Goal: Task Accomplishment & Management: Complete application form

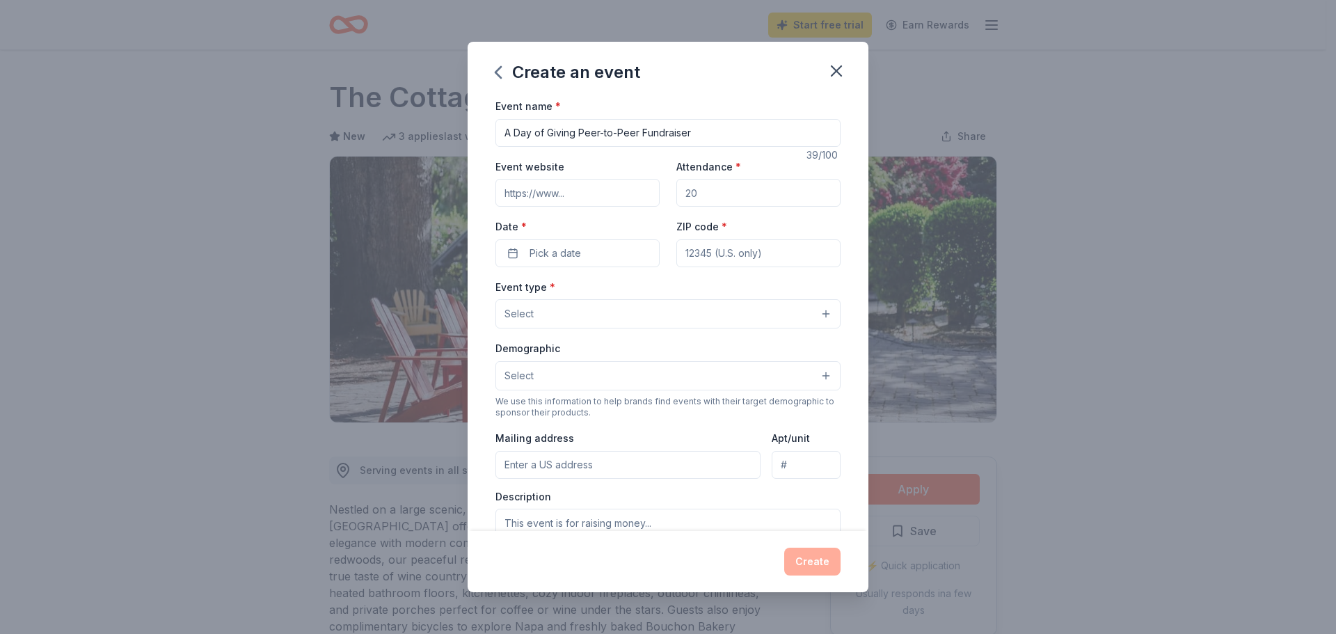
click at [592, 197] on input "Event website" at bounding box center [577, 193] width 164 height 28
paste input "https://give.spcamc.org/site/TR?fr_id=1260&pg=entry"
type input "https://give.spcamc.org/site/TR?fr_id=1260&pg=entry"
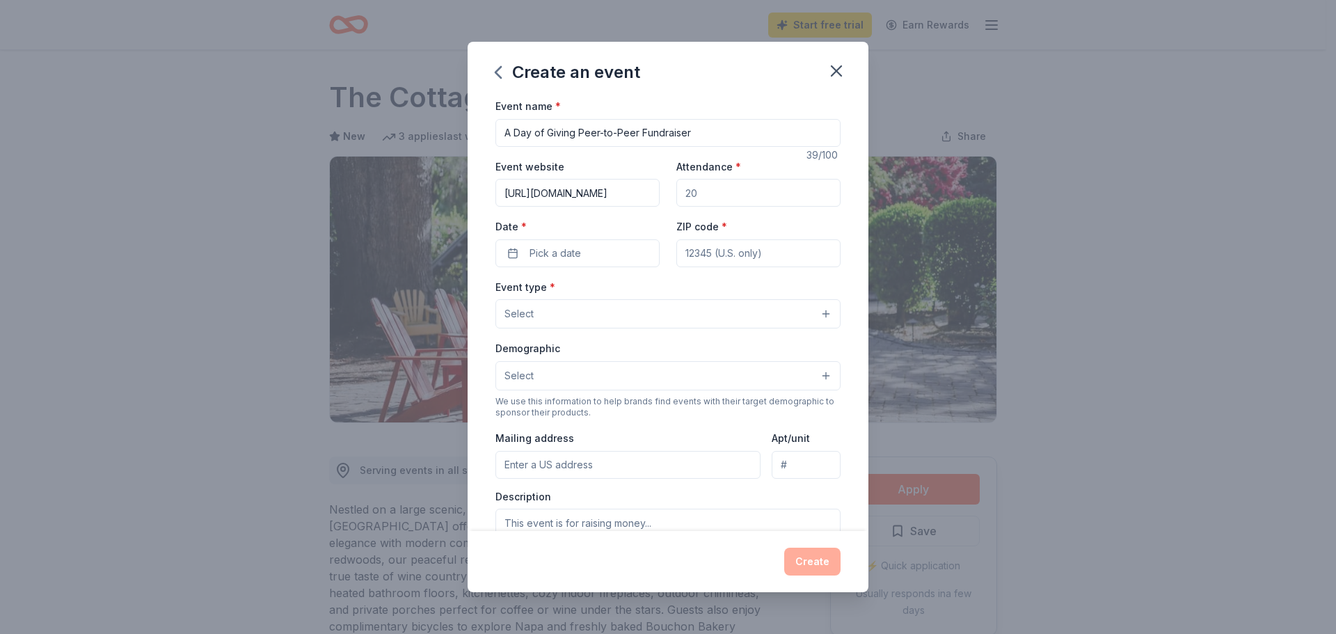
drag, startPoint x: 732, startPoint y: 191, endPoint x: 564, endPoint y: 180, distance: 168.1
click at [564, 180] on div "Event website https://give.spcamc.org/site/TR?fr_id=1260&pg=entry Attendance * …" at bounding box center [667, 212] width 345 height 109
type input "500"
drag, startPoint x: 735, startPoint y: 204, endPoint x: 630, endPoint y: 206, distance: 105.1
click at [630, 206] on div "Event website https://give.spcamc.org/site/TR?fr_id=1260&pg=entry Attendance * …" at bounding box center [667, 212] width 345 height 109
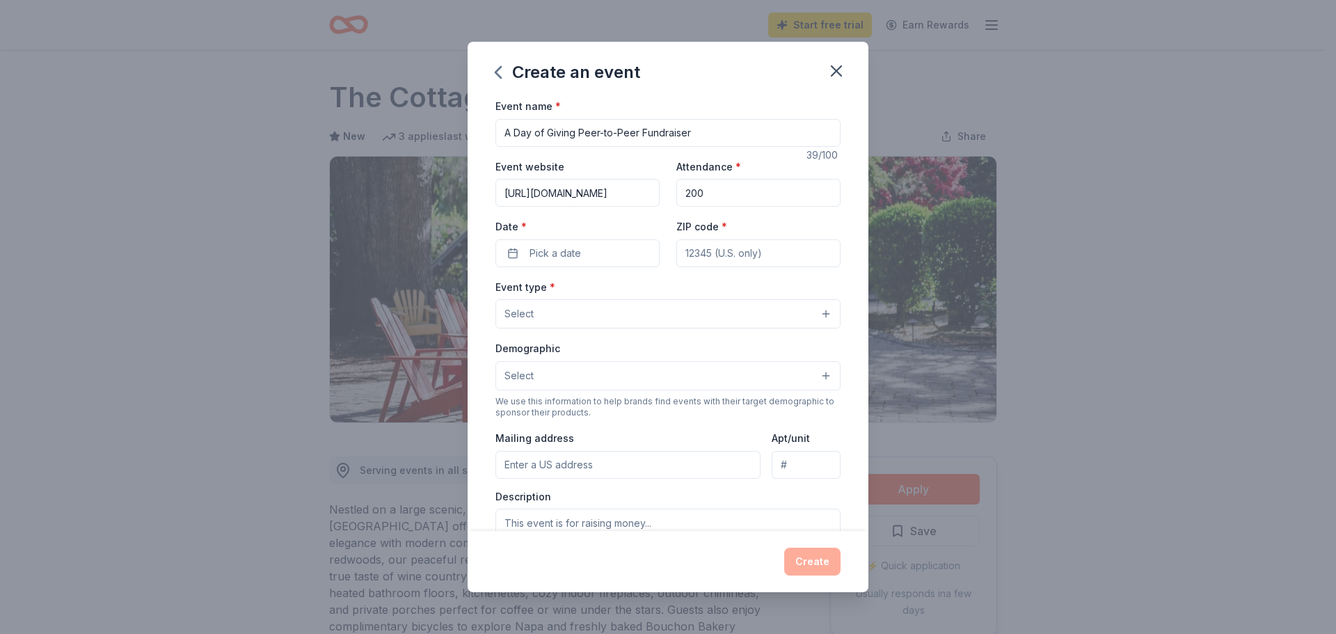
type input "200"
click at [589, 259] on button "Pick a date" at bounding box center [577, 253] width 164 height 28
click at [647, 294] on button "Go to next month" at bounding box center [649, 289] width 19 height 19
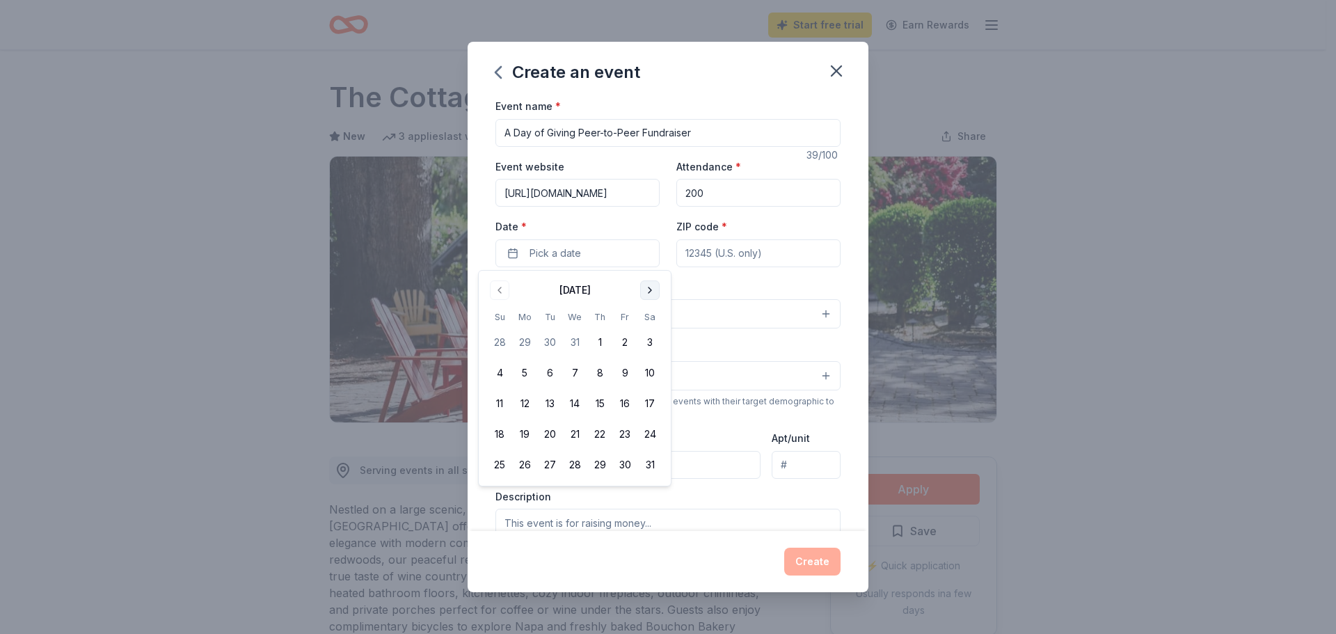
click at [646, 294] on button "Go to next month" at bounding box center [649, 289] width 19 height 19
click at [644, 296] on button "Go to next month" at bounding box center [649, 289] width 19 height 19
click at [506, 294] on button "Go to previous month" at bounding box center [499, 289] width 19 height 19
click at [596, 397] on button "19" at bounding box center [599, 403] width 25 height 25
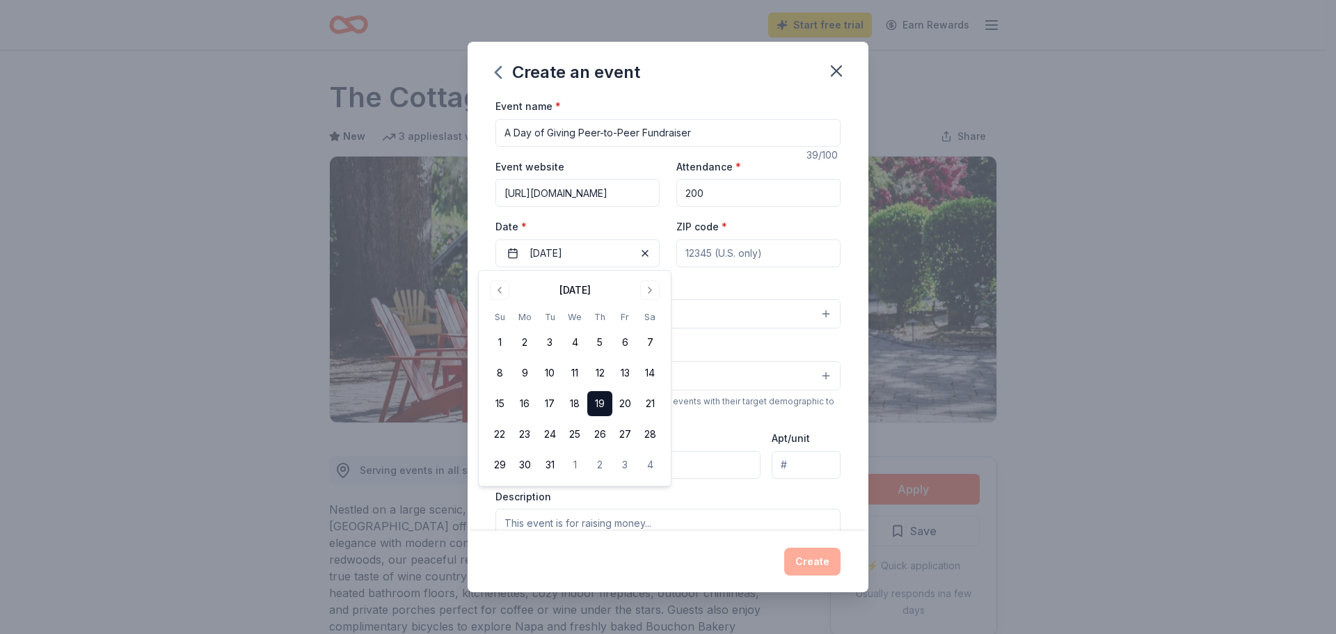
click at [592, 400] on button "19" at bounding box center [599, 403] width 25 height 25
click at [605, 405] on button "19" at bounding box center [599, 403] width 25 height 25
click at [748, 333] on div "Event type * Select Demographic Select We use this information to help brands f…" at bounding box center [667, 424] width 345 height 293
click at [737, 257] on input "ZIP code *" at bounding box center [758, 253] width 164 height 28
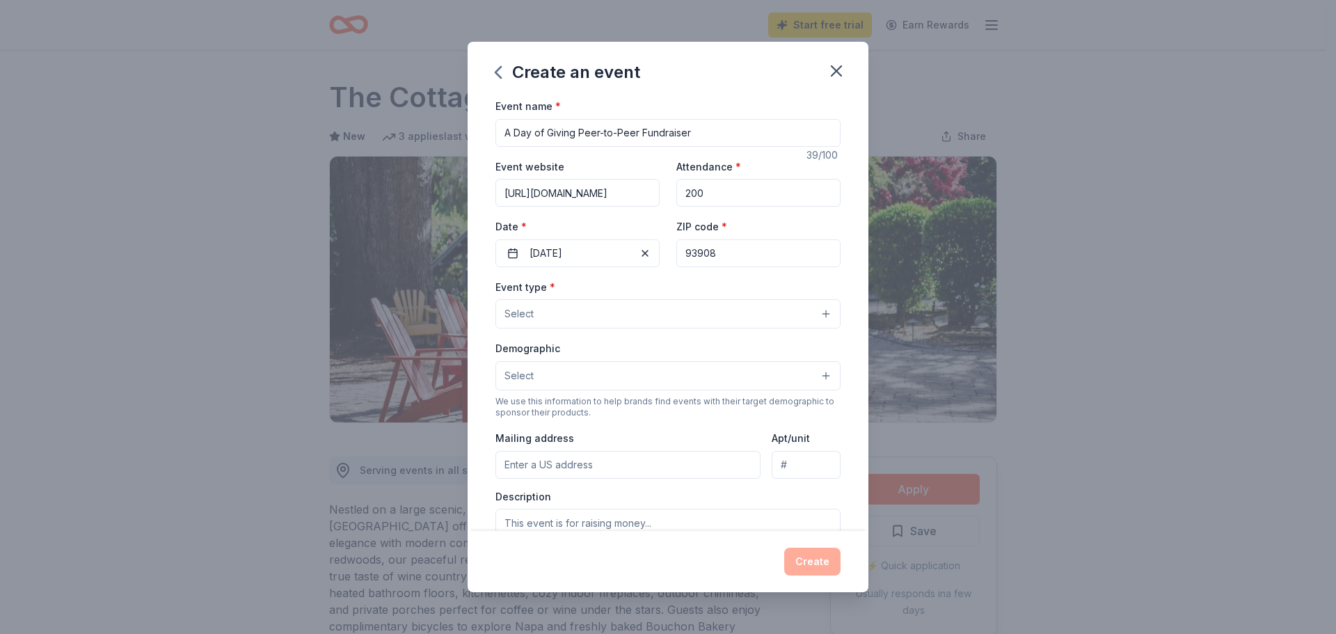
type input "93908"
click at [652, 306] on button "Select" at bounding box center [667, 313] width 345 height 29
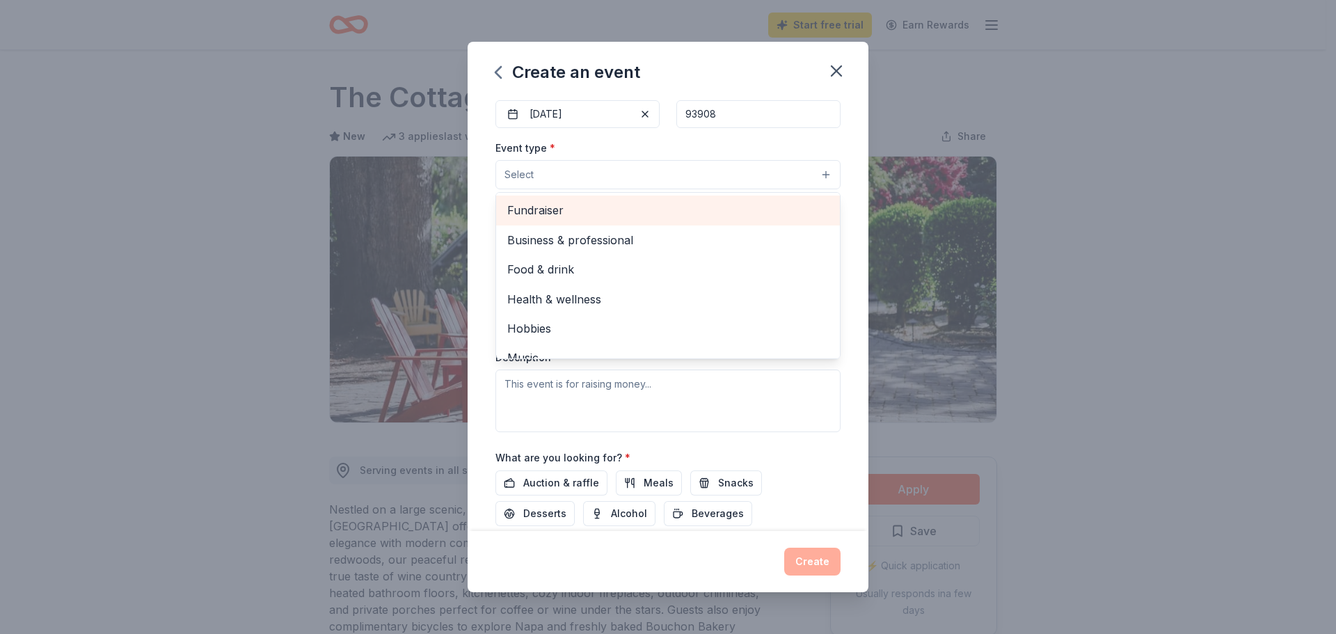
click at [516, 204] on span "Fundraiser" at bounding box center [668, 210] width 322 height 18
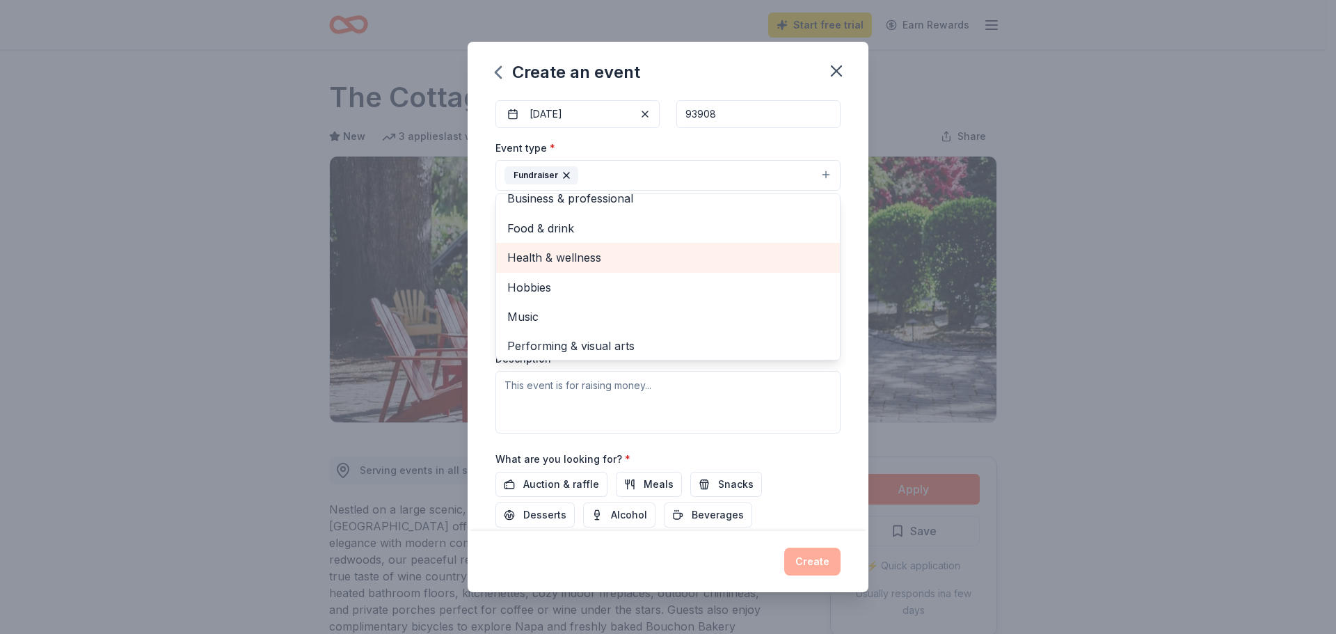
scroll to position [17, 0]
click at [616, 398] on div "Event type * Fundraiser Business & professional Food & drink Health & wellness …" at bounding box center [667, 286] width 345 height 294
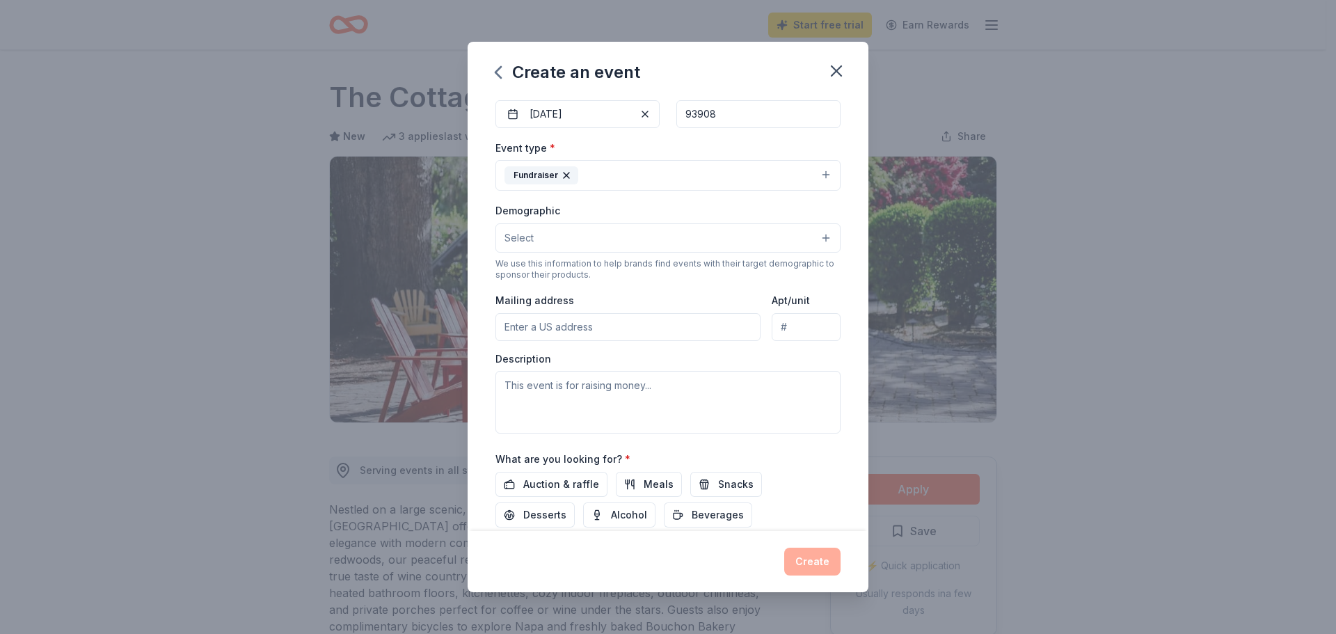
click at [570, 235] on button "Select" at bounding box center [667, 237] width 345 height 29
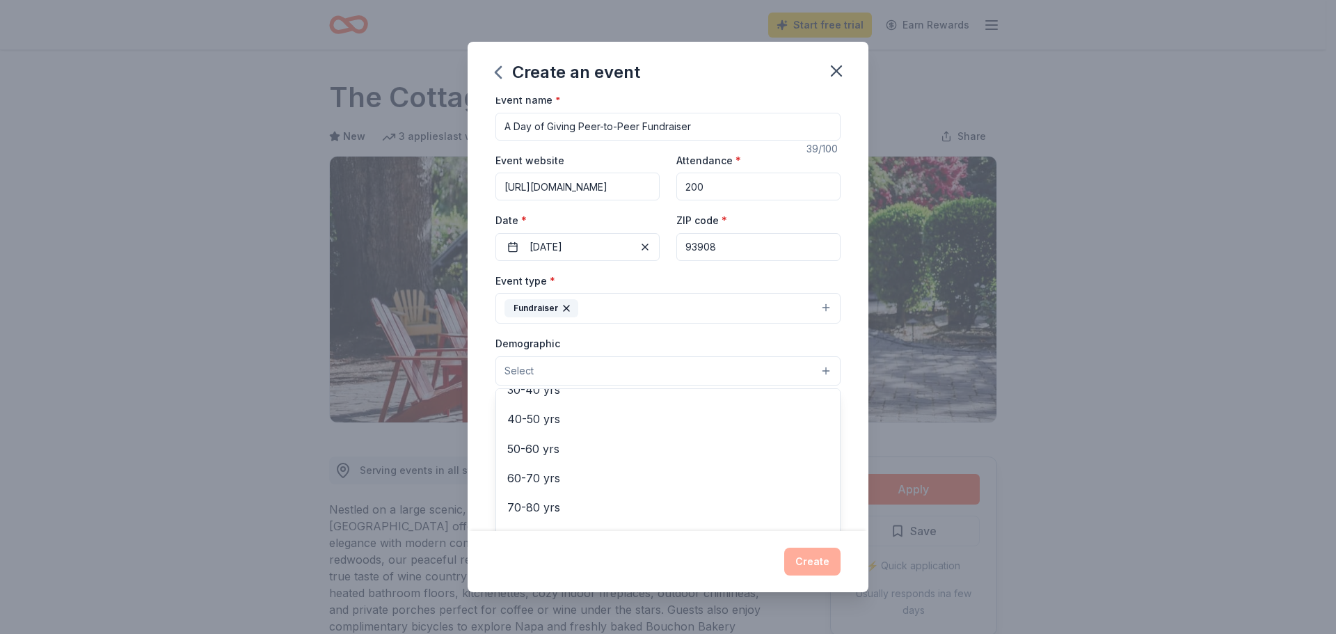
scroll to position [0, 0]
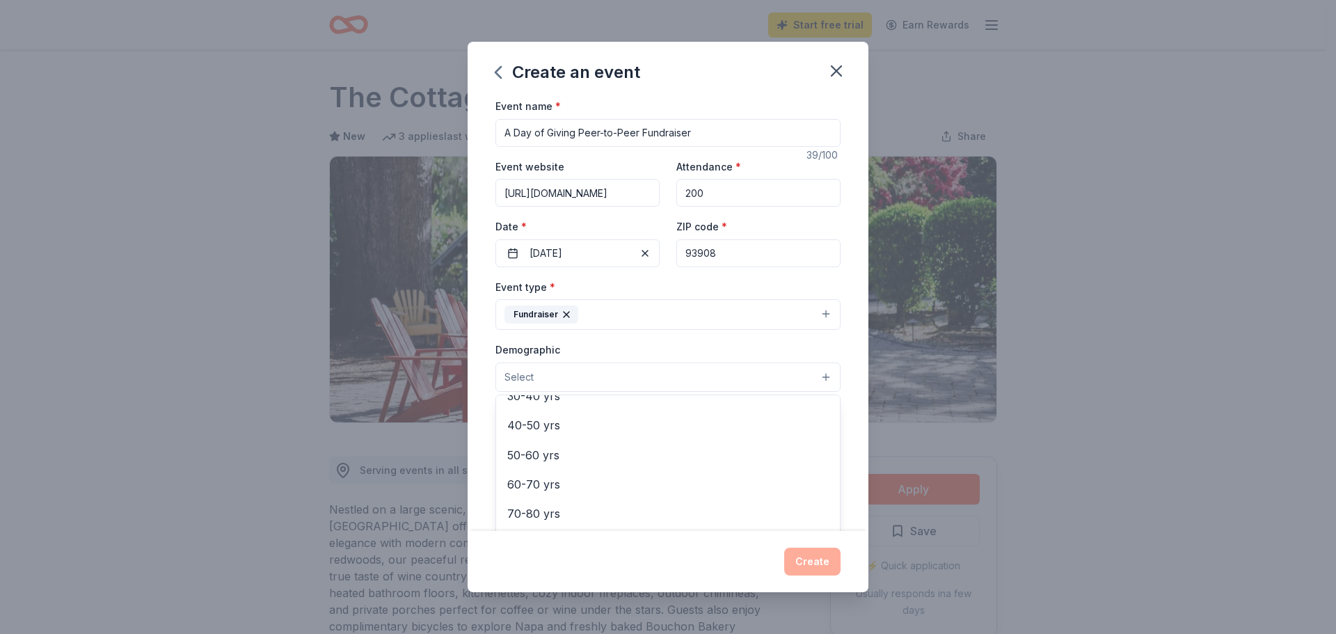
click at [539, 369] on button "Select" at bounding box center [667, 377] width 345 height 29
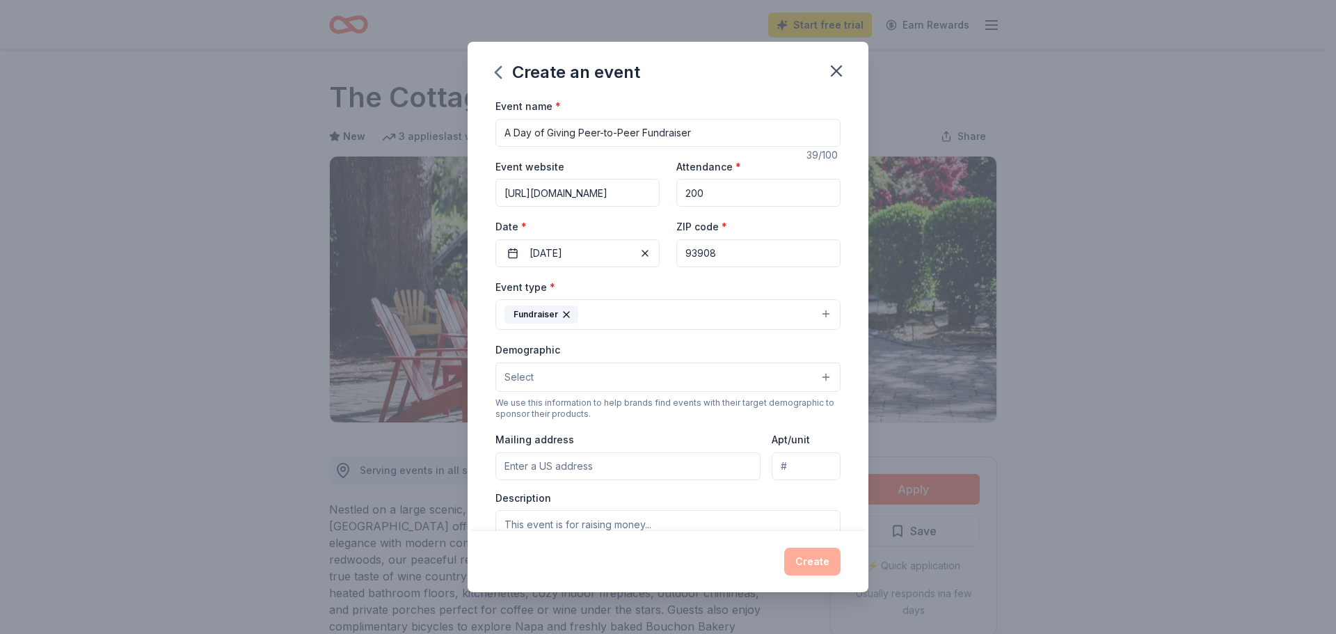
click at [582, 371] on button "Select" at bounding box center [667, 377] width 345 height 29
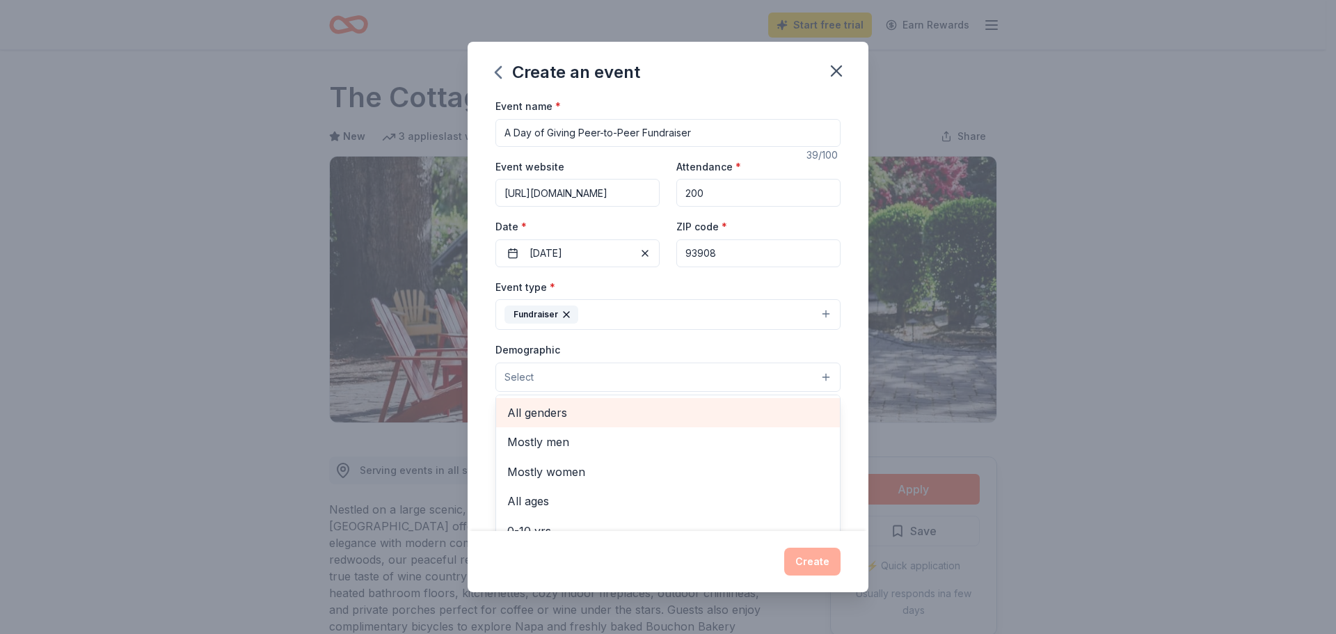
click at [578, 414] on span "All genders" at bounding box center [668, 413] width 322 height 18
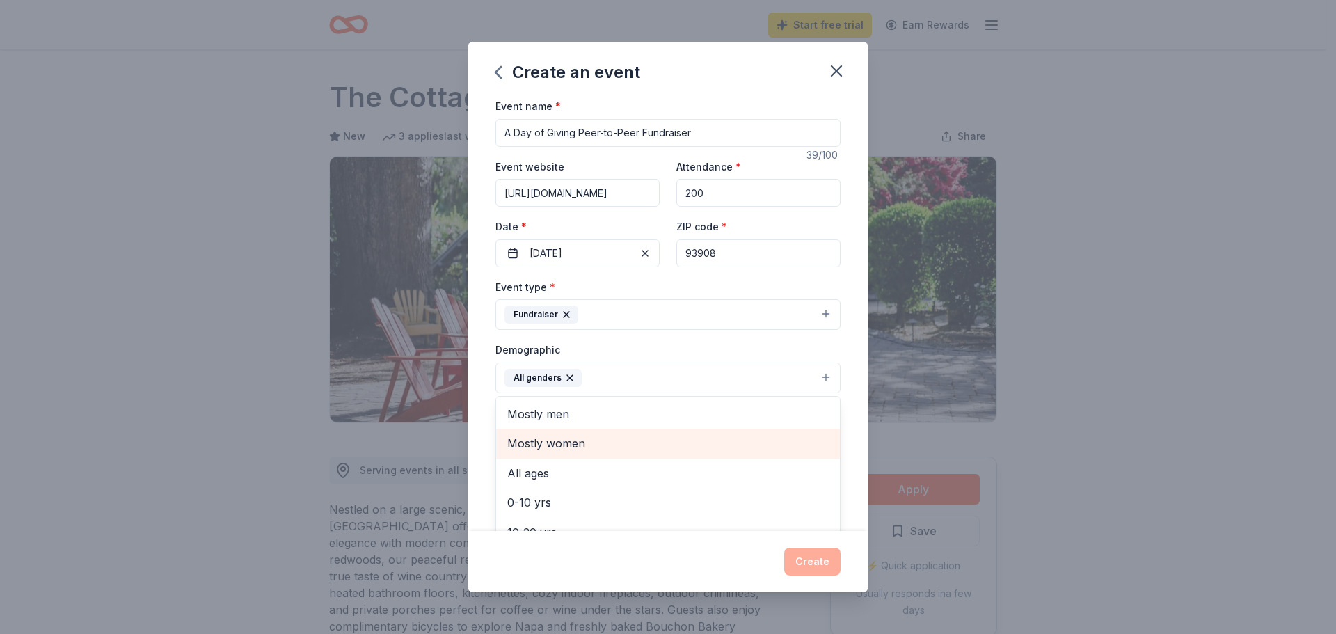
click at [550, 475] on span "All ages" at bounding box center [668, 473] width 322 height 18
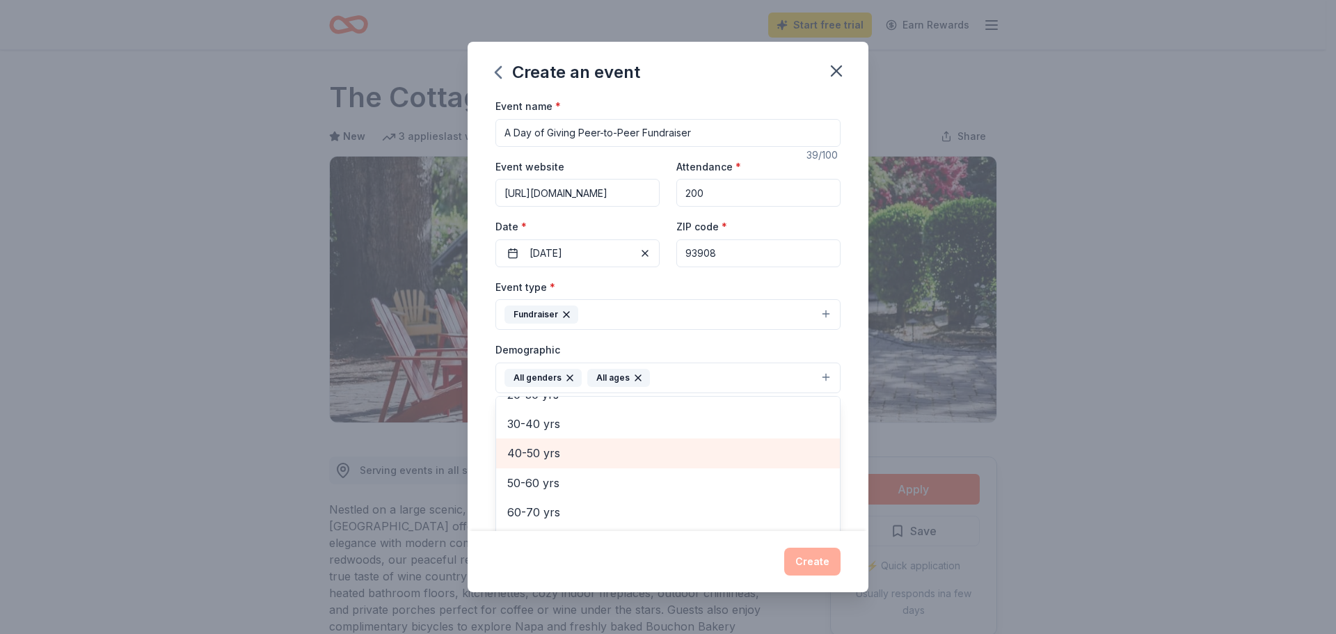
scroll to position [139, 0]
click at [479, 345] on div "Event name * A Day of Giving Peer-to-Peer Fundraiser 39 /100 Event website http…" at bounding box center [668, 314] width 401 height 434
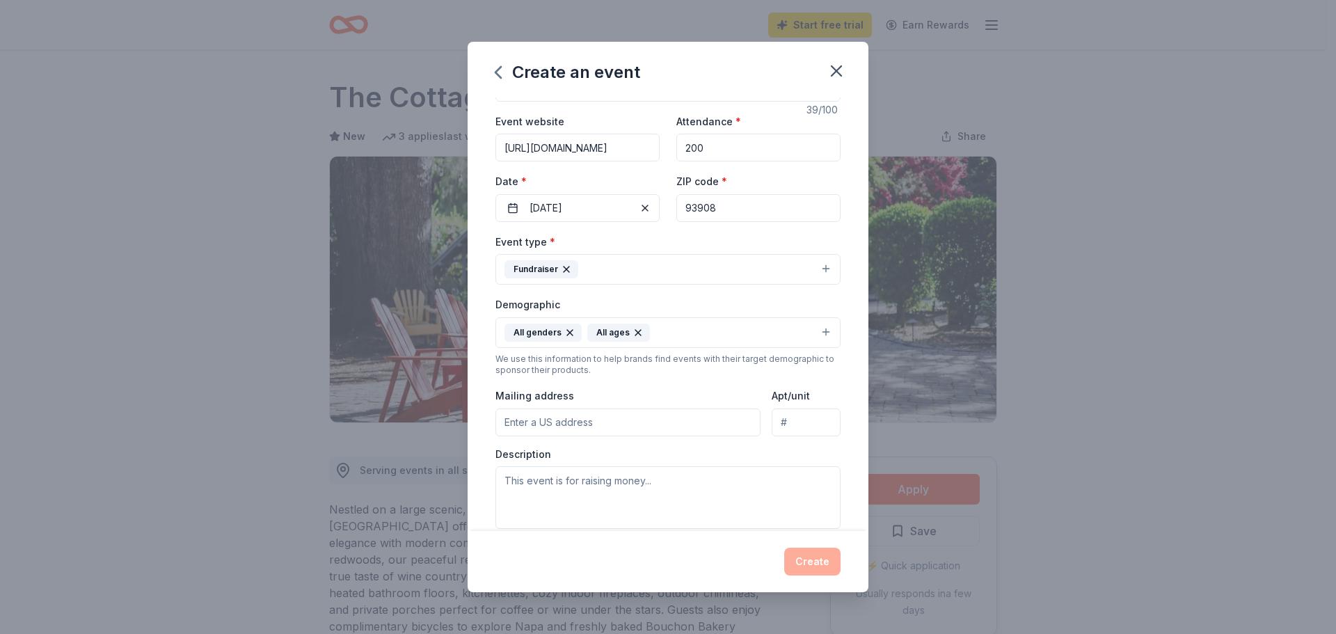
scroll to position [70, 0]
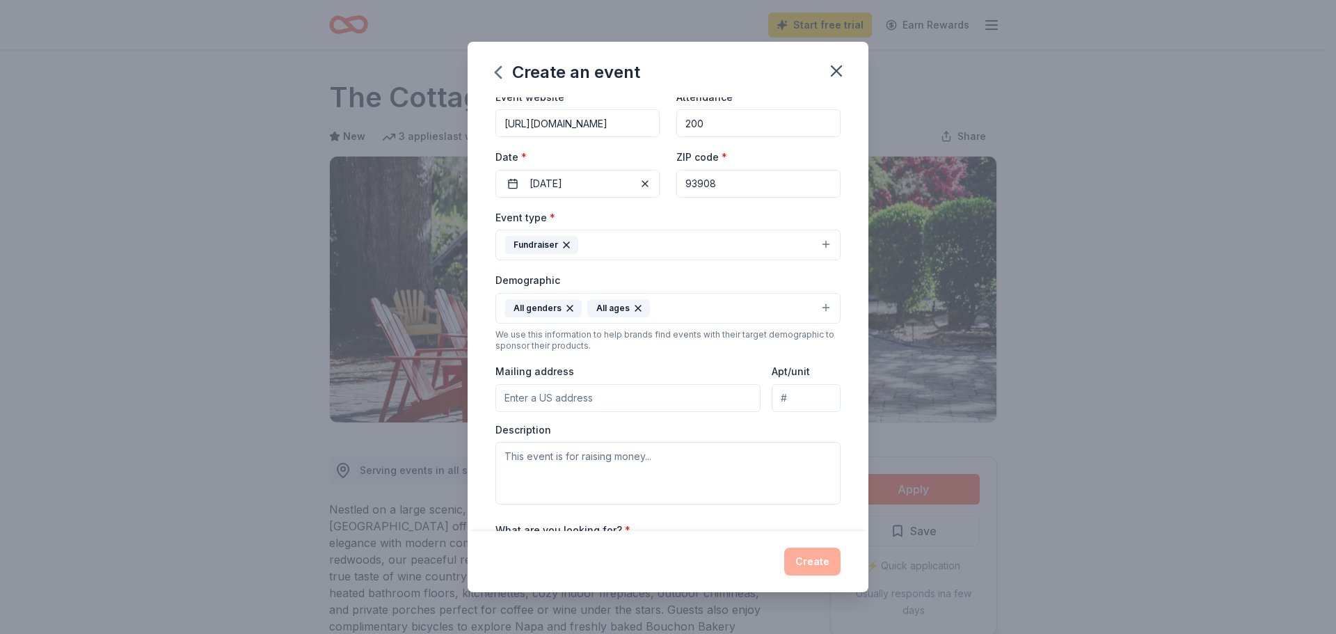
click at [626, 392] on input "Mailing address" at bounding box center [627, 398] width 265 height 28
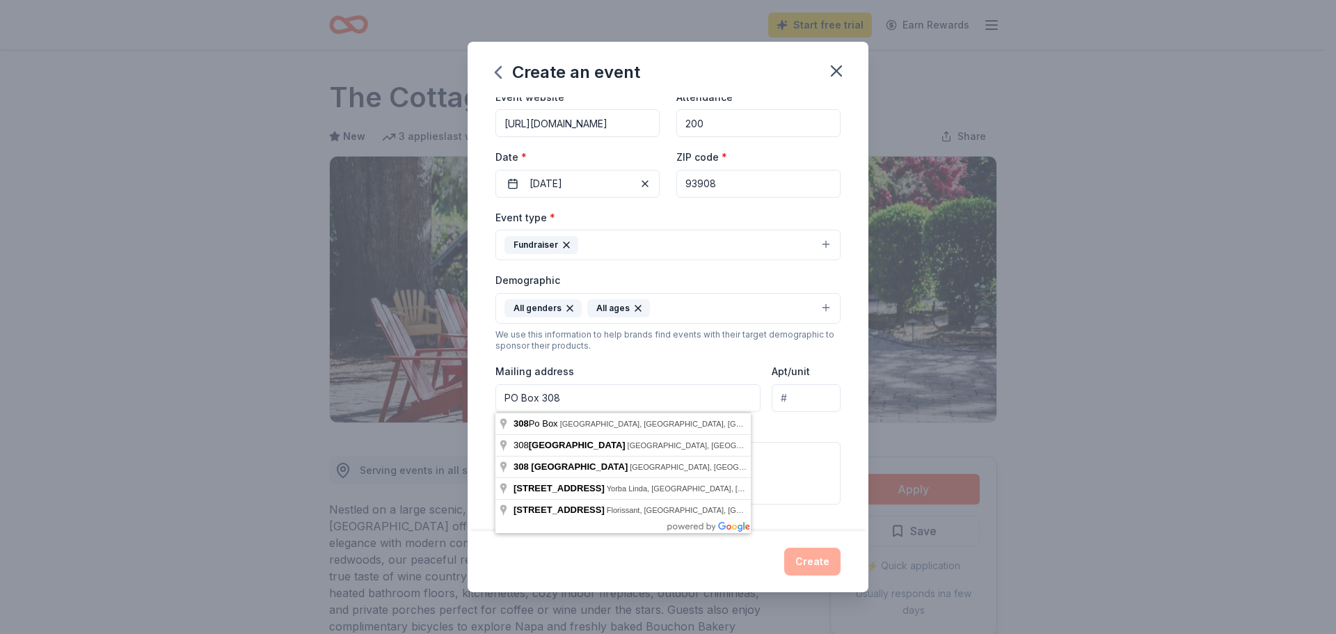
click at [640, 392] on input "PO Box 308" at bounding box center [627, 398] width 265 height 28
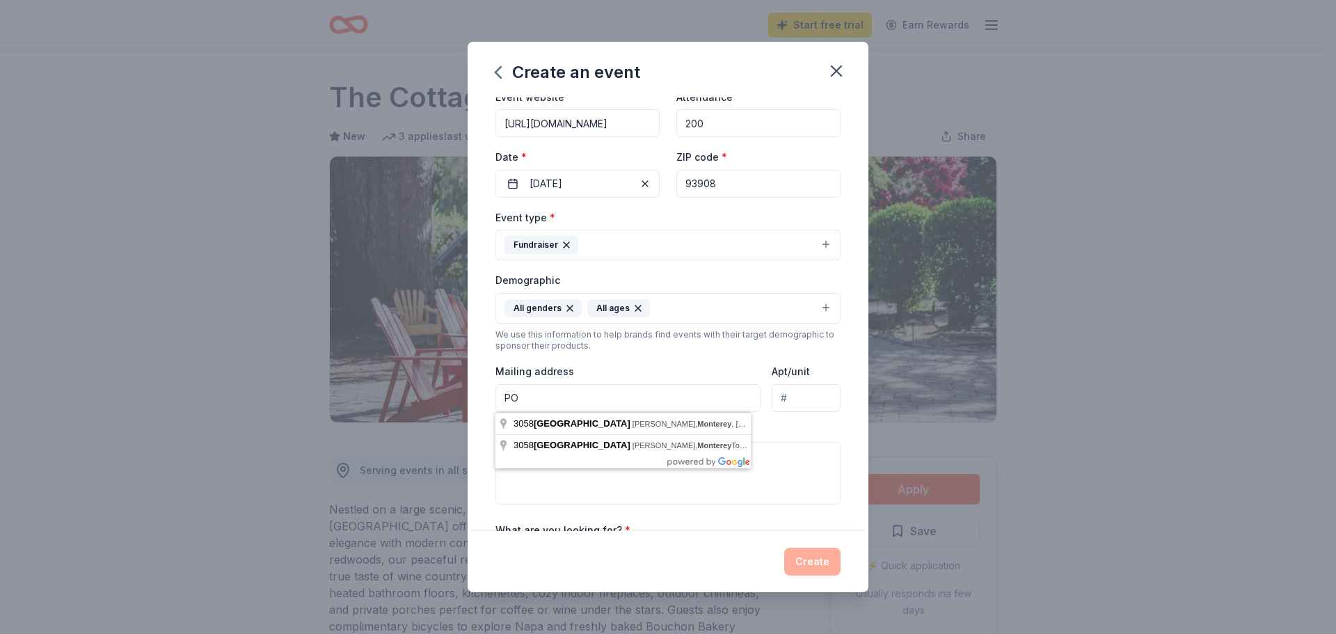
type input "P"
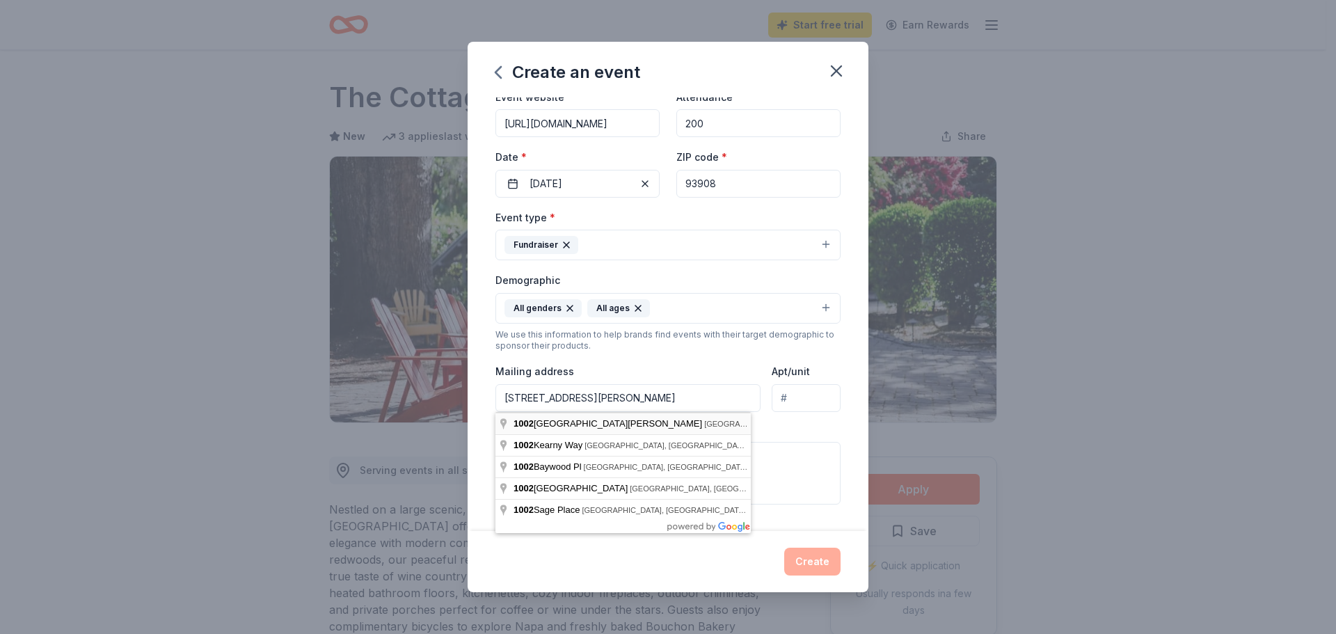
type input "1002 Monterey Salinas Highway, Salinas, CA, 93908"
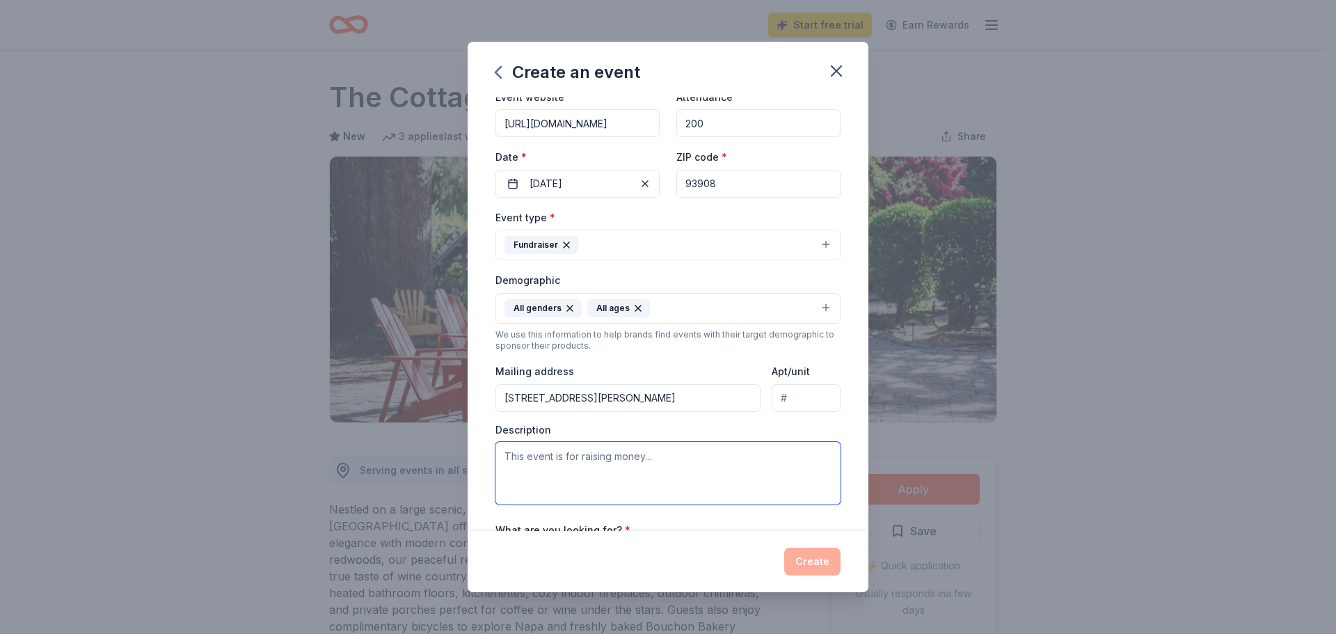
click at [671, 480] on textarea at bounding box center [667, 473] width 345 height 63
click at [566, 484] on textarea at bounding box center [667, 473] width 345 height 63
paste textarea "his year A Day of Giving for SPCA Monterey County is on Thursday, March 19, 202…"
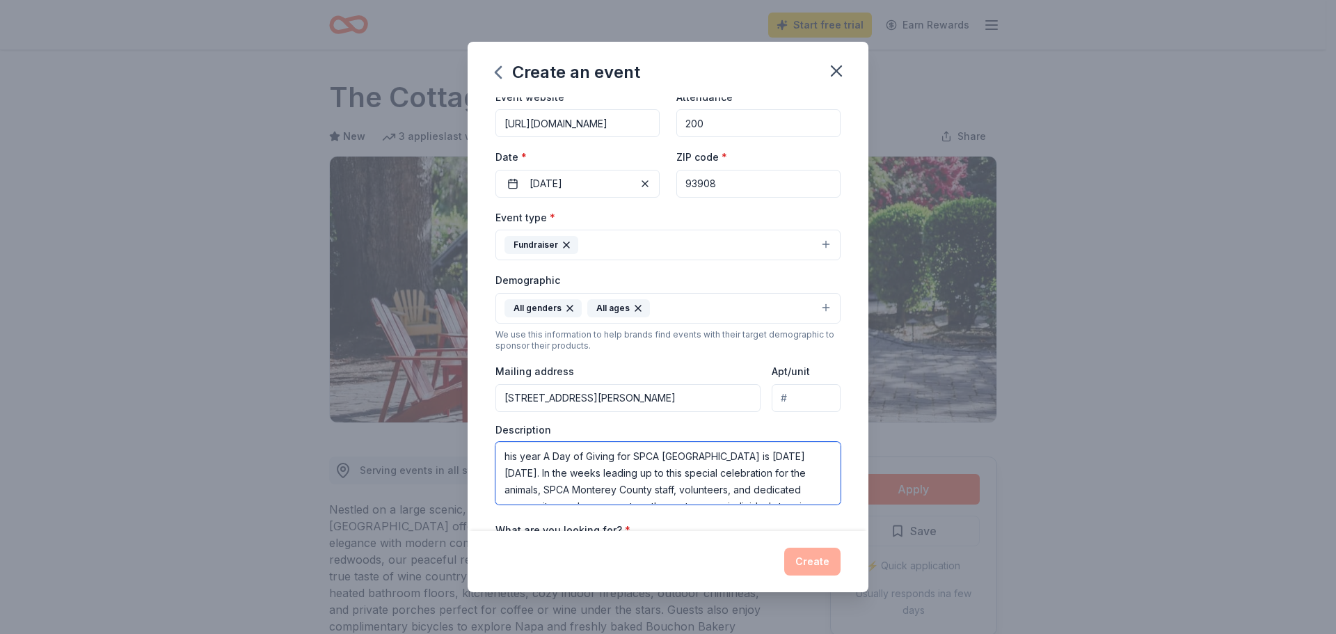
scroll to position [109, 0]
click at [581, 489] on textarea "his year A Day of Giving for SPCA Monterey County is on Thursday, March 19, 202…" at bounding box center [667, 473] width 345 height 63
click at [507, 457] on textarea "his year A Day of Giving for SPCA Monterey County is on Thursday, March 19, 202…" at bounding box center [667, 473] width 345 height 63
click at [629, 475] on textarea "This year A Day of Giving for SPCA Monterey County is on Thursday, March 19, 20…" at bounding box center [667, 473] width 345 height 63
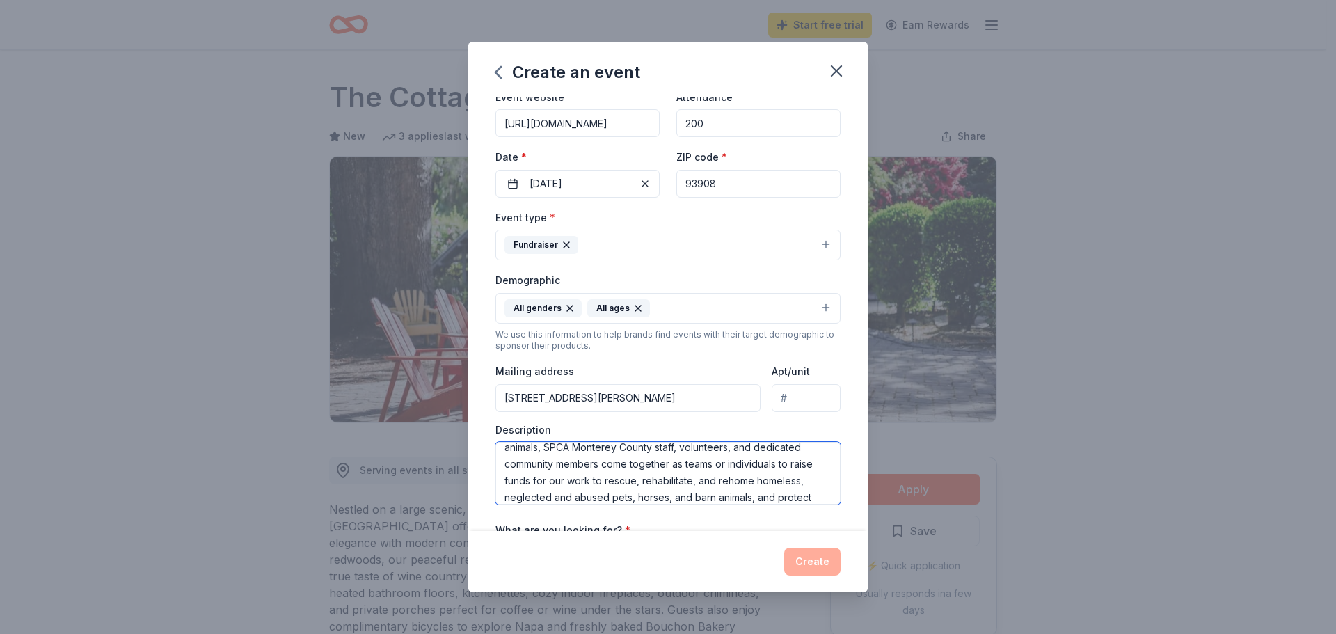
scroll to position [61, 0]
click at [781, 479] on textarea "This year A Day of Giving for SPCA Monterey County is on Thursday, March 19, 20…" at bounding box center [667, 473] width 345 height 63
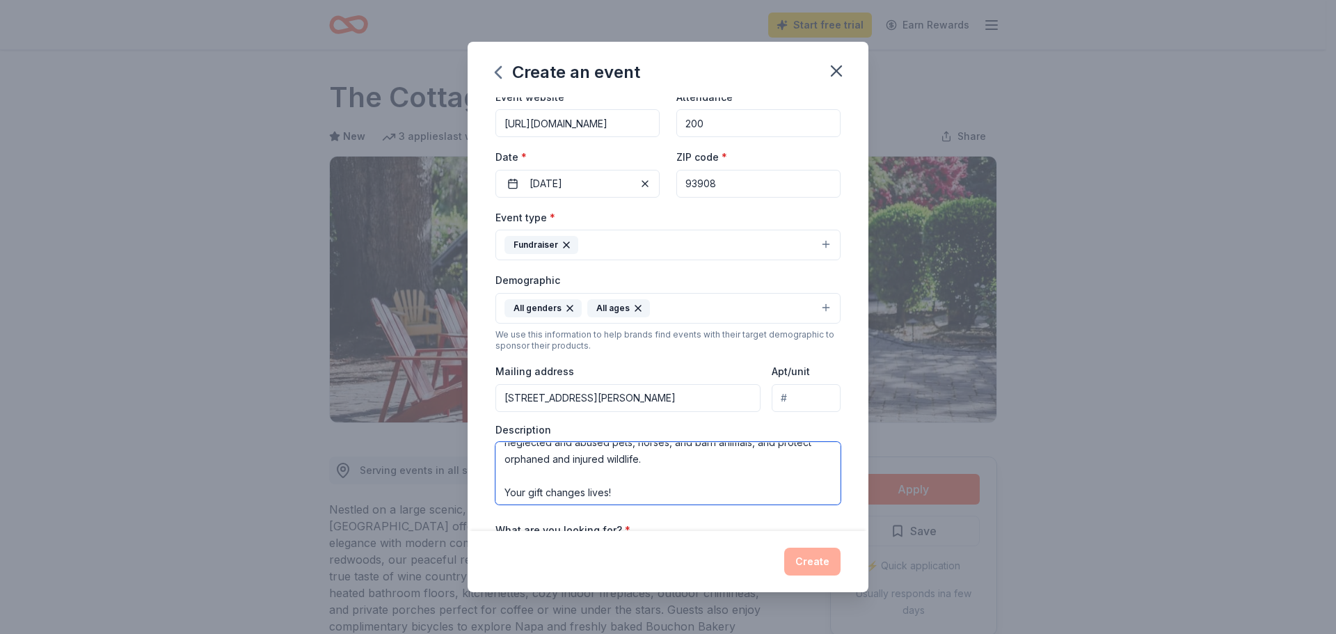
scroll to position [117, 0]
click at [783, 479] on textarea "This year A Day of Giving for SPCA Monterey County is on Thursday, March 19, 20…" at bounding box center [667, 473] width 345 height 63
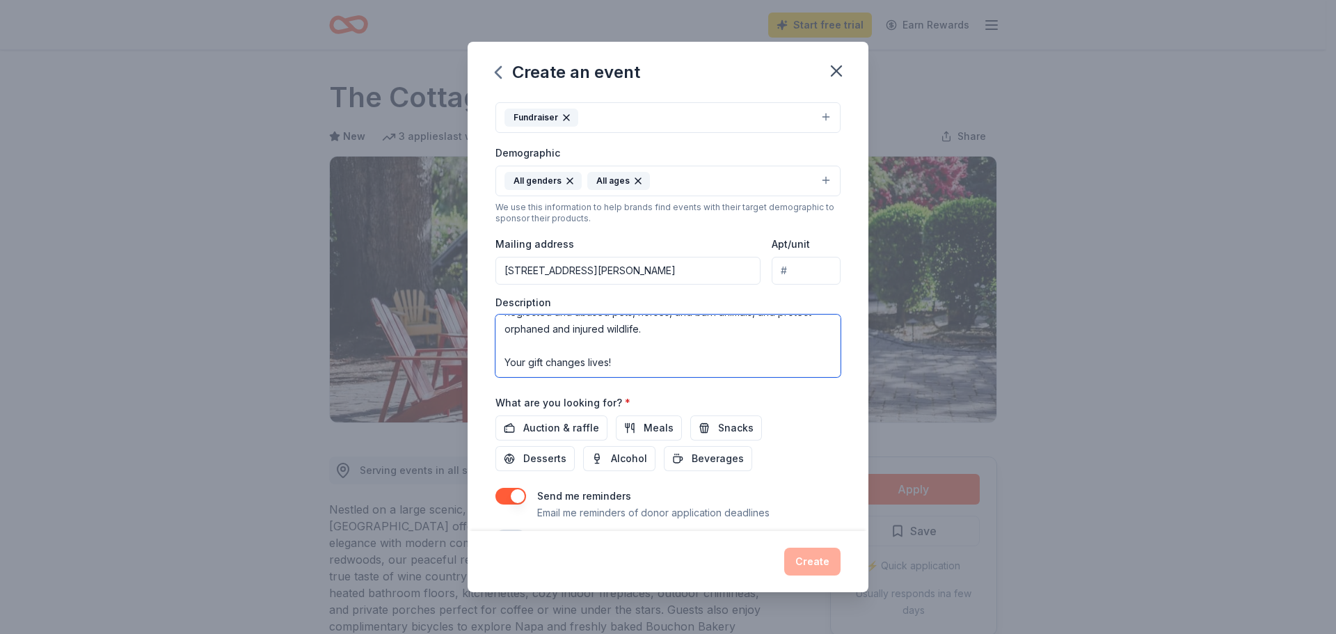
scroll to position [209, 0]
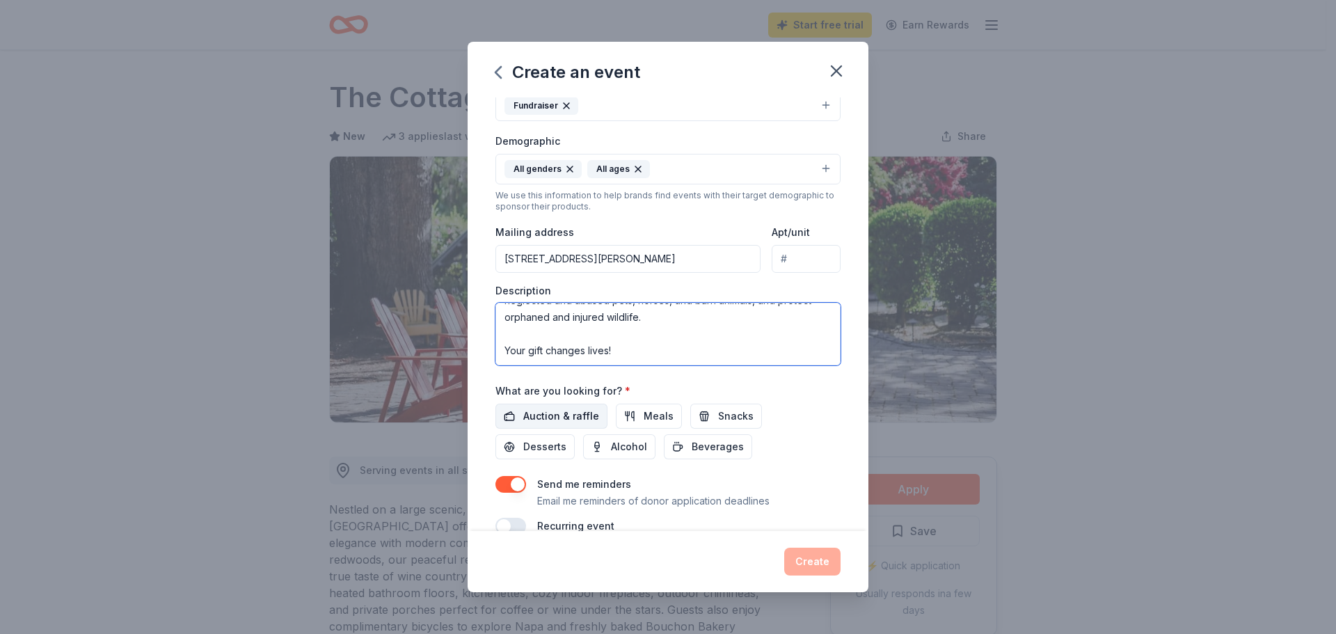
type textarea "This year A Day of Giving for SPCA Monterey County is on Thursday, March 19, 20…"
click at [536, 409] on span "Auction & raffle" at bounding box center [561, 416] width 76 height 17
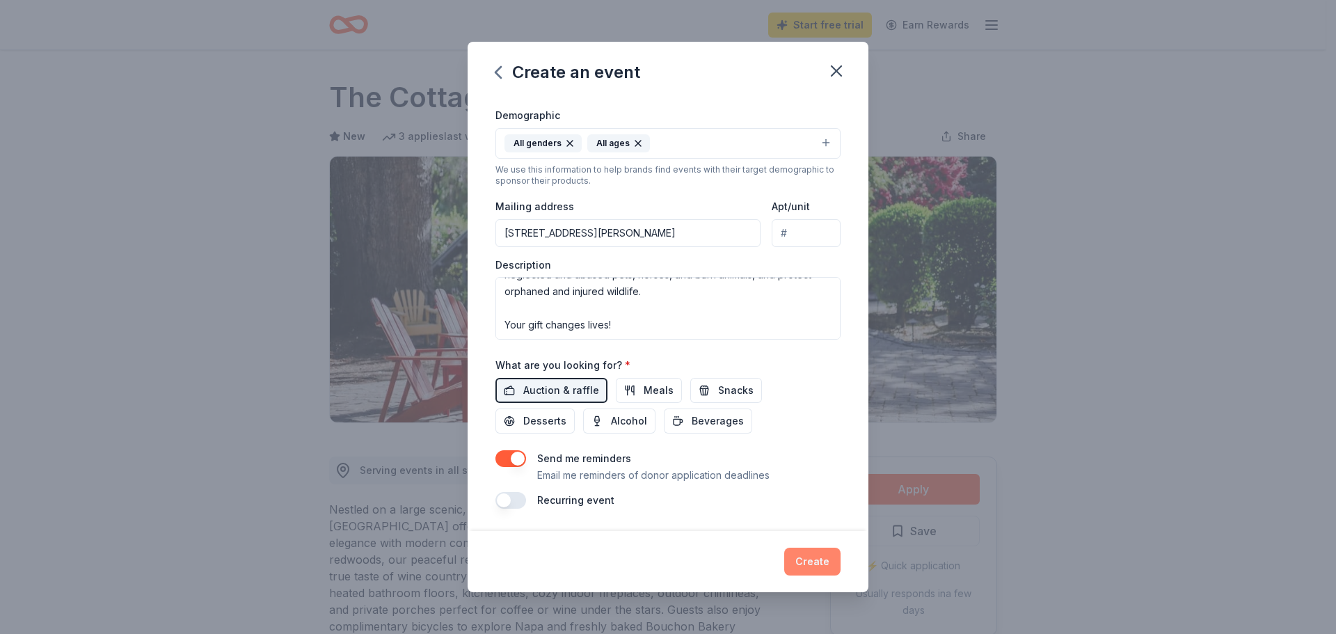
click at [815, 560] on button "Create" at bounding box center [812, 562] width 56 height 28
click at [807, 563] on div "Create" at bounding box center [667, 562] width 345 height 28
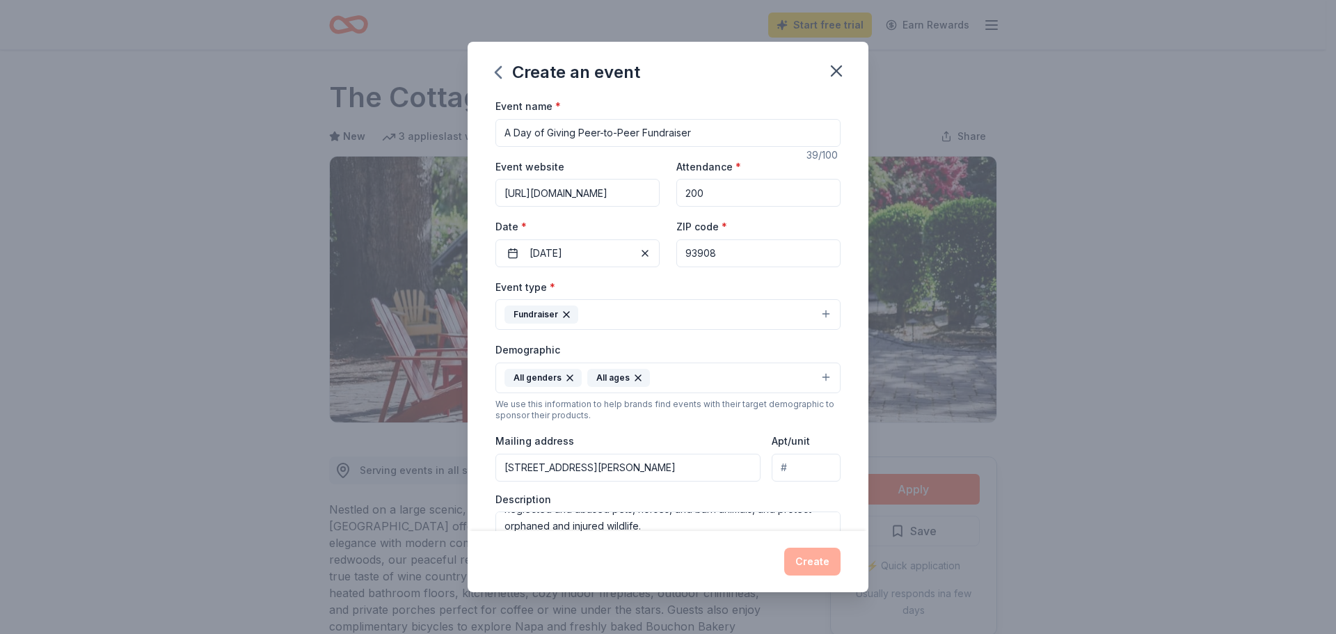
click at [812, 568] on div "Create" at bounding box center [667, 562] width 345 height 28
click at [760, 132] on input "A Day of Giving Peer-to-Peer Fundraiser" at bounding box center [667, 133] width 345 height 28
click at [578, 133] on input "A Day of Giving Peer-to-Peer Fundraiser" at bounding box center [667, 133] width 345 height 28
type input "A Day of Giving for SPCA Monterey County Peer-to-Peer Fundraiser"
click at [830, 556] on button "Create" at bounding box center [812, 562] width 56 height 28
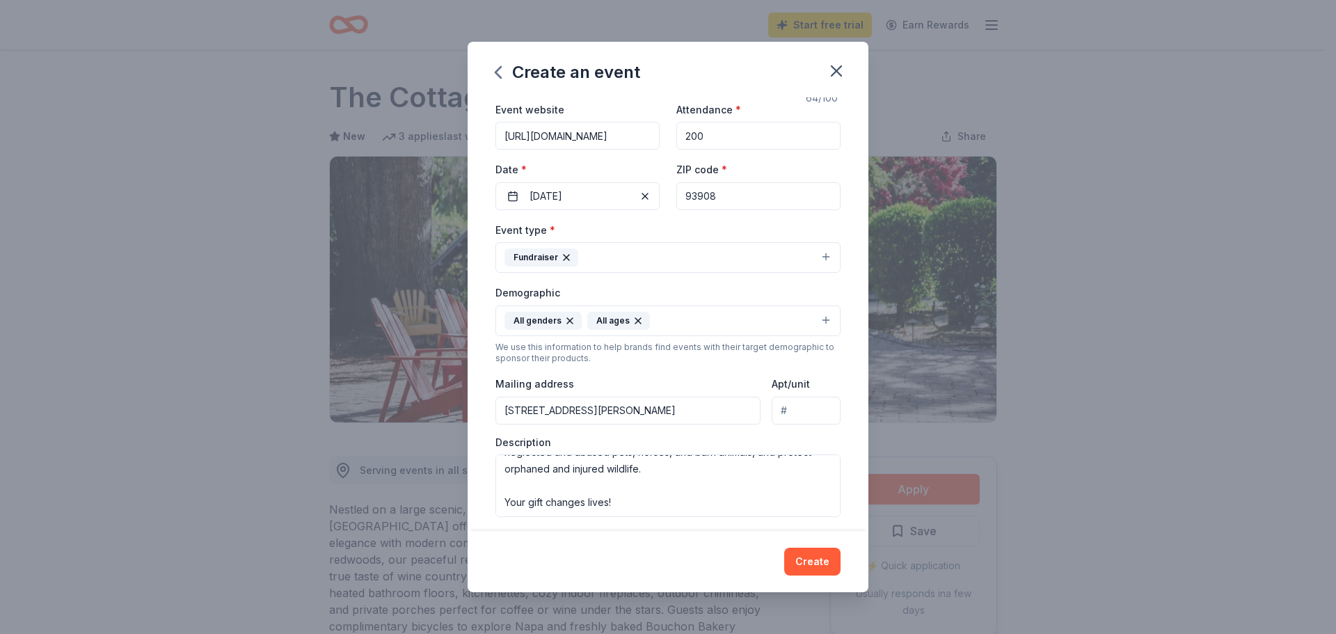
scroll to position [235, 0]
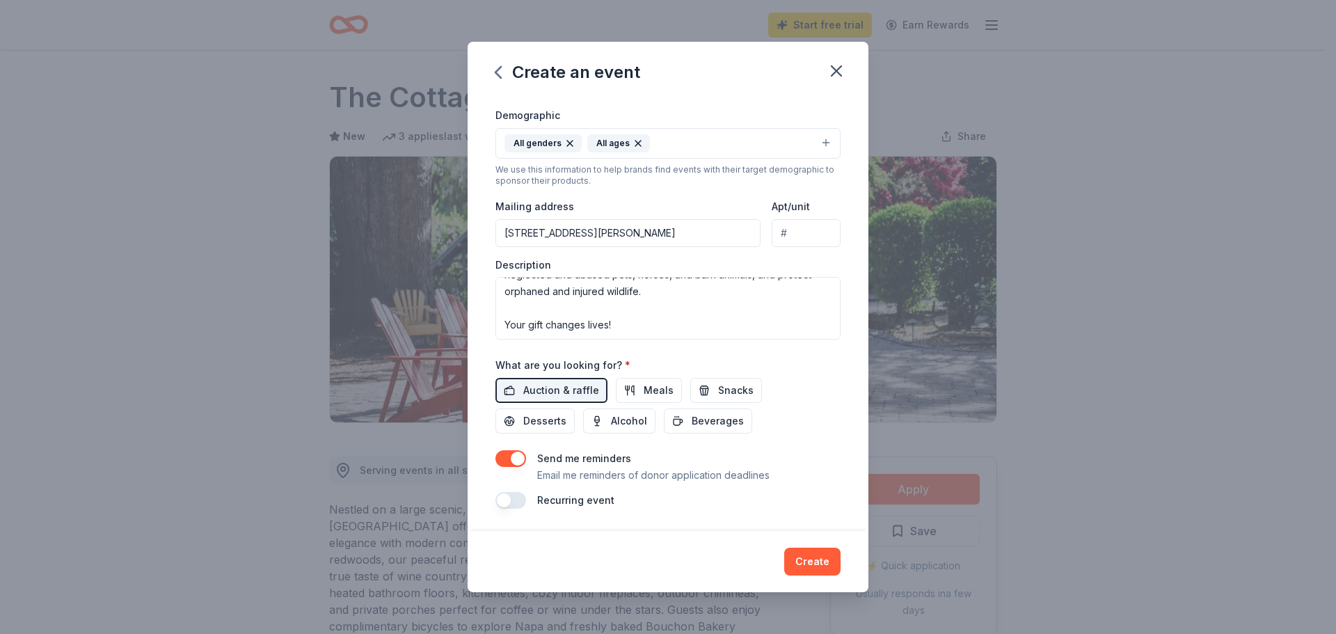
click at [498, 500] on button "button" at bounding box center [510, 500] width 31 height 17
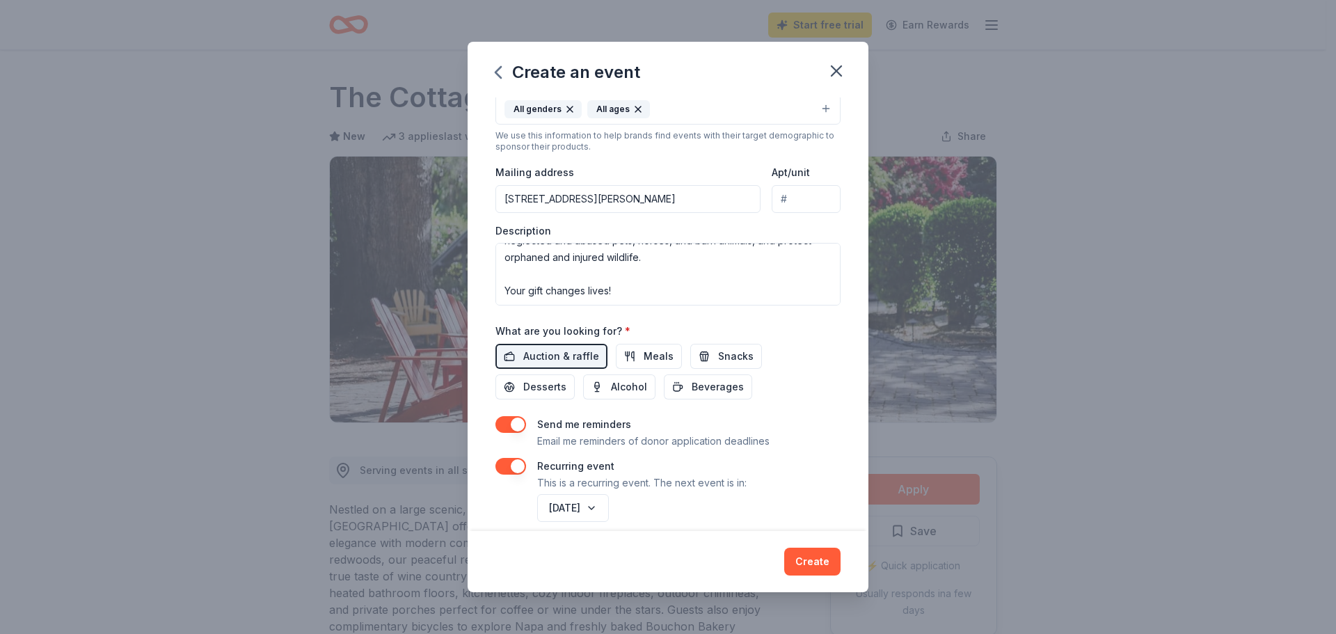
scroll to position [285, 0]
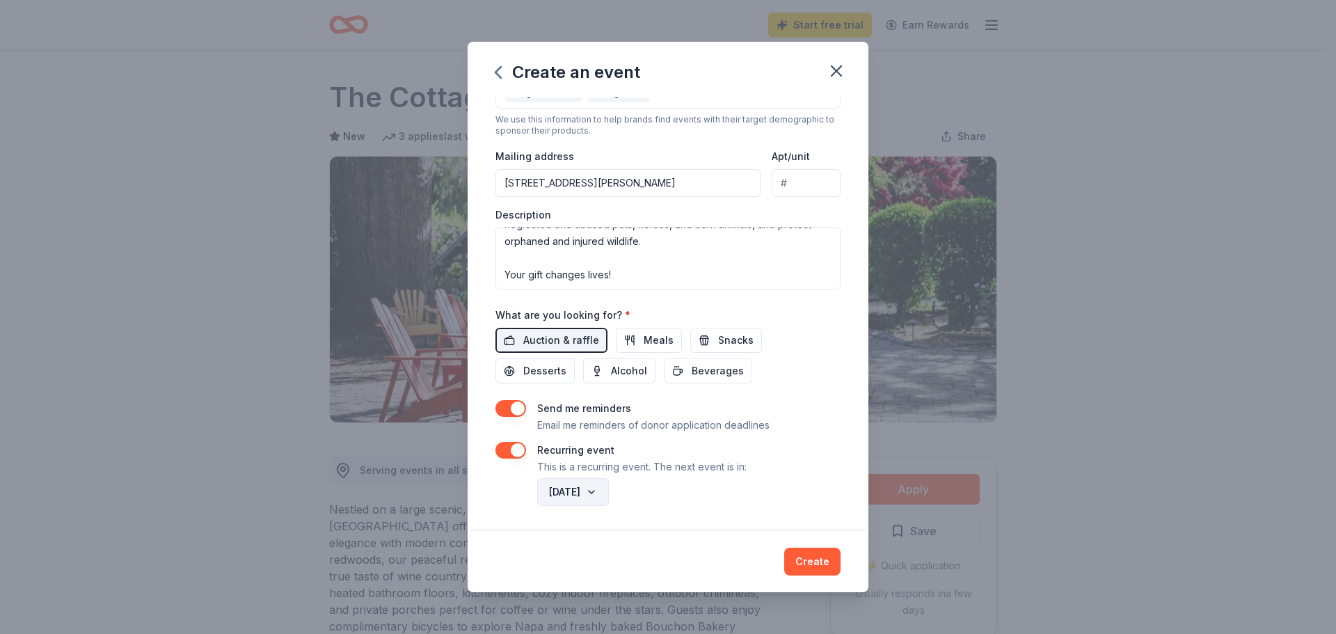
click at [558, 500] on button "March 2027" at bounding box center [573, 492] width 72 height 28
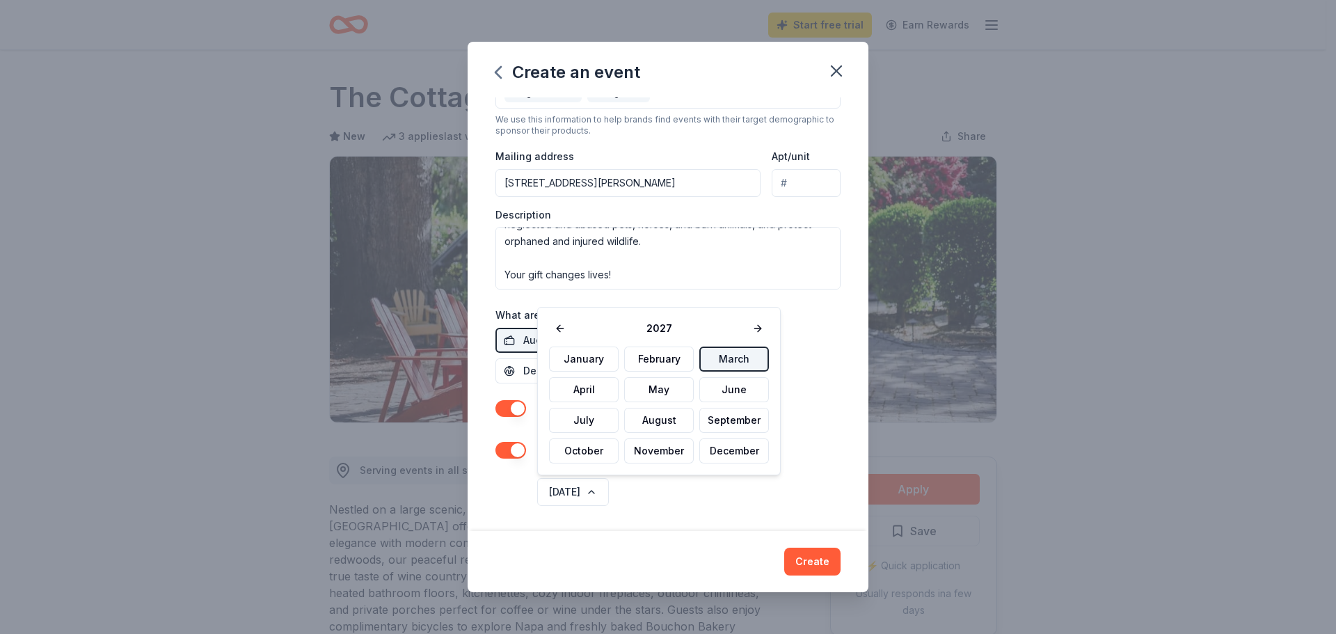
click at [742, 355] on button "March" at bounding box center [734, 359] width 70 height 25
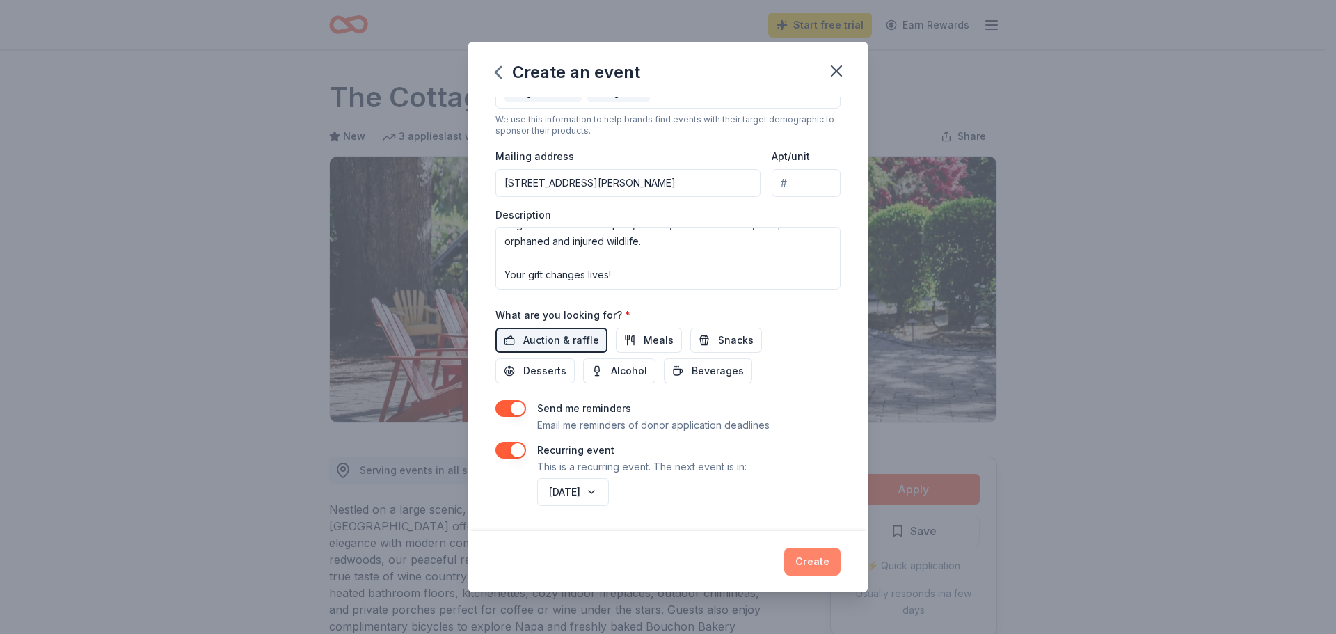
click at [832, 567] on button "Create" at bounding box center [812, 562] width 56 height 28
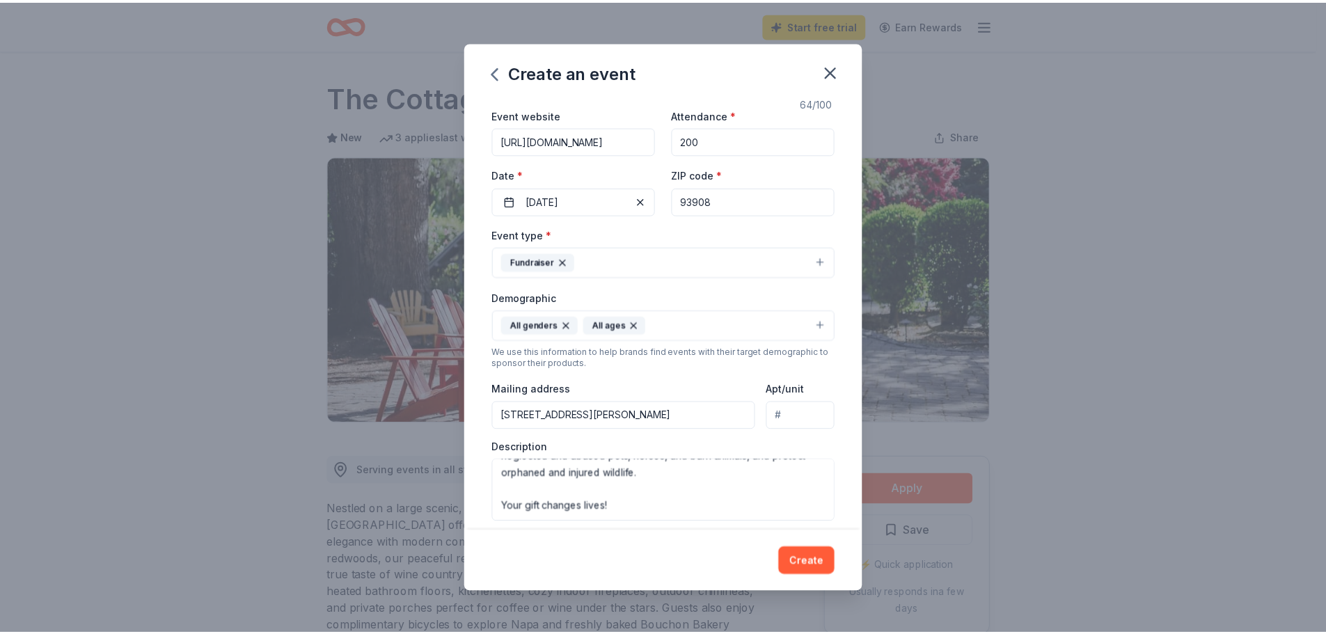
scroll to position [0, 0]
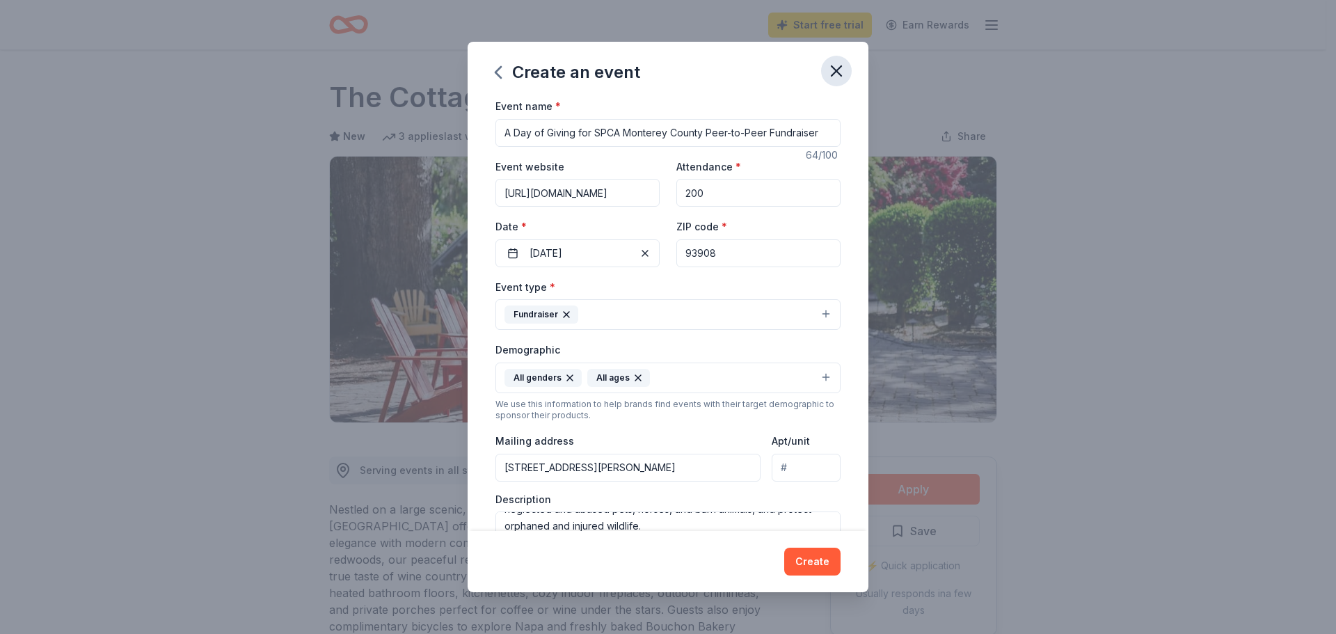
click at [842, 80] on icon "button" at bounding box center [836, 70] width 19 height 19
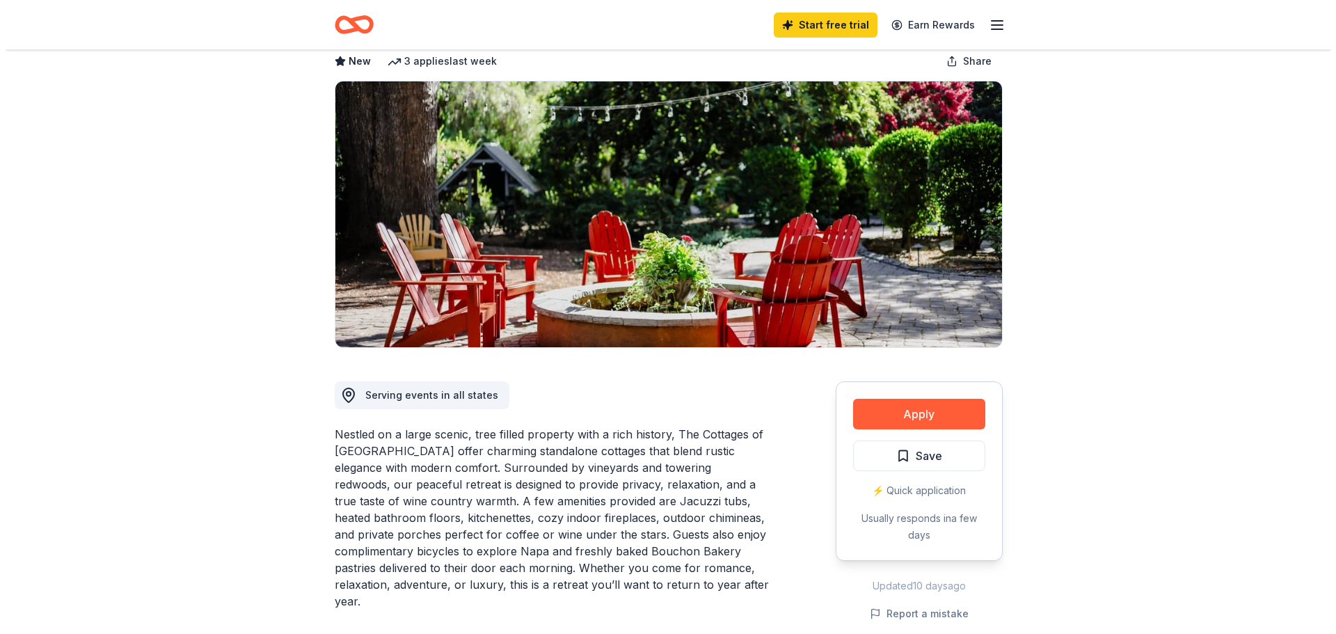
scroll to position [209, 0]
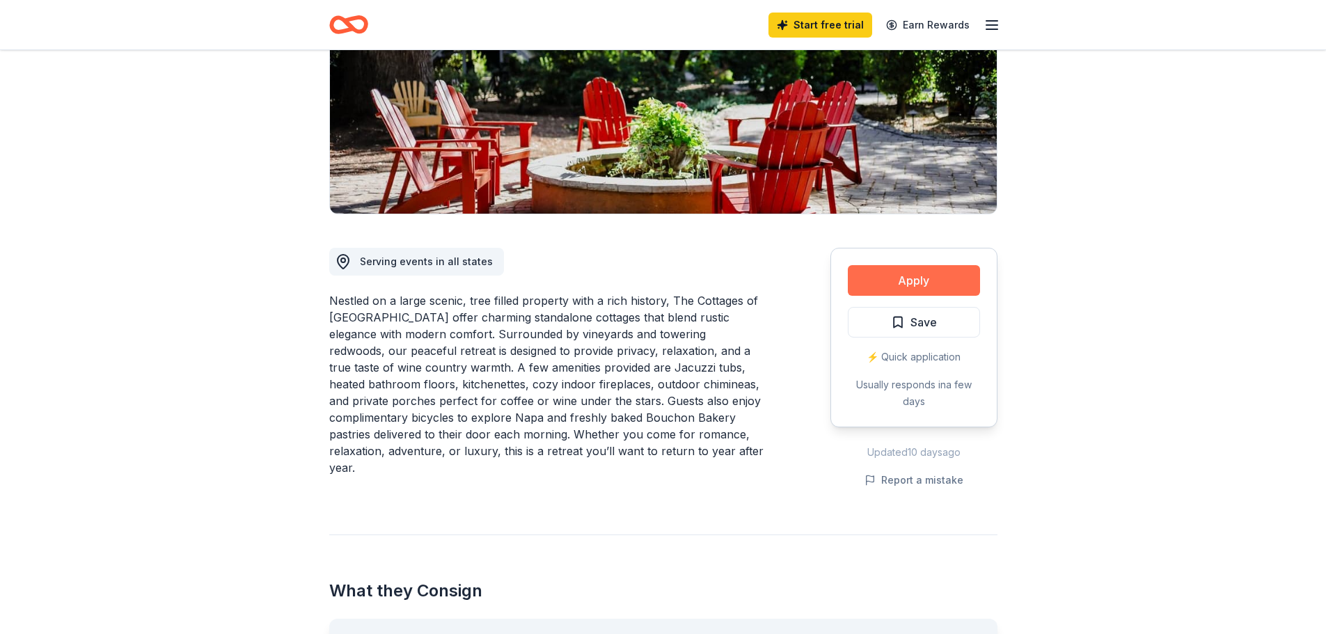
click at [943, 265] on button "Apply" at bounding box center [914, 280] width 132 height 31
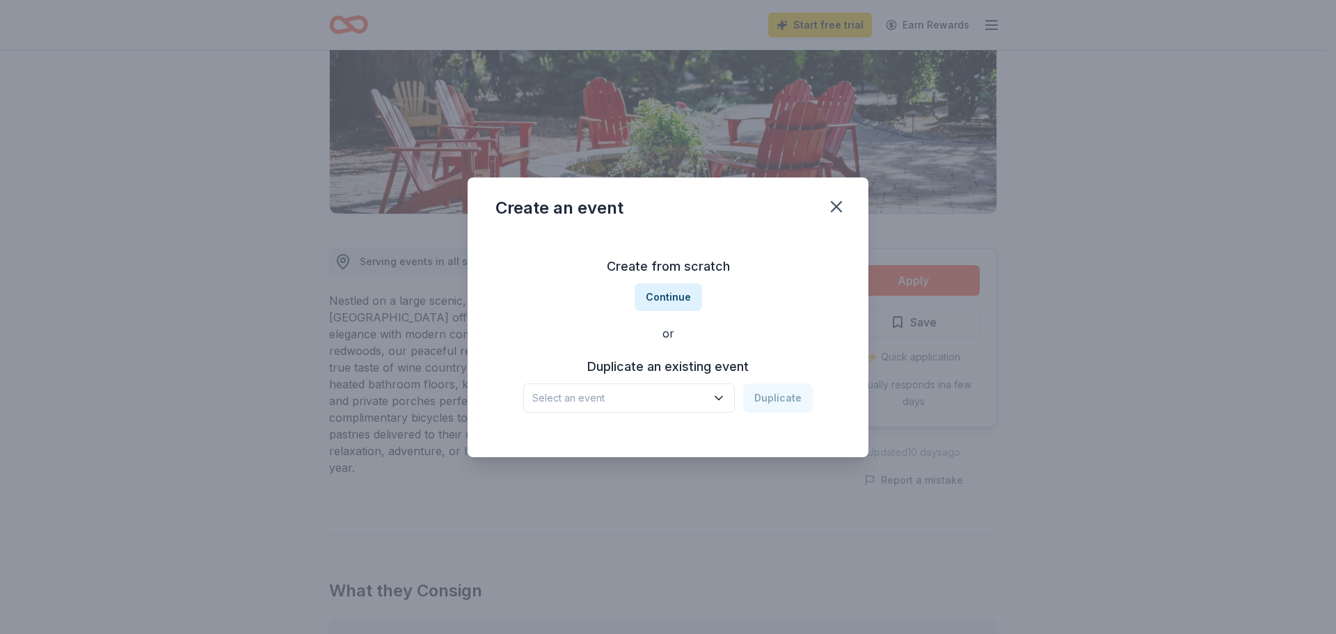
click at [627, 388] on button "Select an event" at bounding box center [629, 397] width 212 height 29
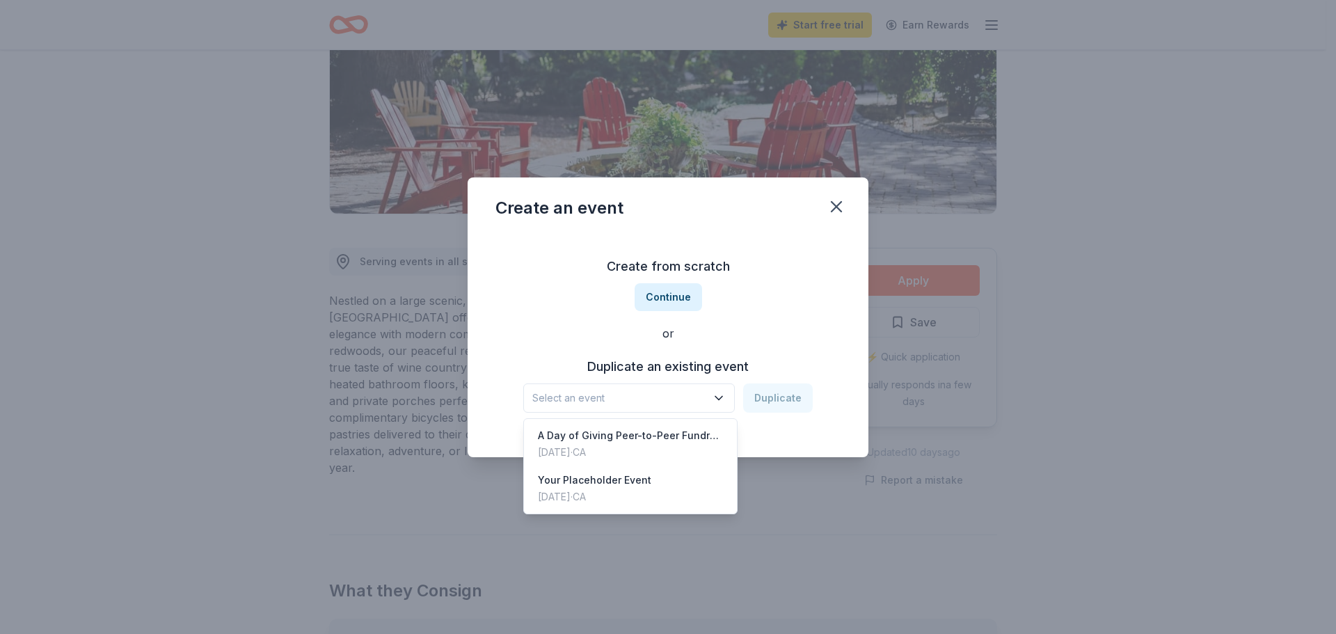
drag, startPoint x: 628, startPoint y: 439, endPoint x: 636, endPoint y: 435, distance: 8.7
click at [628, 438] on div "A Day of Giving Peer-to-Peer Fundraiser" at bounding box center [630, 435] width 185 height 17
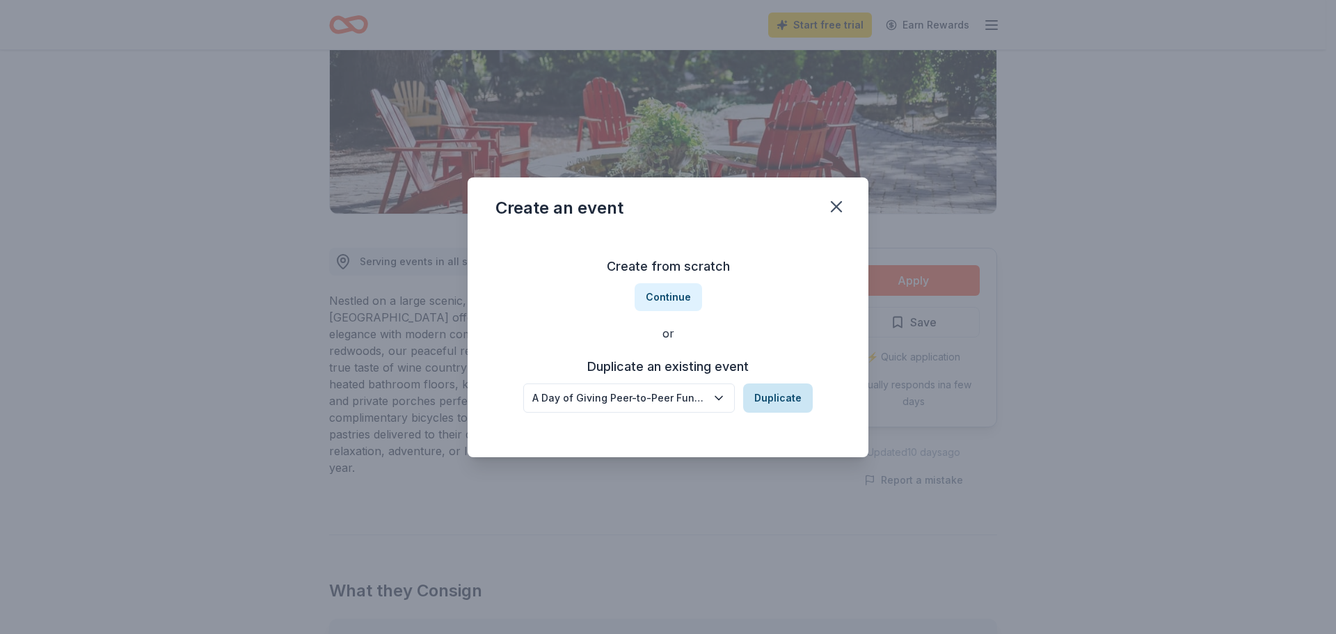
click at [783, 396] on button "Duplicate" at bounding box center [778, 397] width 70 height 29
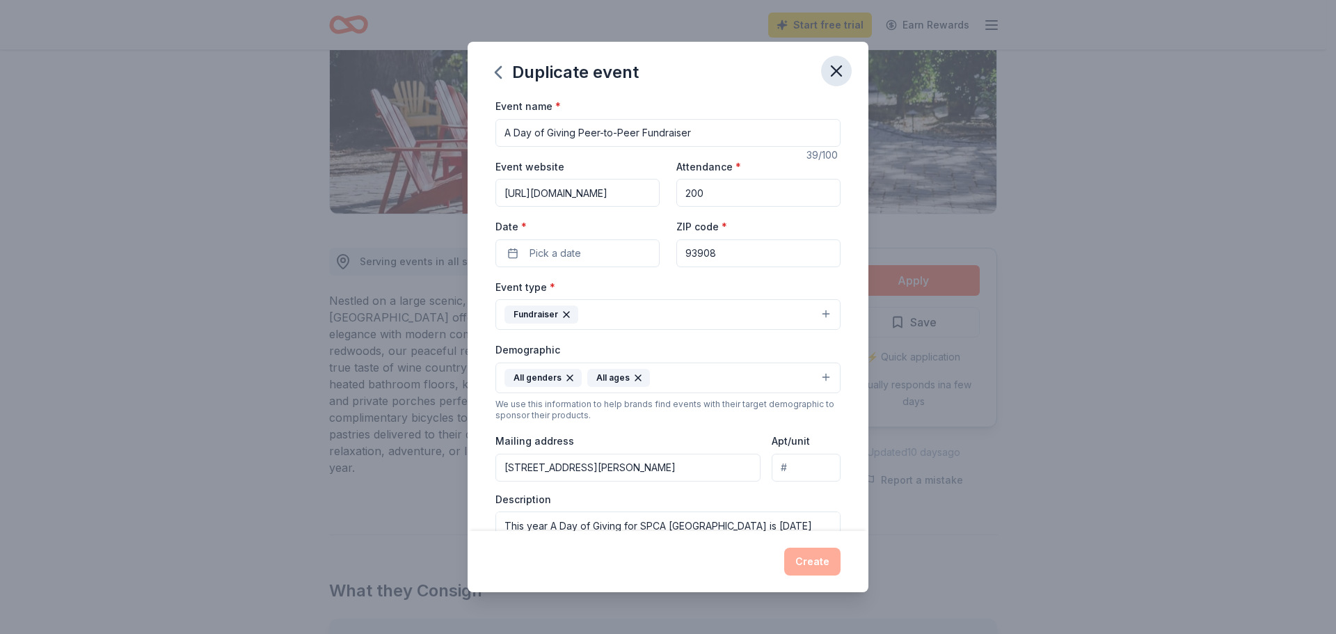
click at [846, 63] on button "button" at bounding box center [836, 71] width 31 height 31
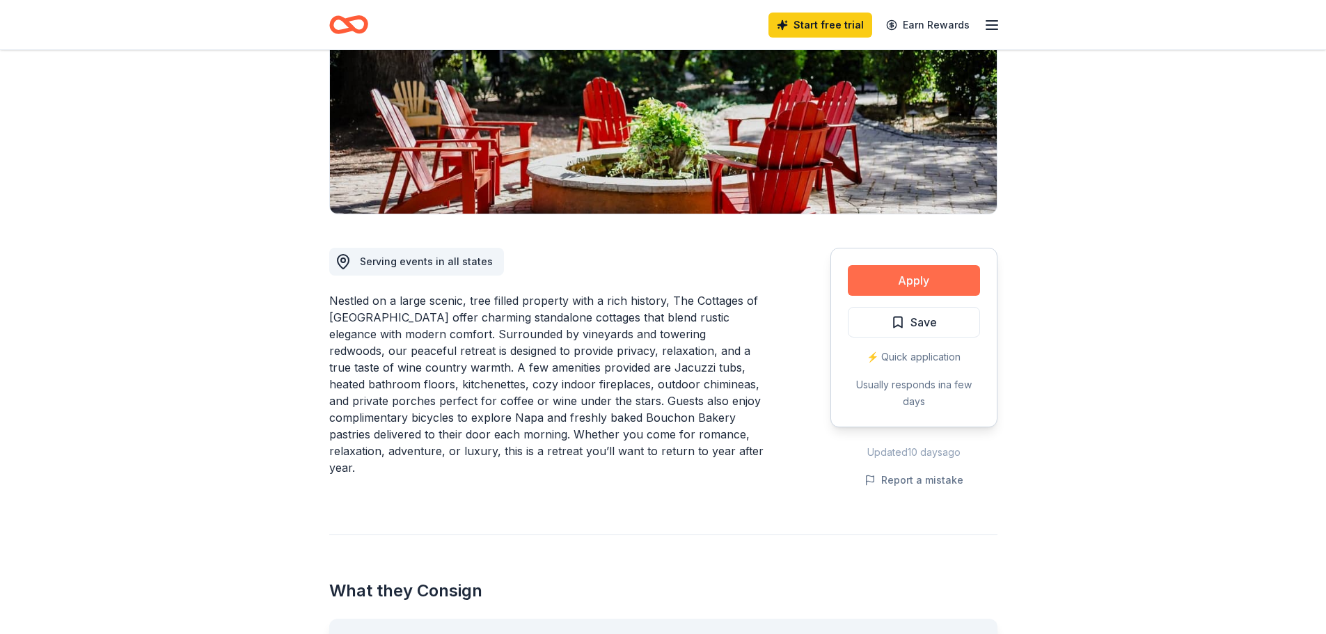
click at [923, 282] on button "Apply" at bounding box center [914, 280] width 132 height 31
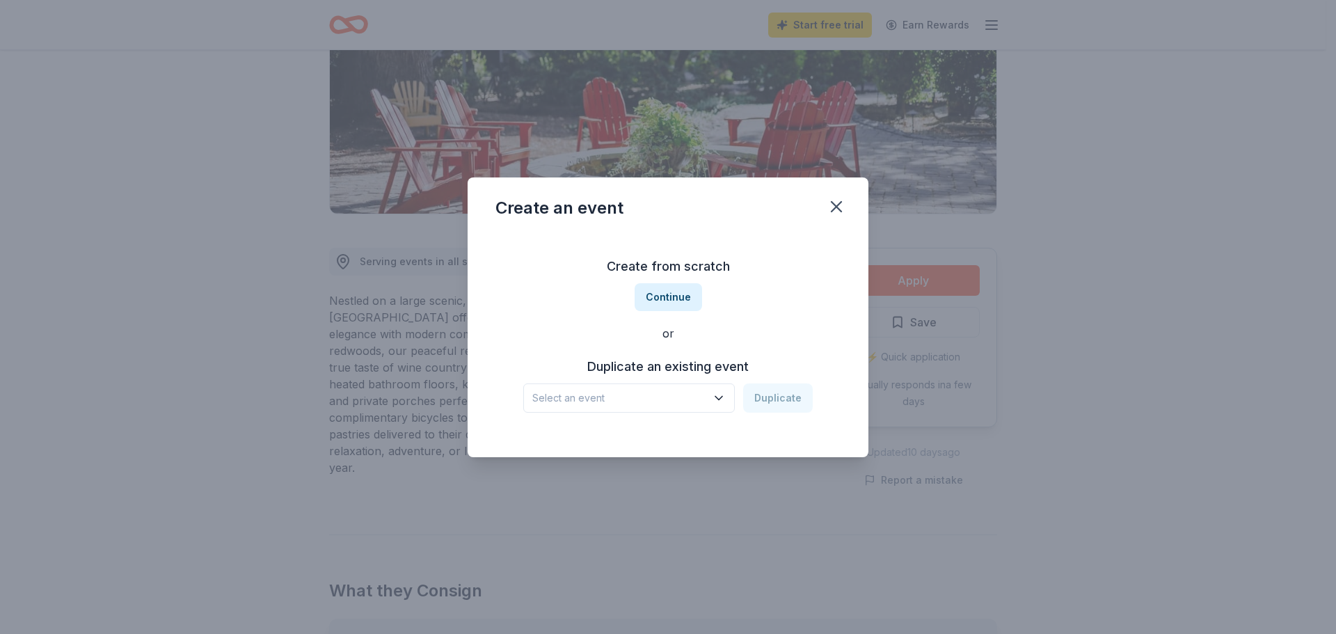
click at [605, 404] on span "Select an event" at bounding box center [619, 398] width 174 height 17
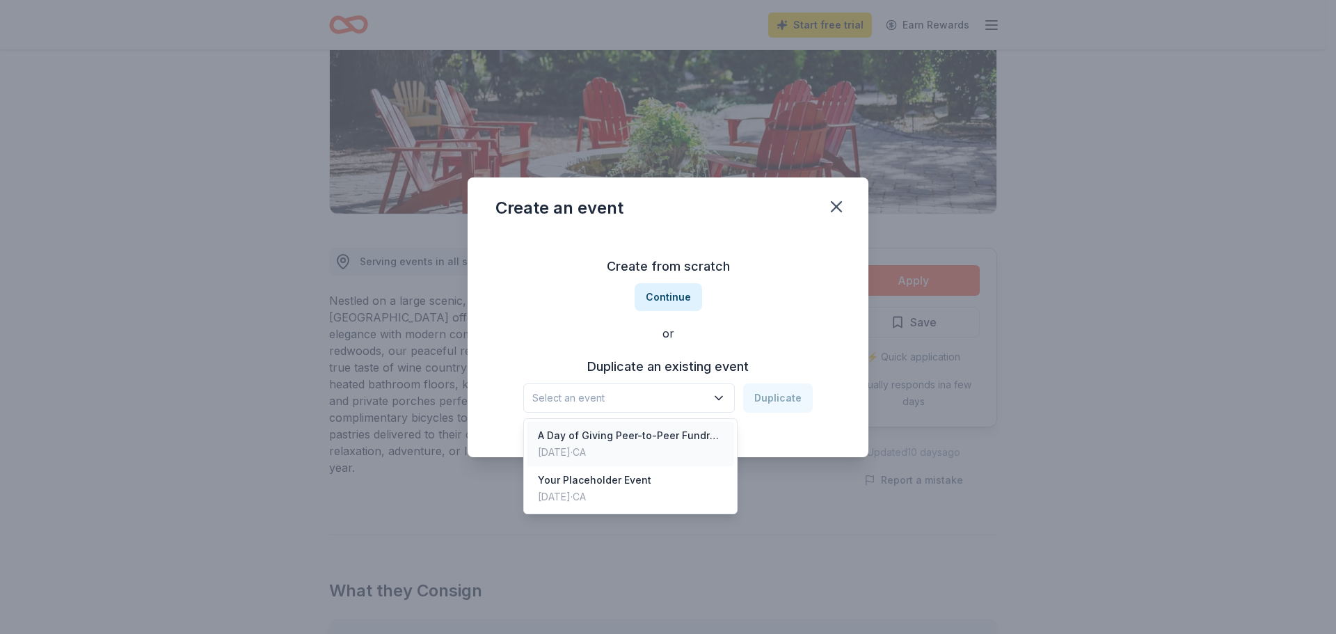
click at [575, 436] on div "A Day of Giving Peer-to-Peer Fundraiser" at bounding box center [630, 435] width 185 height 17
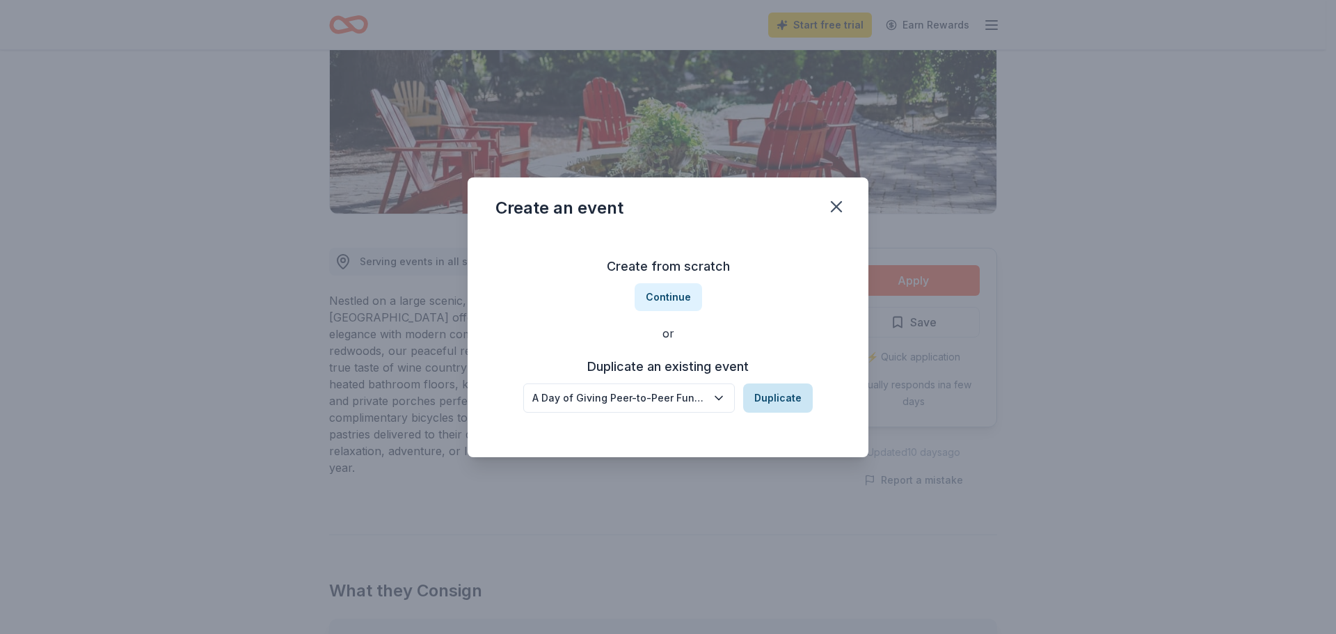
click at [761, 404] on button "Duplicate" at bounding box center [778, 397] width 70 height 29
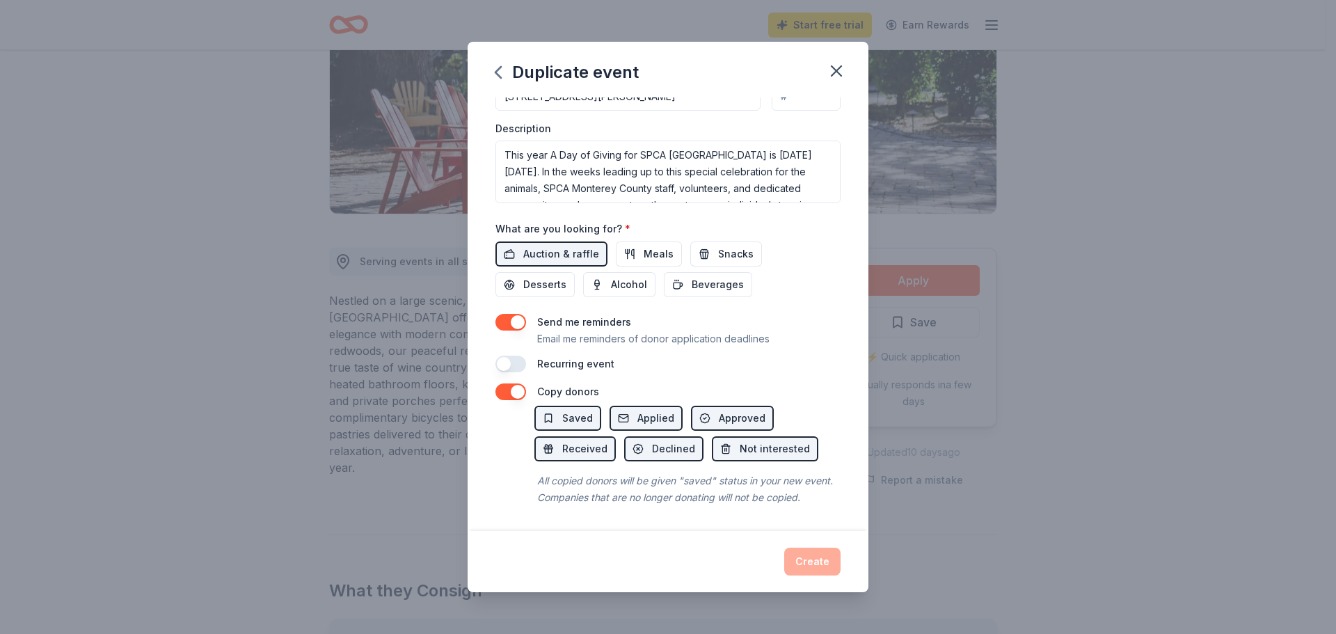
scroll to position [388, 0]
click at [509, 356] on button "button" at bounding box center [510, 364] width 31 height 17
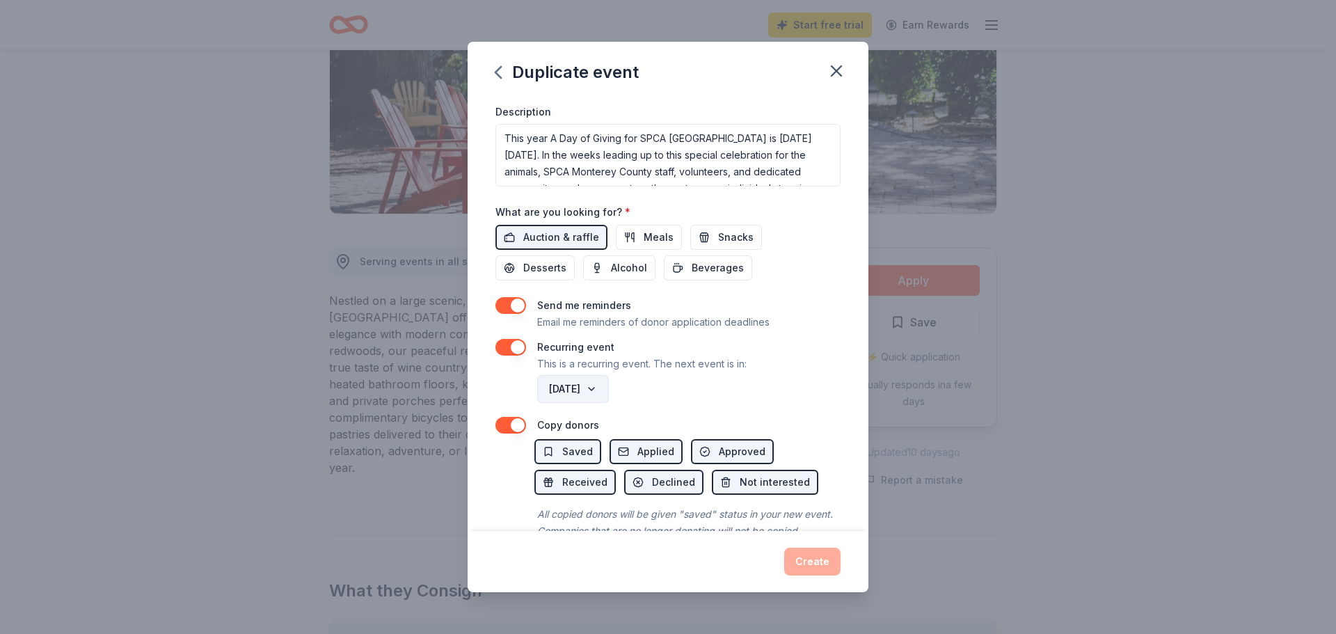
click at [599, 402] on button "October 2026" at bounding box center [573, 389] width 72 height 28
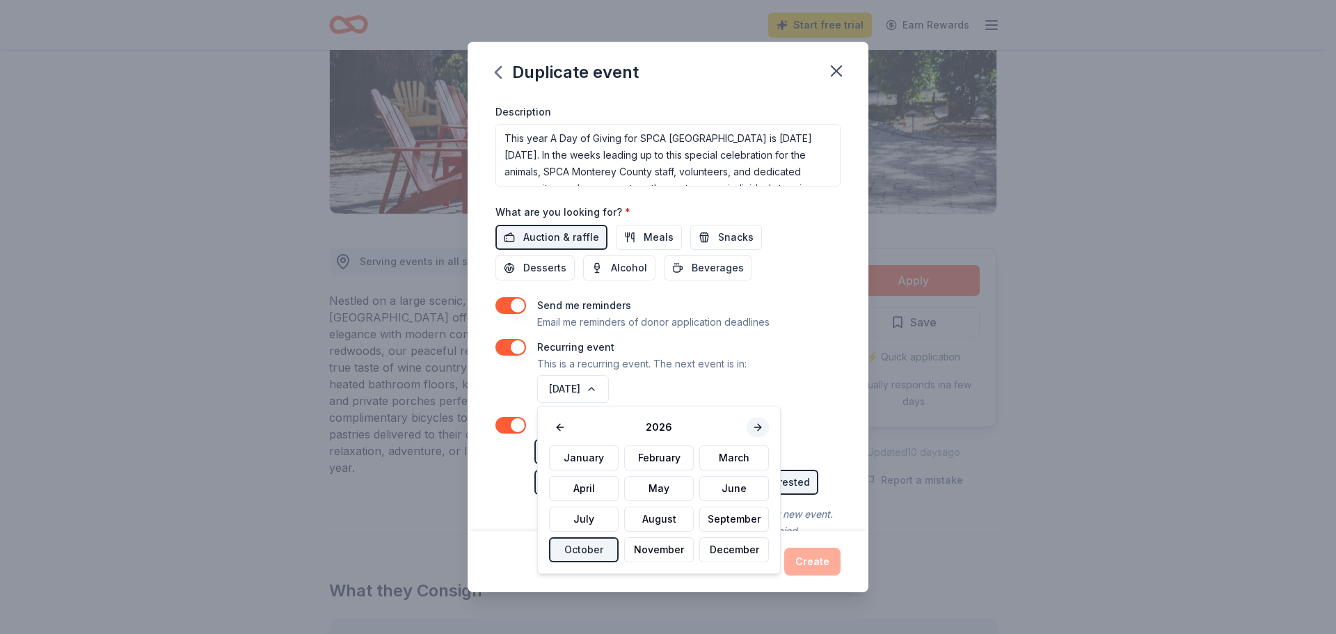
click at [757, 431] on button at bounding box center [758, 427] width 22 height 19
click at [715, 458] on button "March" at bounding box center [734, 457] width 70 height 25
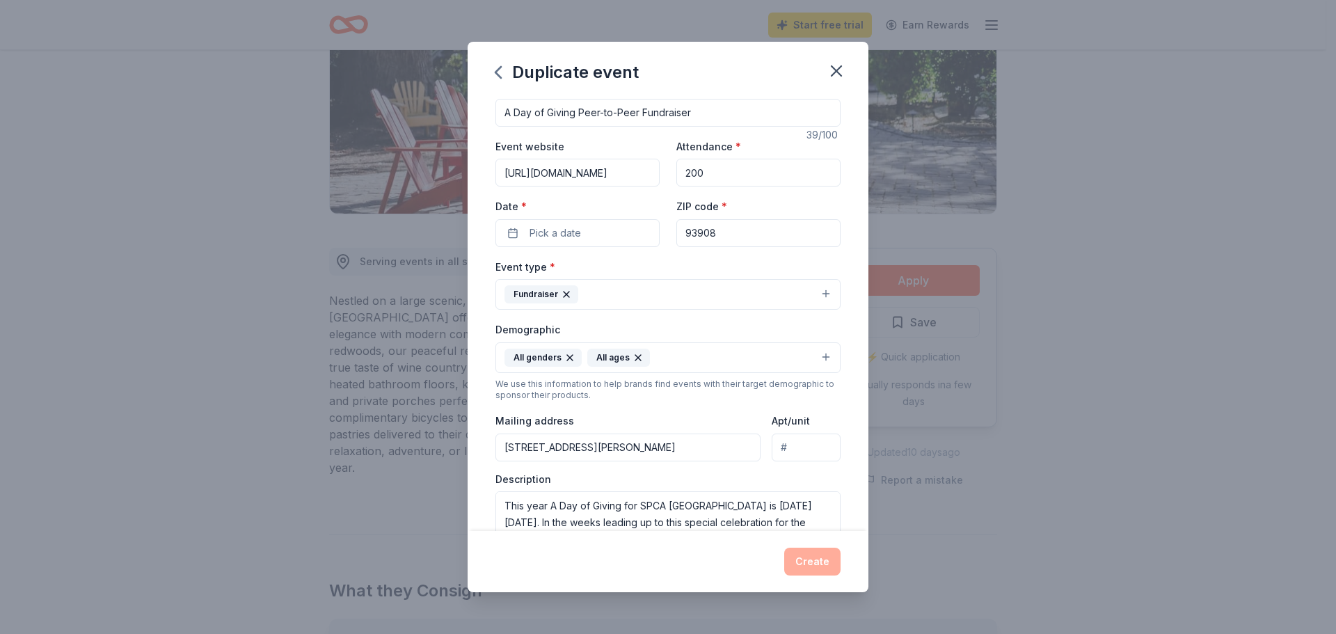
scroll to position [0, 0]
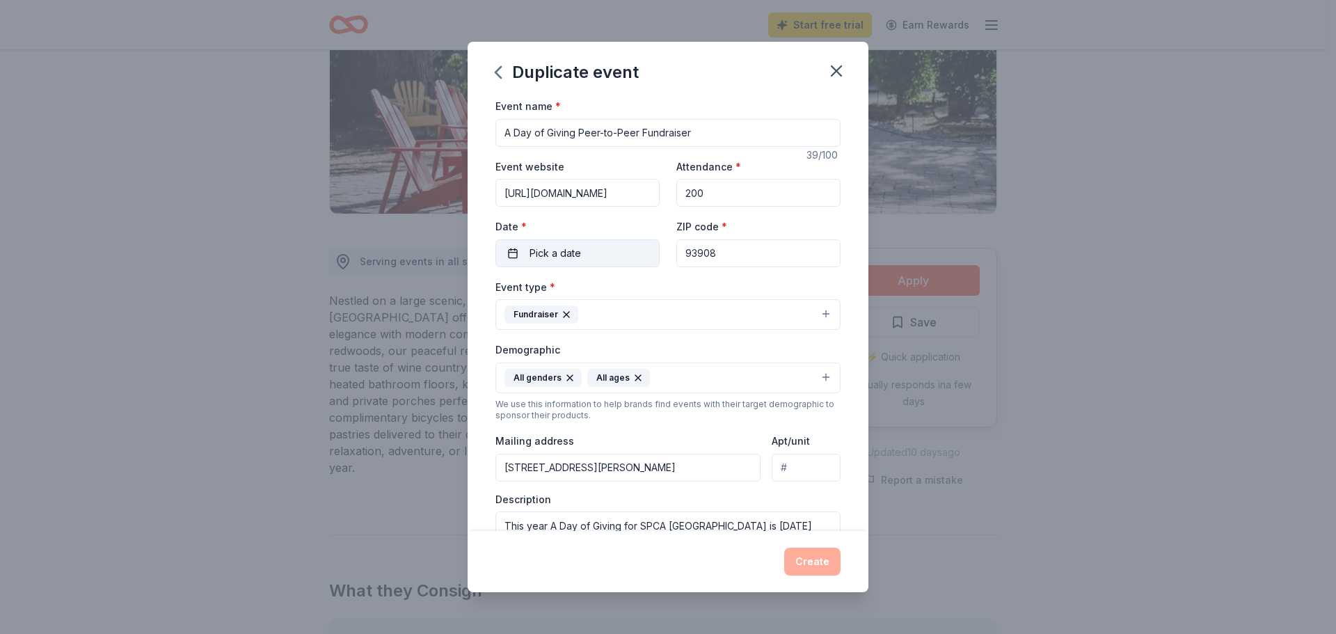
click at [568, 261] on span "Pick a date" at bounding box center [555, 253] width 51 height 17
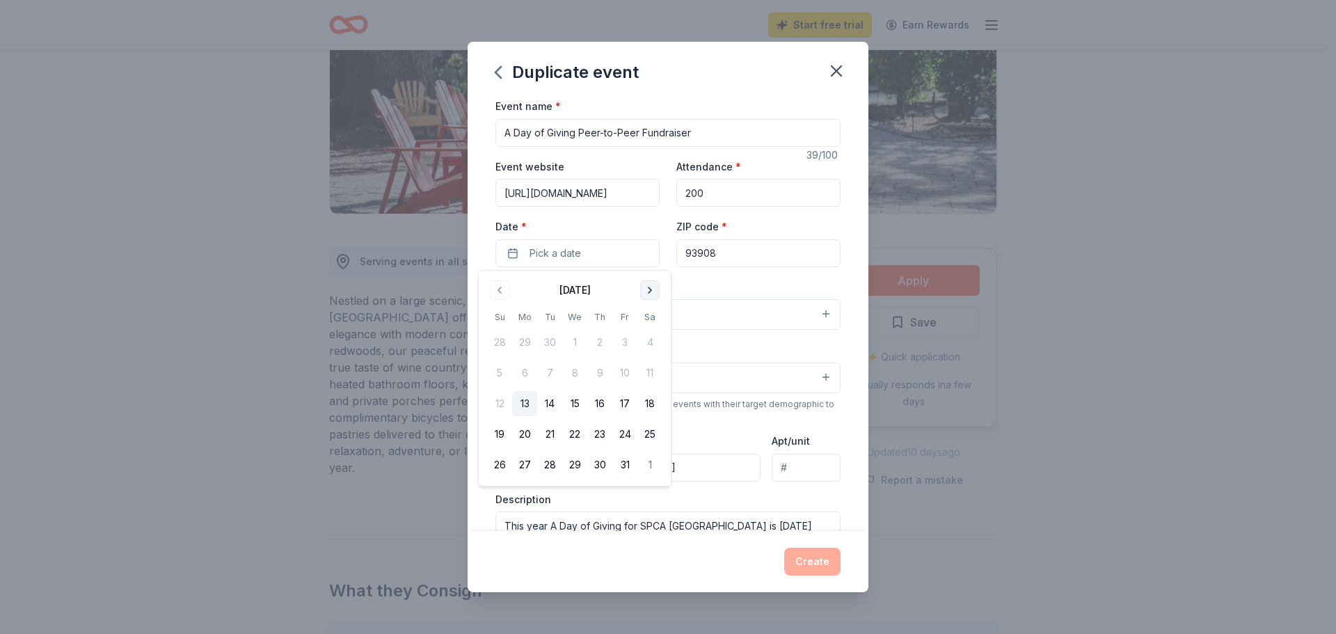
click at [652, 292] on button "Go to next month" at bounding box center [649, 289] width 19 height 19
click at [652, 291] on button "Go to next month" at bounding box center [649, 289] width 19 height 19
click at [650, 291] on button "Go to next month" at bounding box center [649, 289] width 19 height 19
click at [650, 292] on button "Go to next month" at bounding box center [649, 289] width 19 height 19
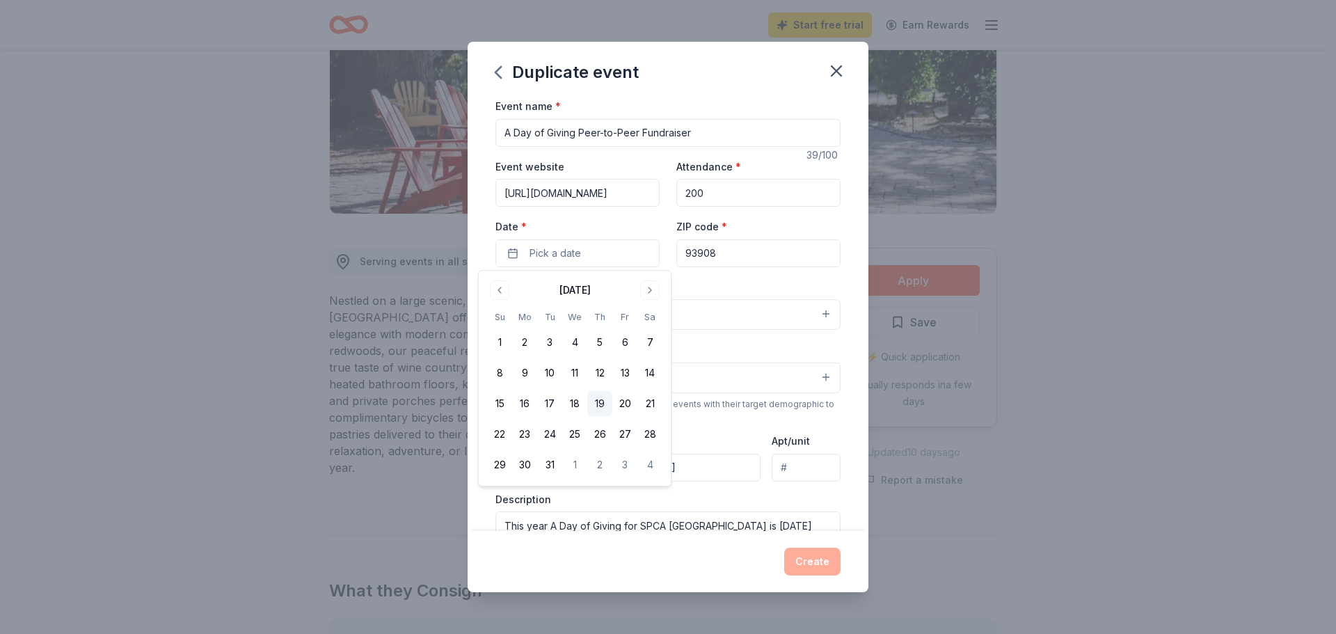
click at [596, 401] on button "19" at bounding box center [599, 403] width 25 height 25
click at [726, 566] on div "Create" at bounding box center [667, 562] width 345 height 28
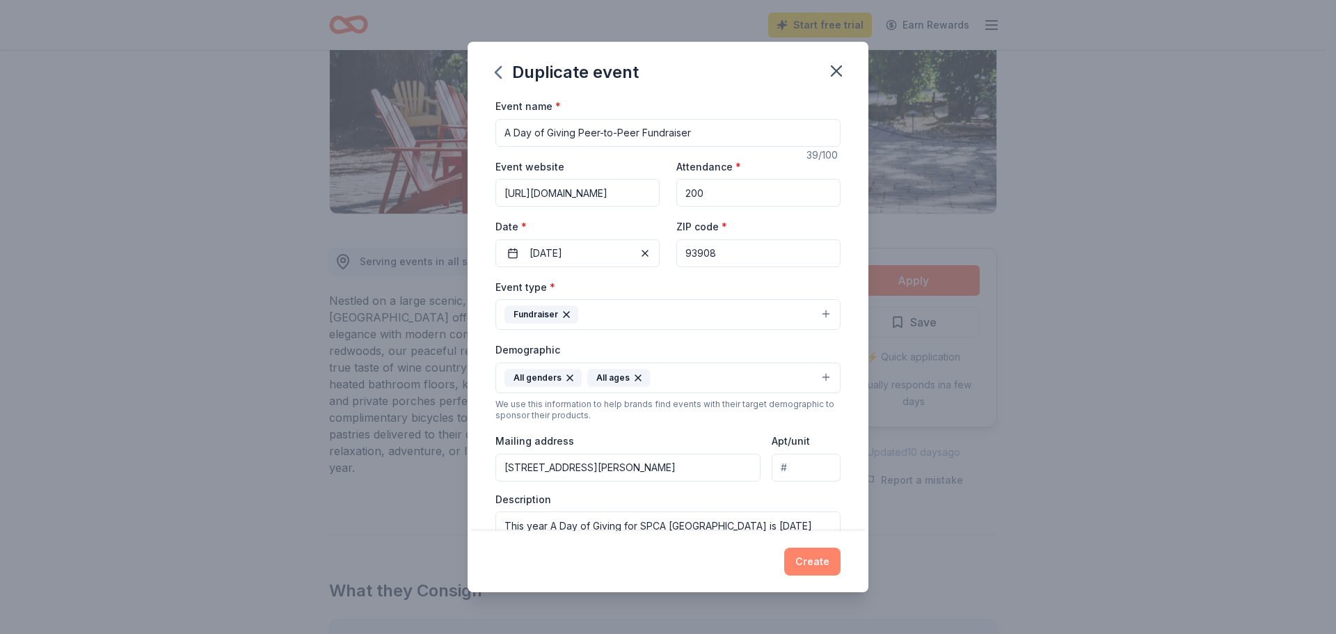
click at [821, 552] on button "Create" at bounding box center [812, 562] width 56 height 28
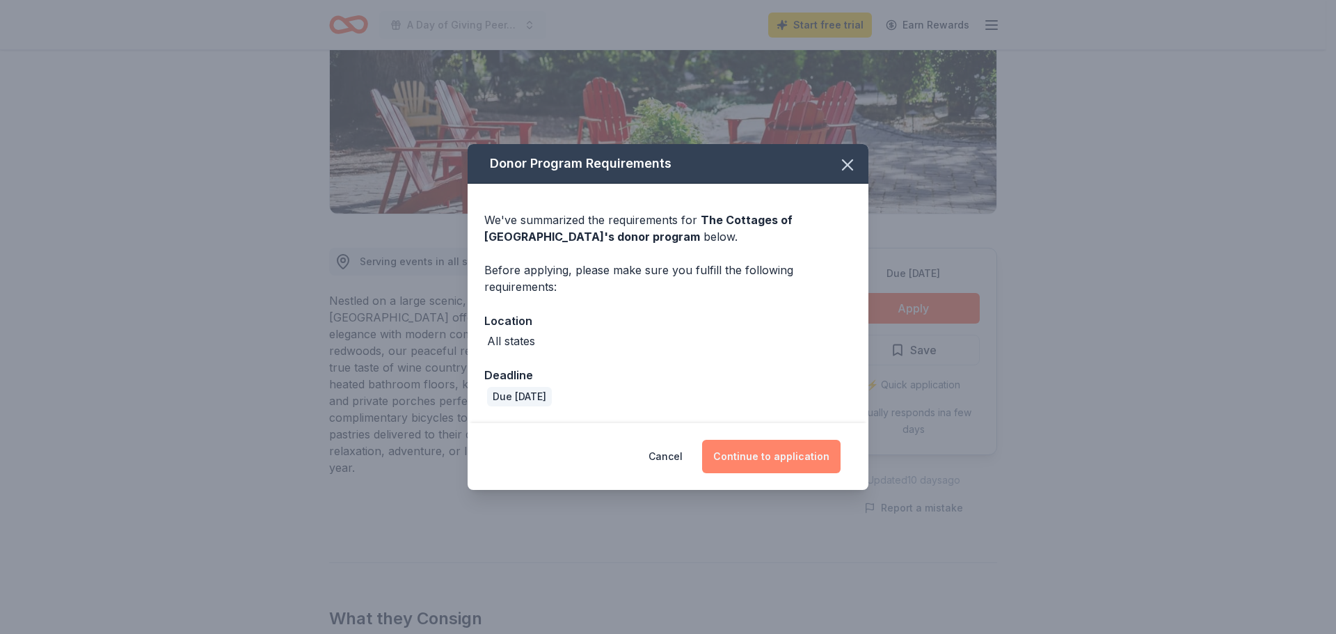
click at [766, 457] on button "Continue to application" at bounding box center [771, 456] width 138 height 33
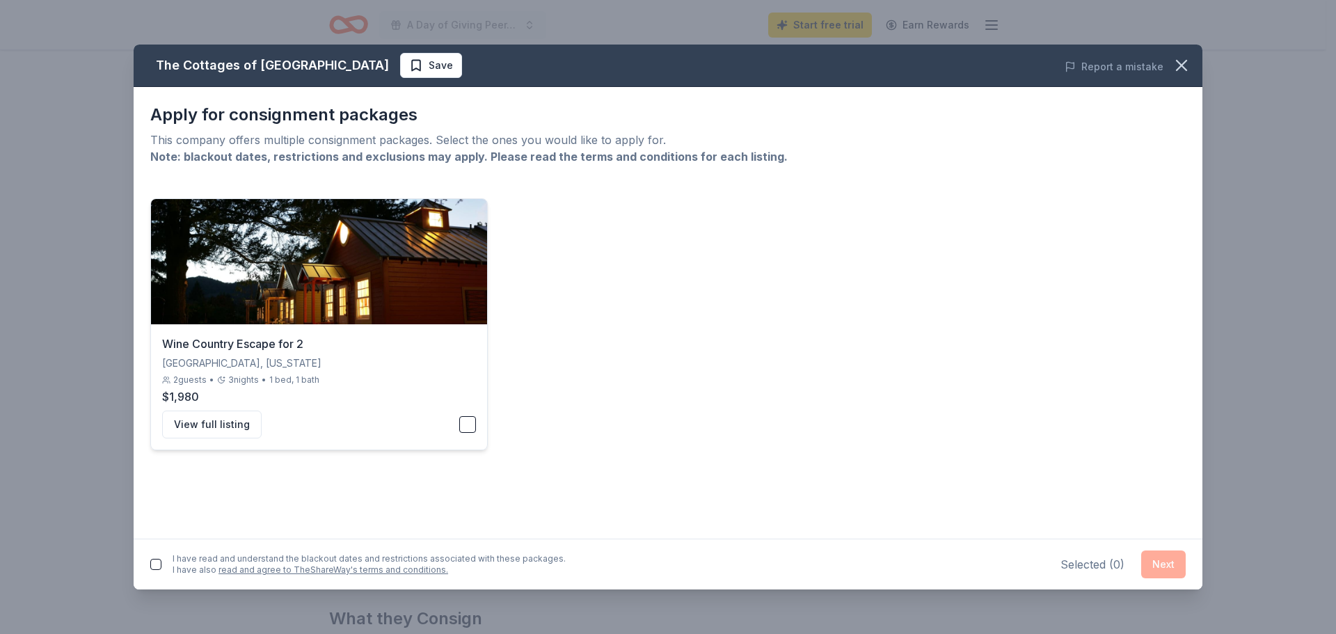
click at [448, 427] on div "View full listing" at bounding box center [319, 425] width 314 height 28
click at [468, 425] on button "button" at bounding box center [467, 424] width 17 height 17
click at [471, 427] on button "button" at bounding box center [467, 424] width 17 height 17
drag, startPoint x: 236, startPoint y: 419, endPoint x: 197, endPoint y: 425, distance: 39.5
click at [197, 425] on button "View full listing" at bounding box center [212, 425] width 100 height 28
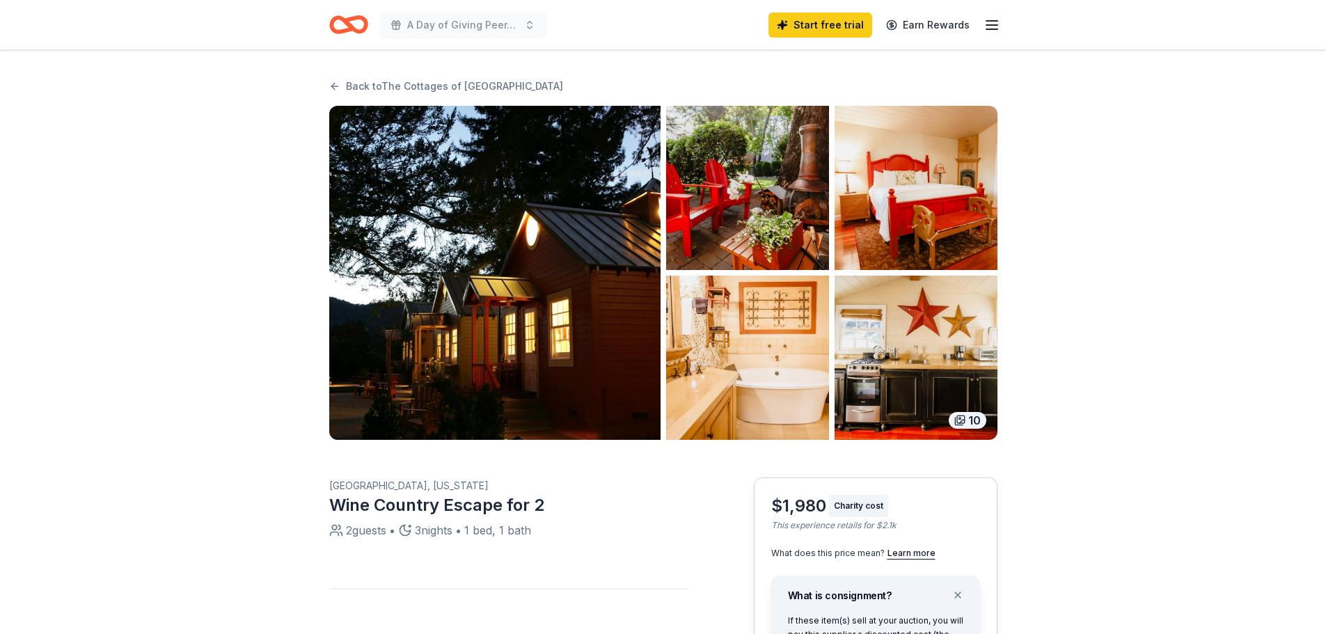
click at [759, 366] on img "button" at bounding box center [747, 358] width 163 height 164
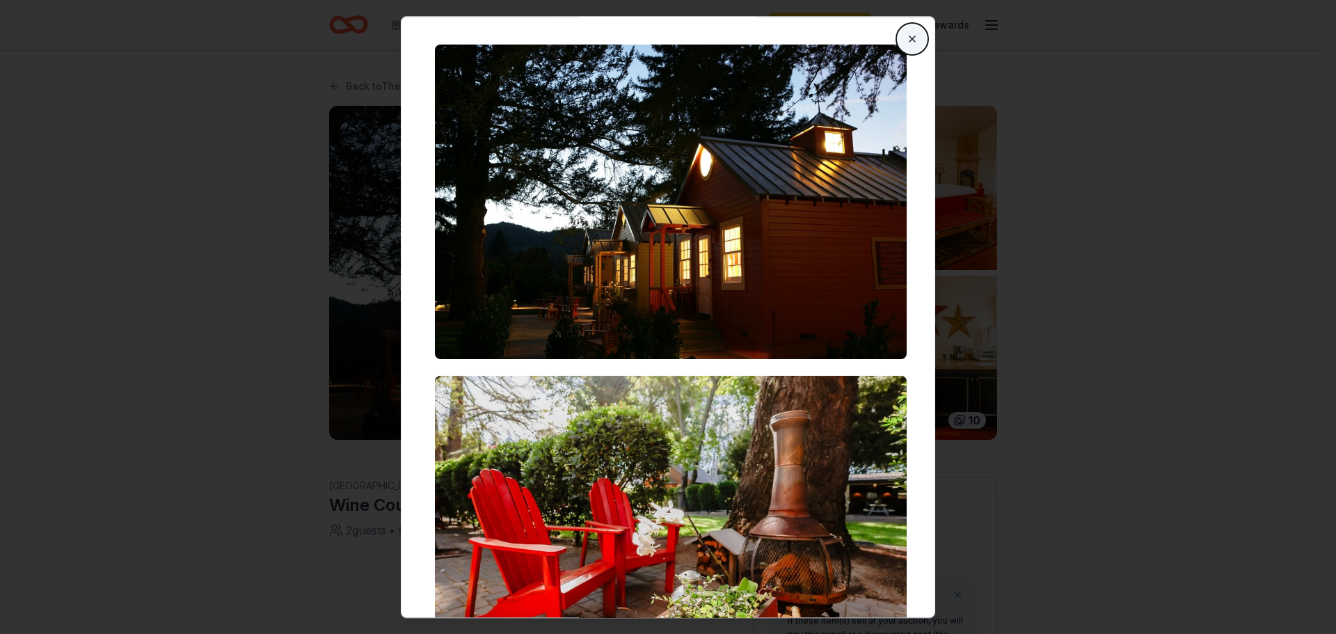
click at [911, 33] on button "Close" at bounding box center [912, 39] width 28 height 28
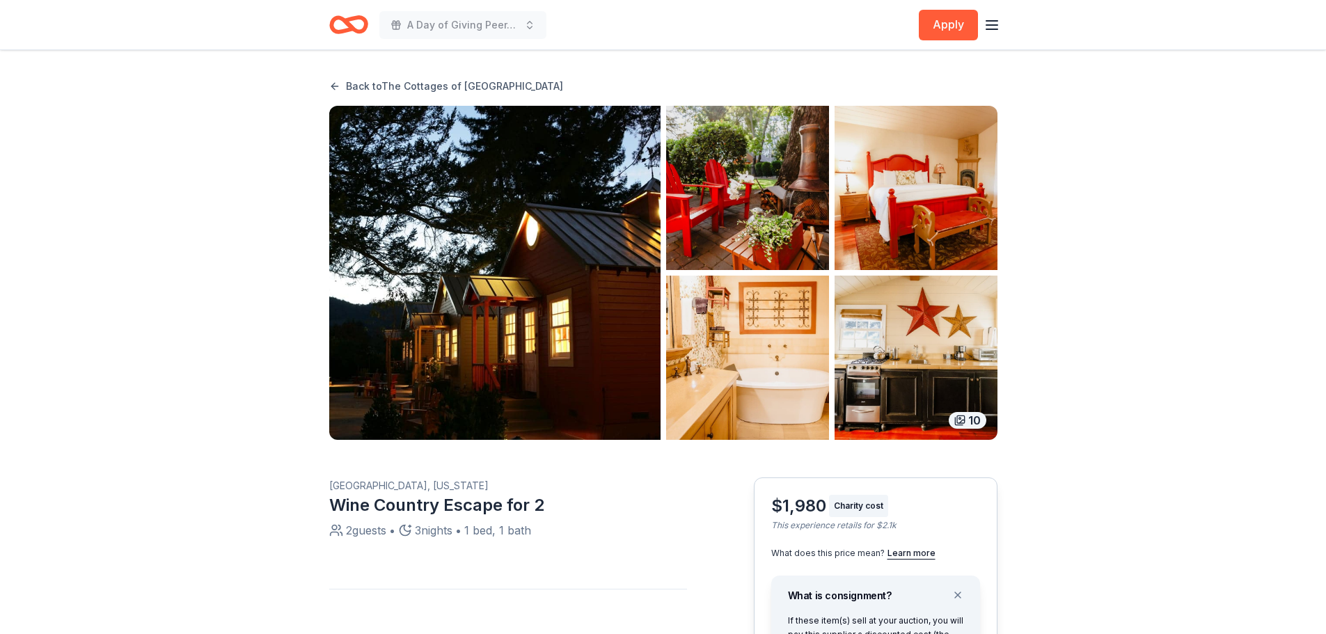
click at [340, 83] on link "Back to The Cottages of Napa Valley" at bounding box center [446, 86] width 234 height 17
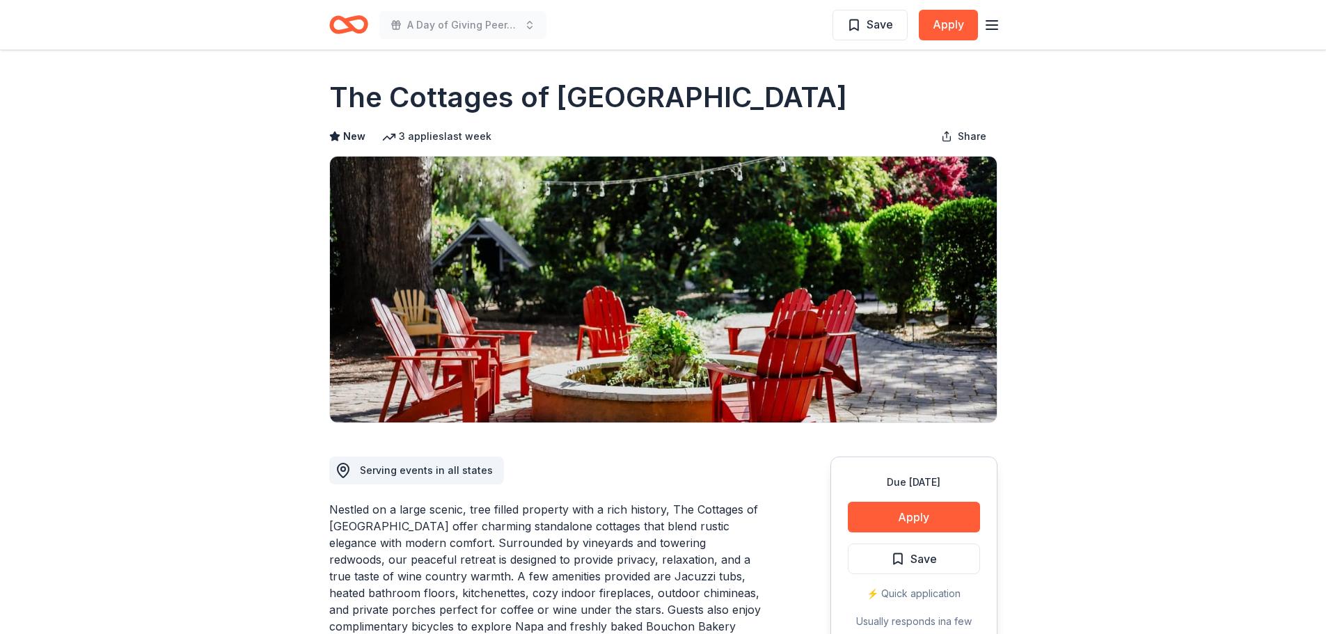
click at [356, 26] on icon "Home" at bounding box center [348, 24] width 39 height 33
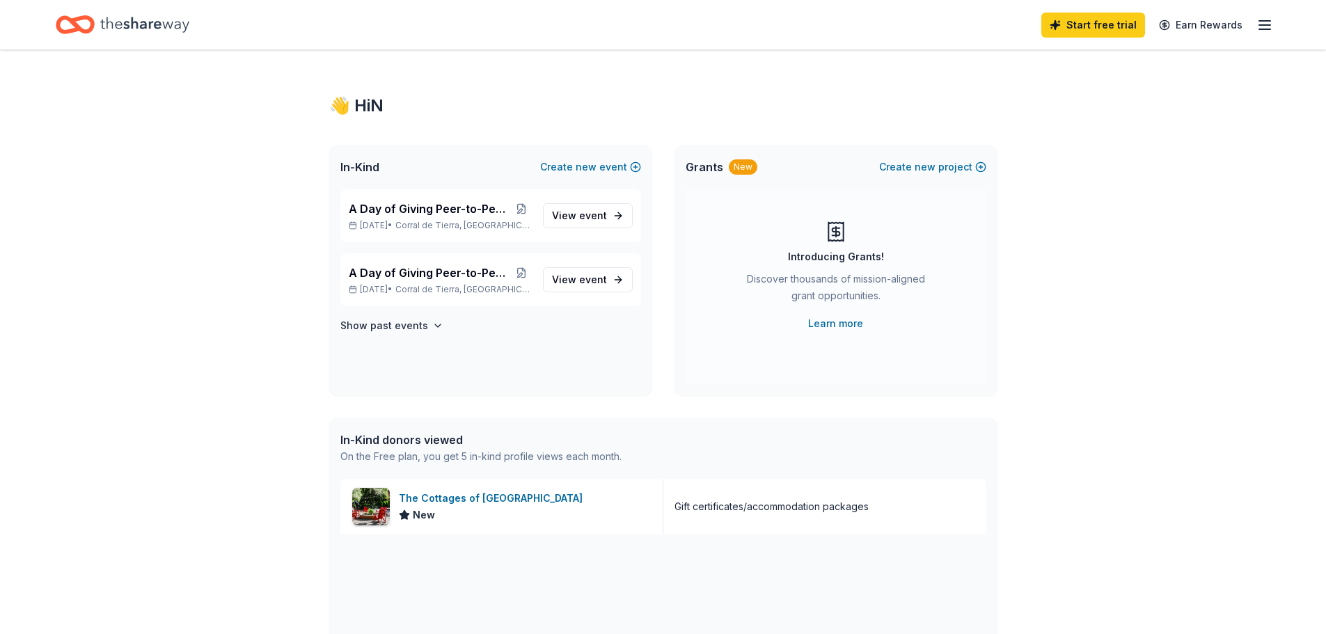
click at [381, 317] on div "A Day of Giving Peer-to-Peer Fundraiser Mar 19, 2026 • Corral de Tierra, CA Vie…" at bounding box center [490, 292] width 323 height 206
click at [388, 322] on h4 "Show past events" at bounding box center [384, 325] width 88 height 17
click at [601, 216] on link "View event" at bounding box center [588, 215] width 90 height 25
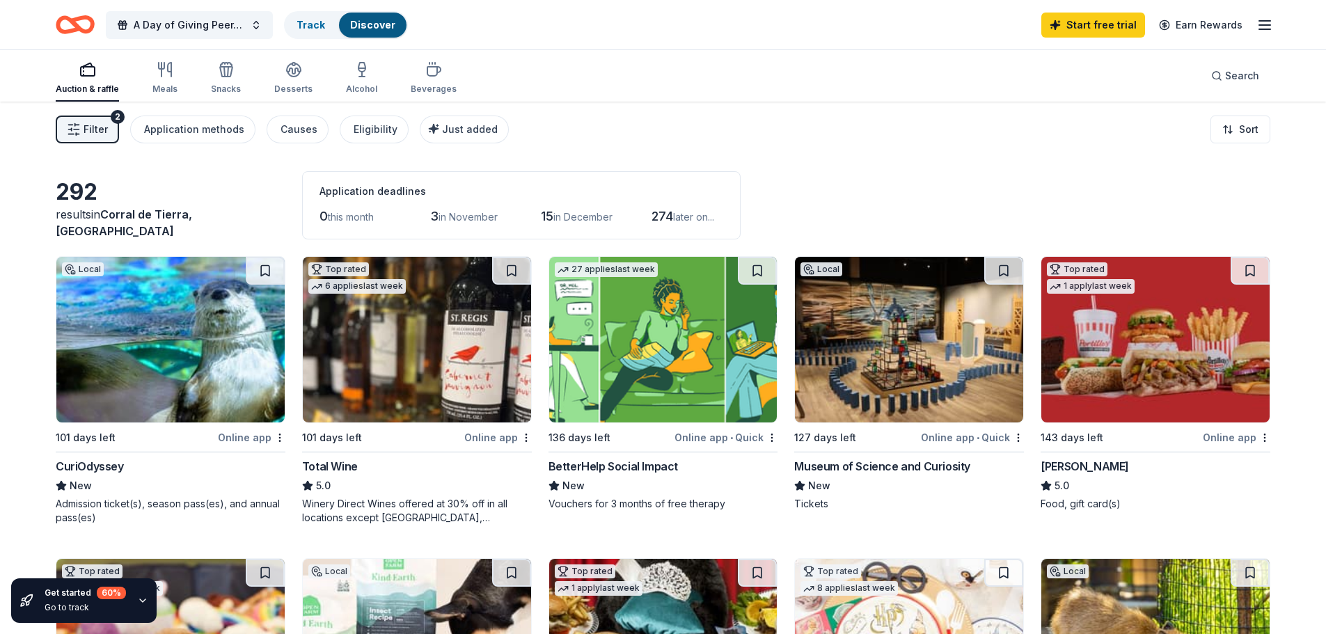
click at [75, 125] on line "button" at bounding box center [75, 125] width 0 height 2
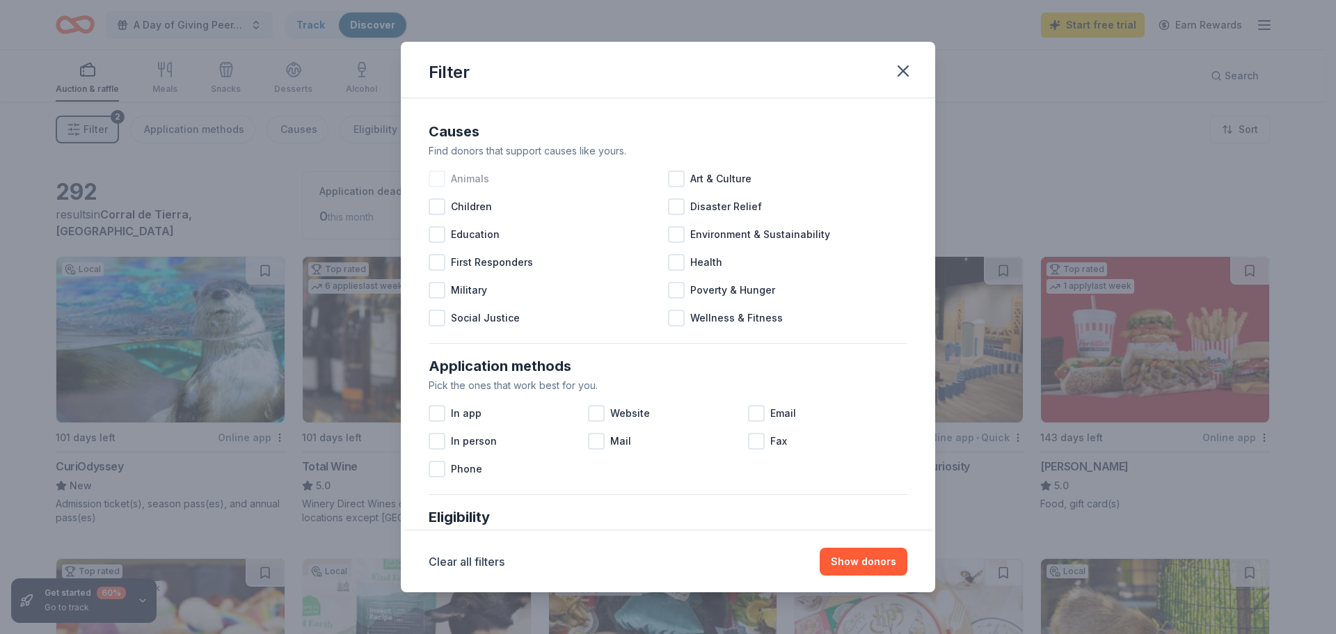
click at [430, 180] on div at bounding box center [437, 178] width 17 height 17
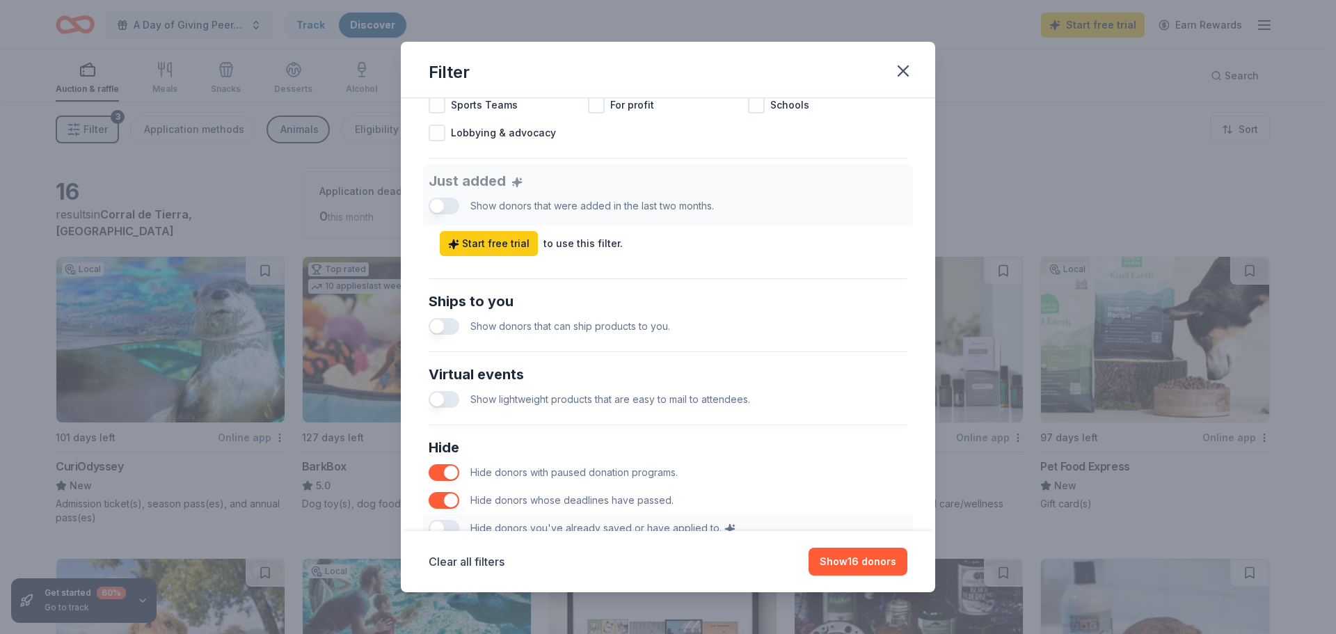
scroll to position [557, 0]
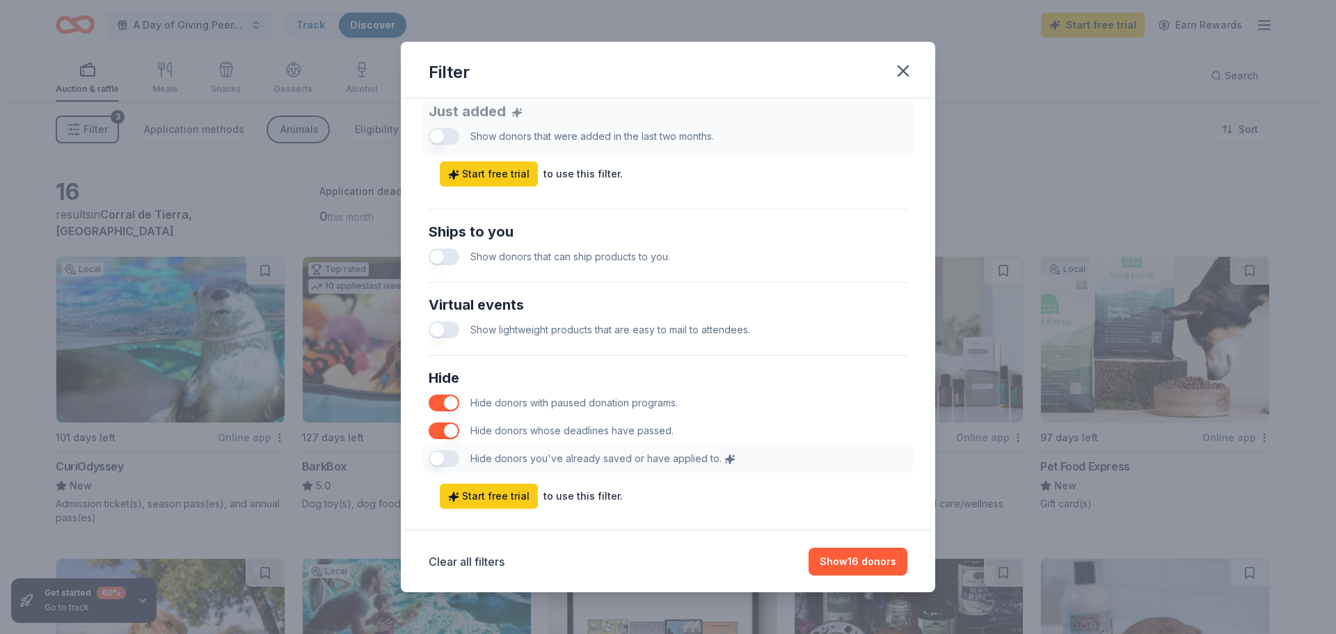
drag, startPoint x: 444, startPoint y: 231, endPoint x: 438, endPoint y: 245, distance: 15.3
click at [443, 233] on div "Ships to you" at bounding box center [668, 232] width 479 height 22
click at [437, 251] on button "button" at bounding box center [444, 256] width 31 height 17
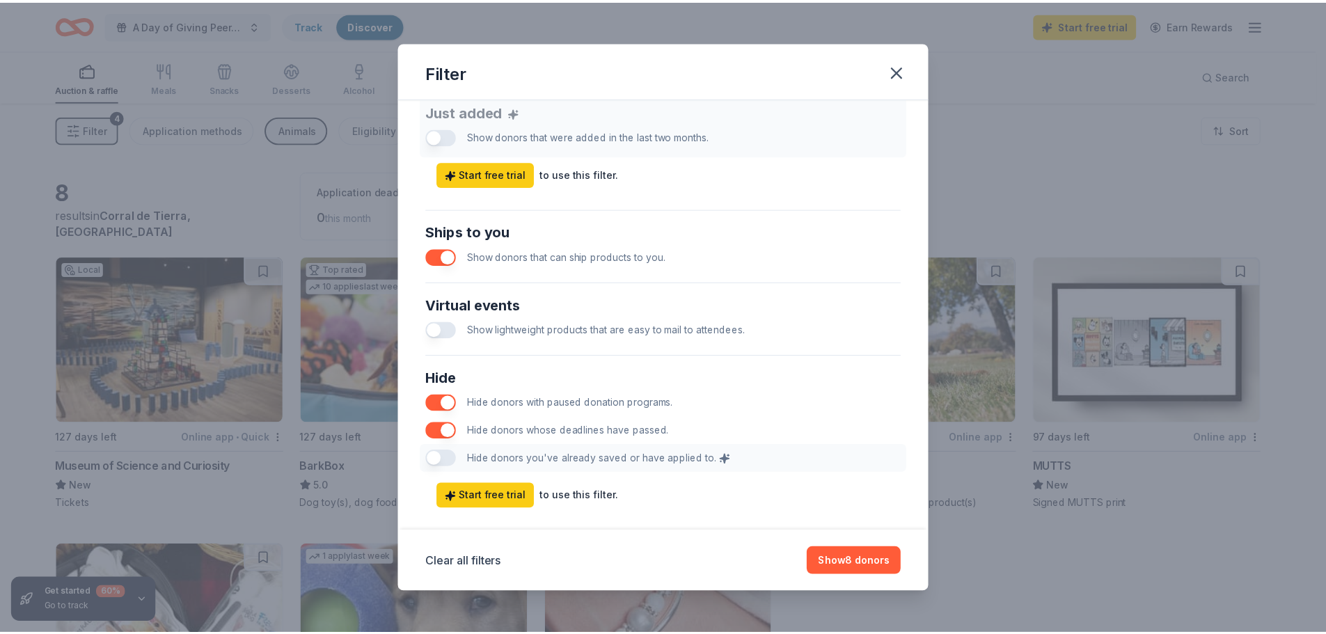
scroll to position [579, 0]
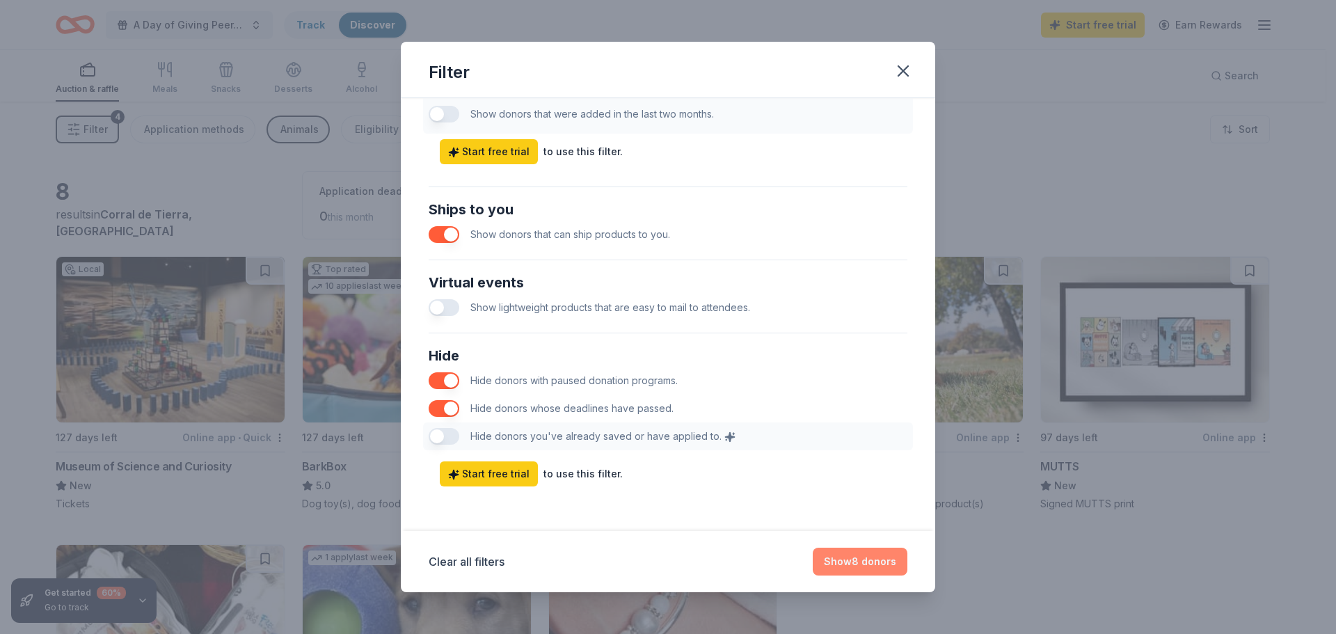
click at [855, 557] on button "Show 8 donors" at bounding box center [860, 562] width 95 height 28
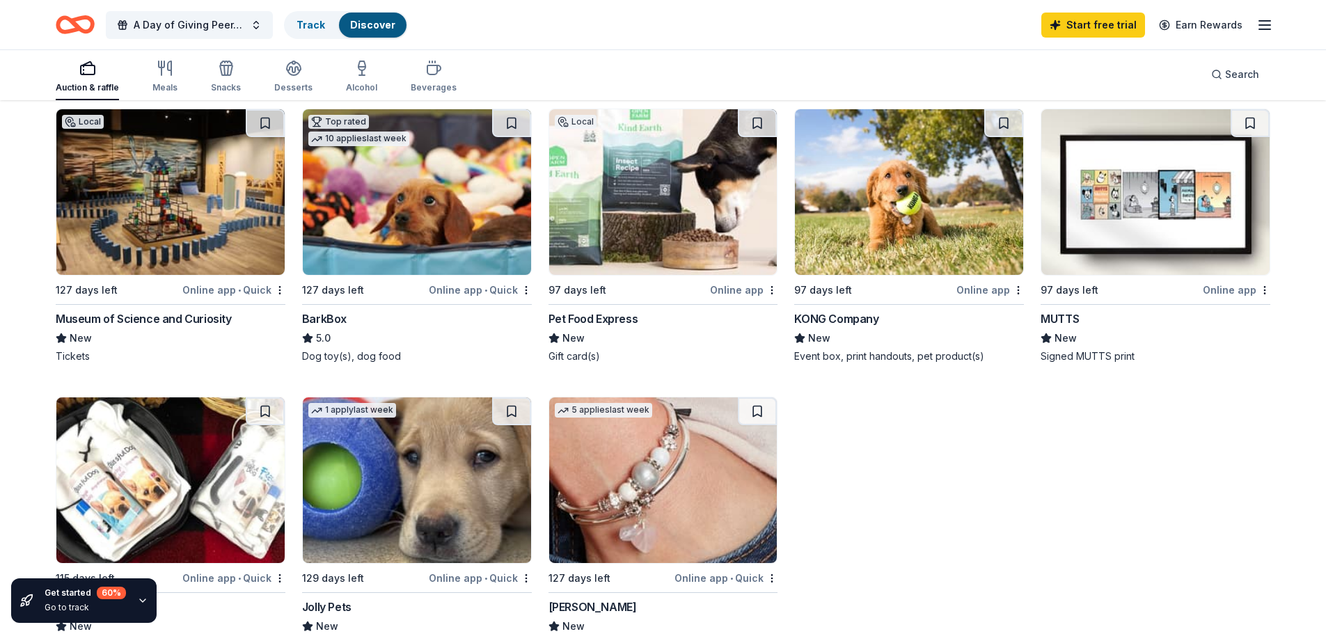
scroll to position [139, 0]
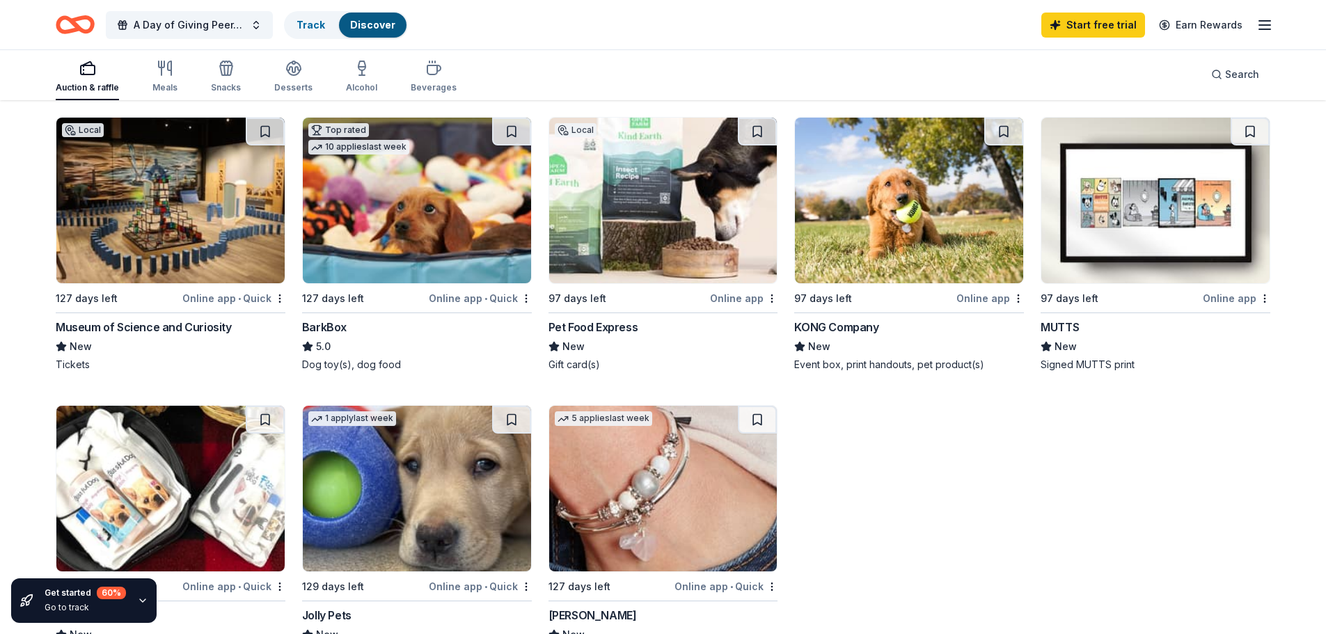
click at [379, 481] on img at bounding box center [417, 489] width 228 height 166
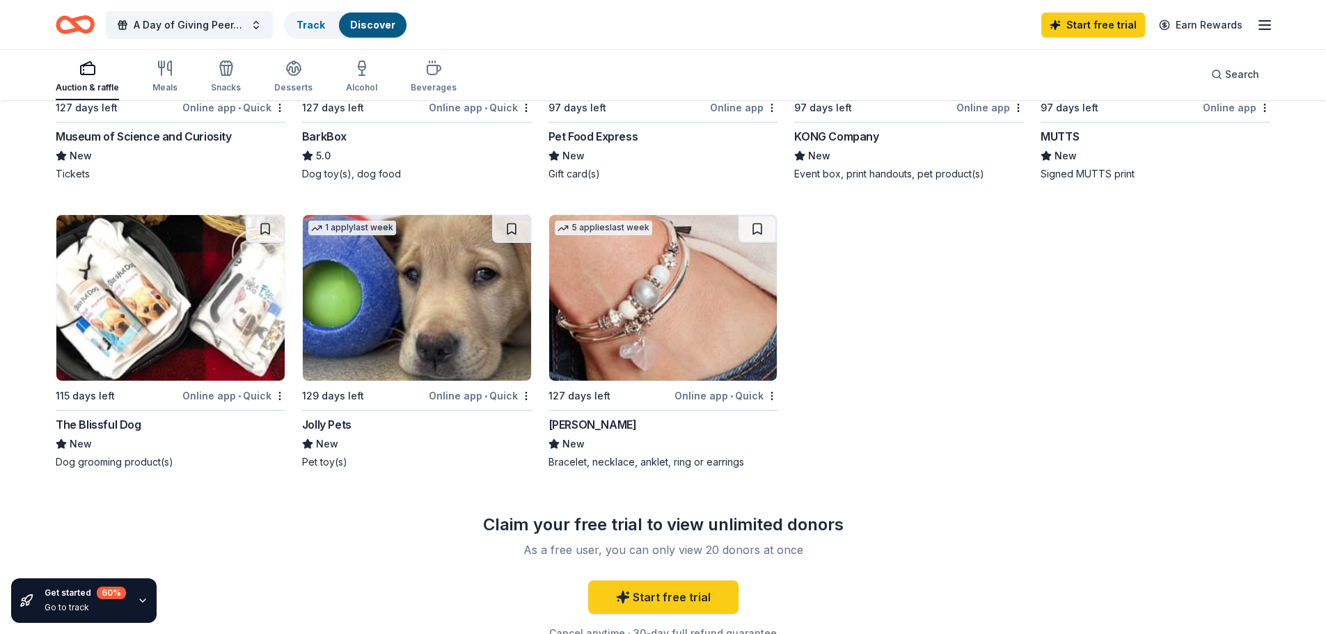
scroll to position [0, 0]
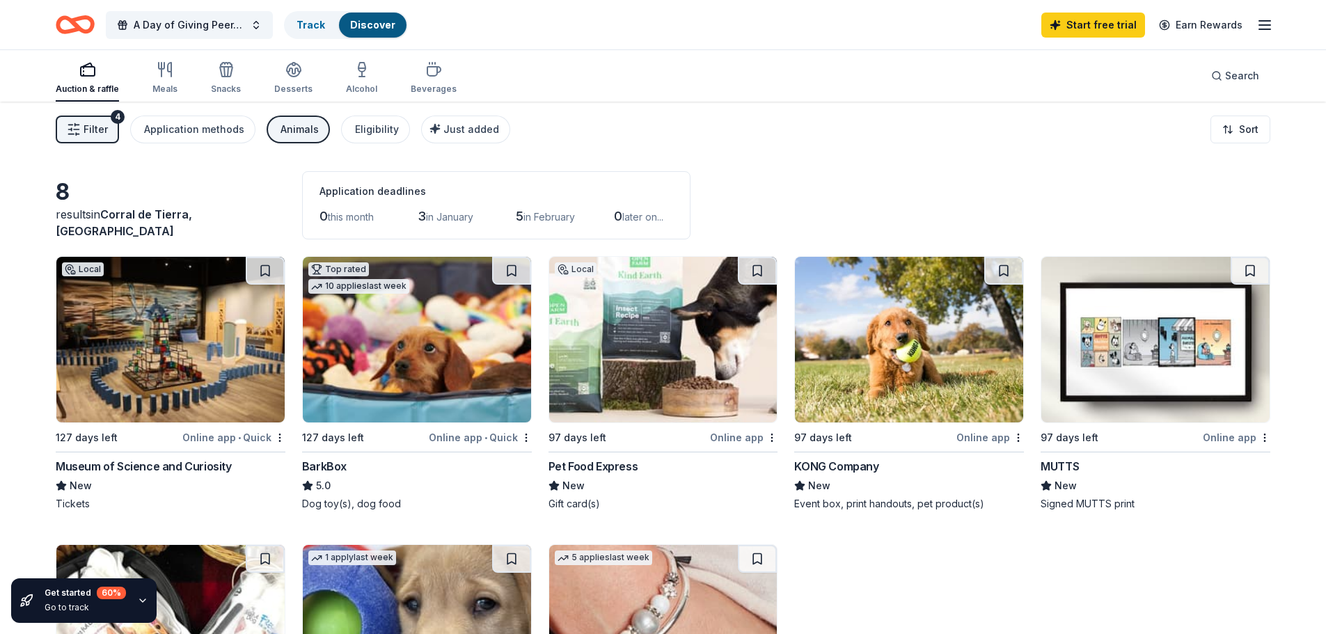
click at [871, 374] on img at bounding box center [909, 340] width 228 height 166
click at [75, 120] on button "Filter 4" at bounding box center [87, 130] width 63 height 28
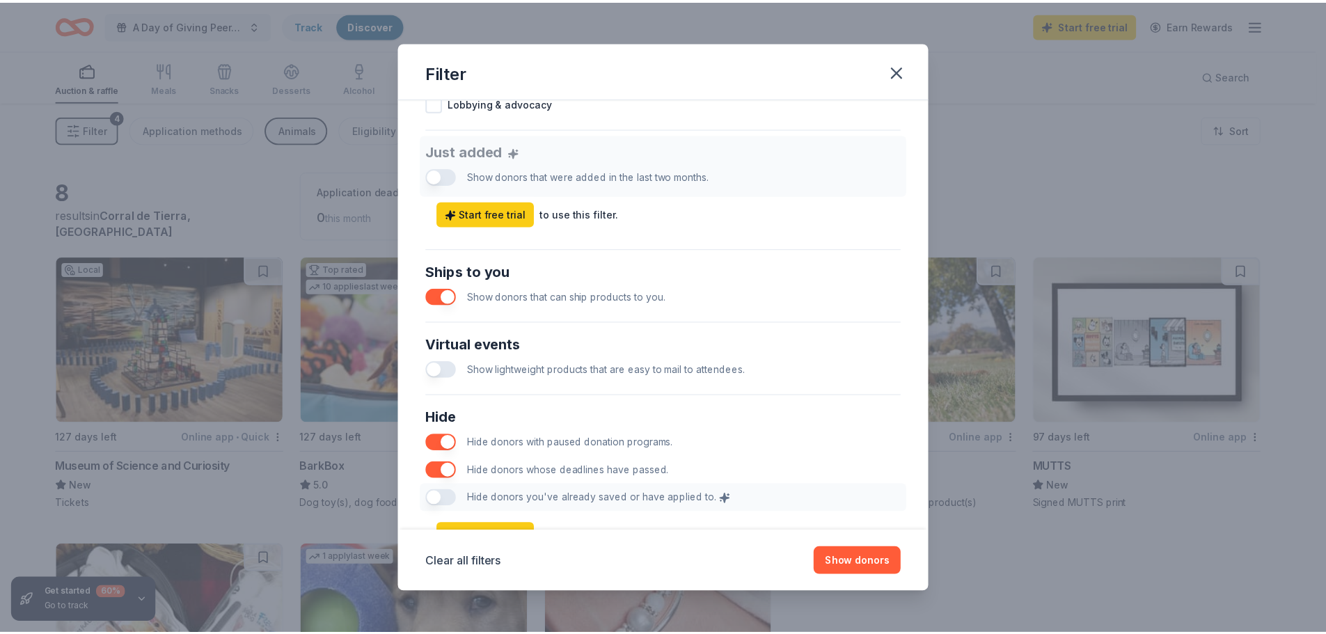
scroll to position [557, 0]
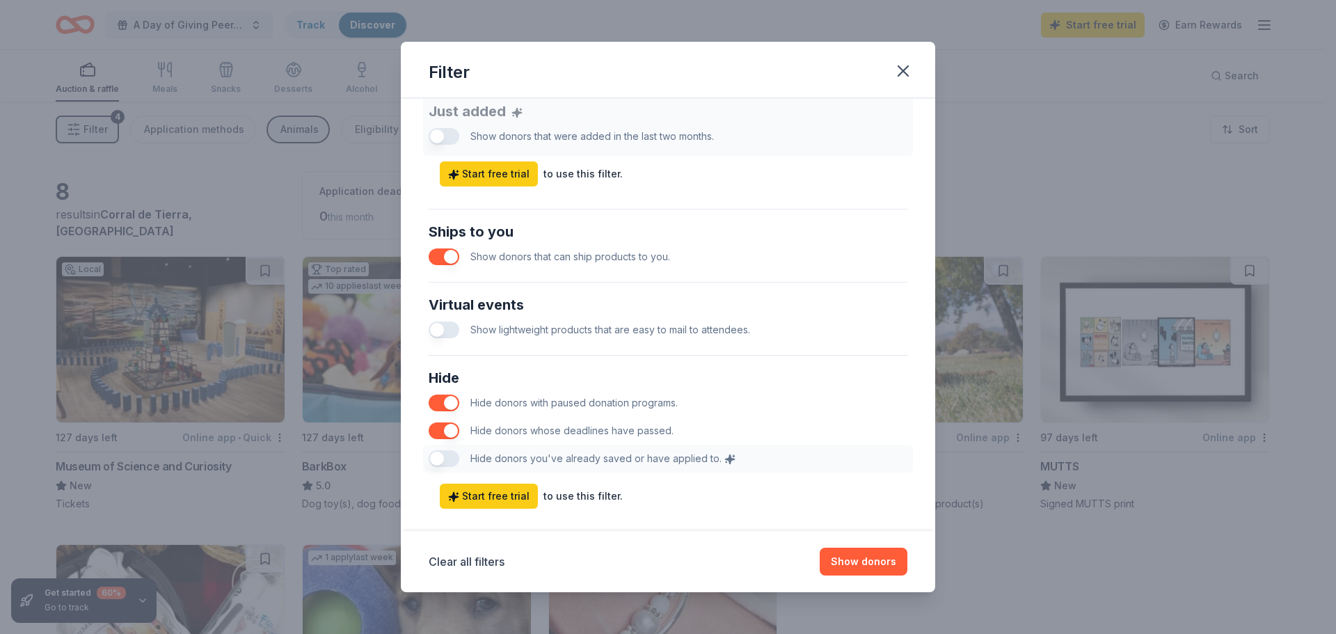
click at [453, 263] on button "button" at bounding box center [444, 256] width 31 height 17
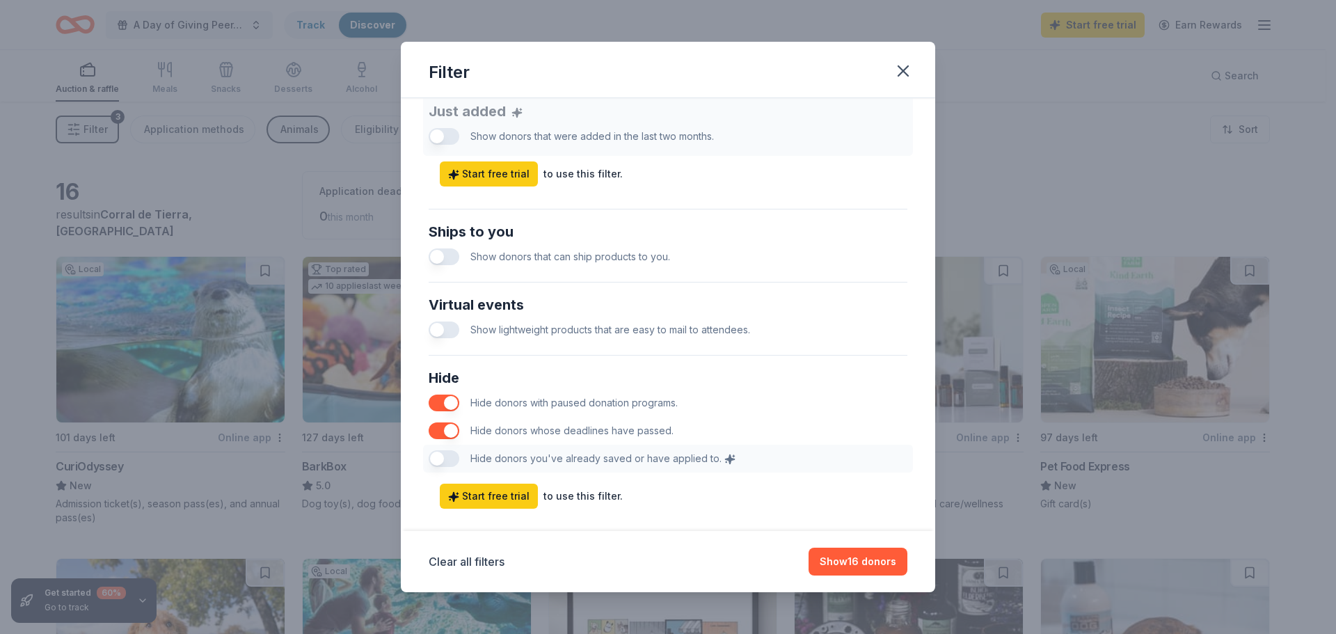
click at [455, 335] on button "button" at bounding box center [444, 330] width 31 height 17
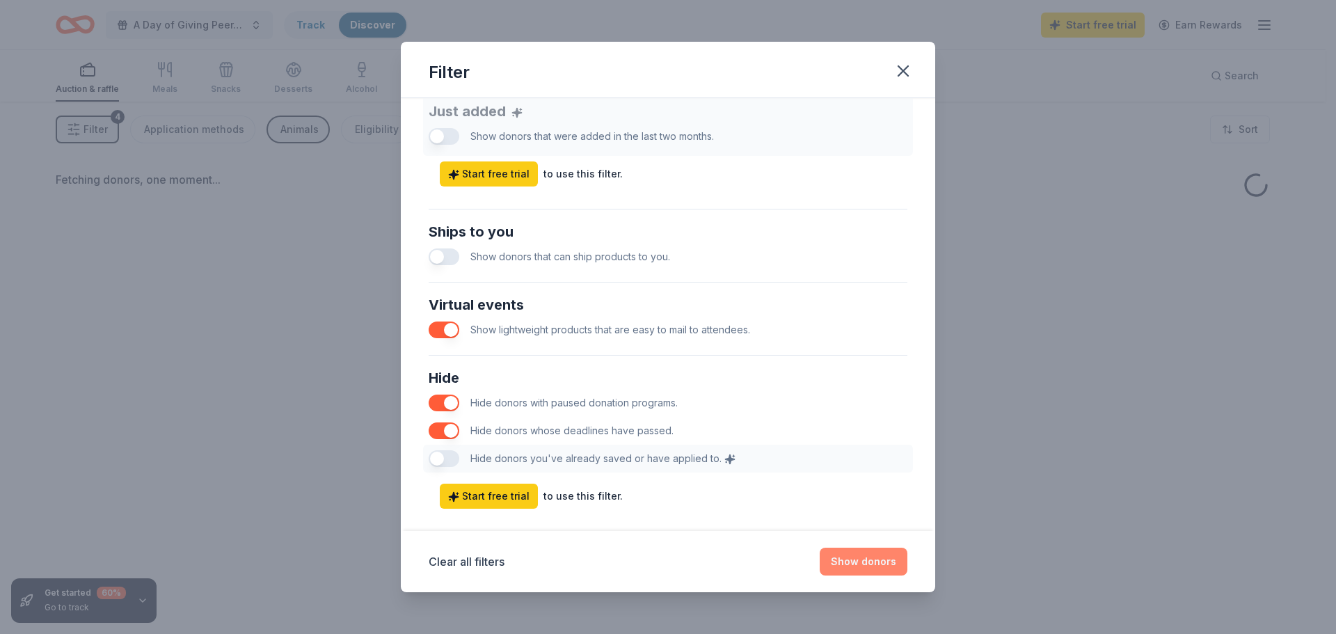
click at [867, 566] on button "Show donors" at bounding box center [864, 562] width 88 height 28
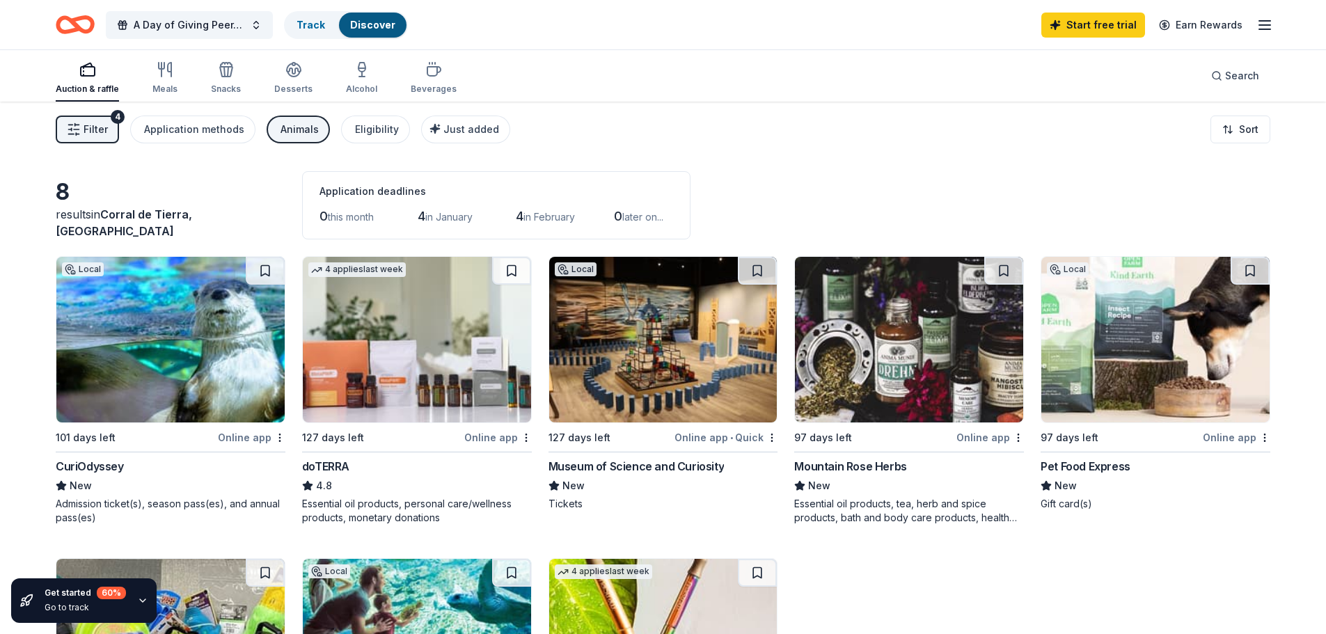
click at [77, 128] on icon "button" at bounding box center [74, 129] width 14 height 14
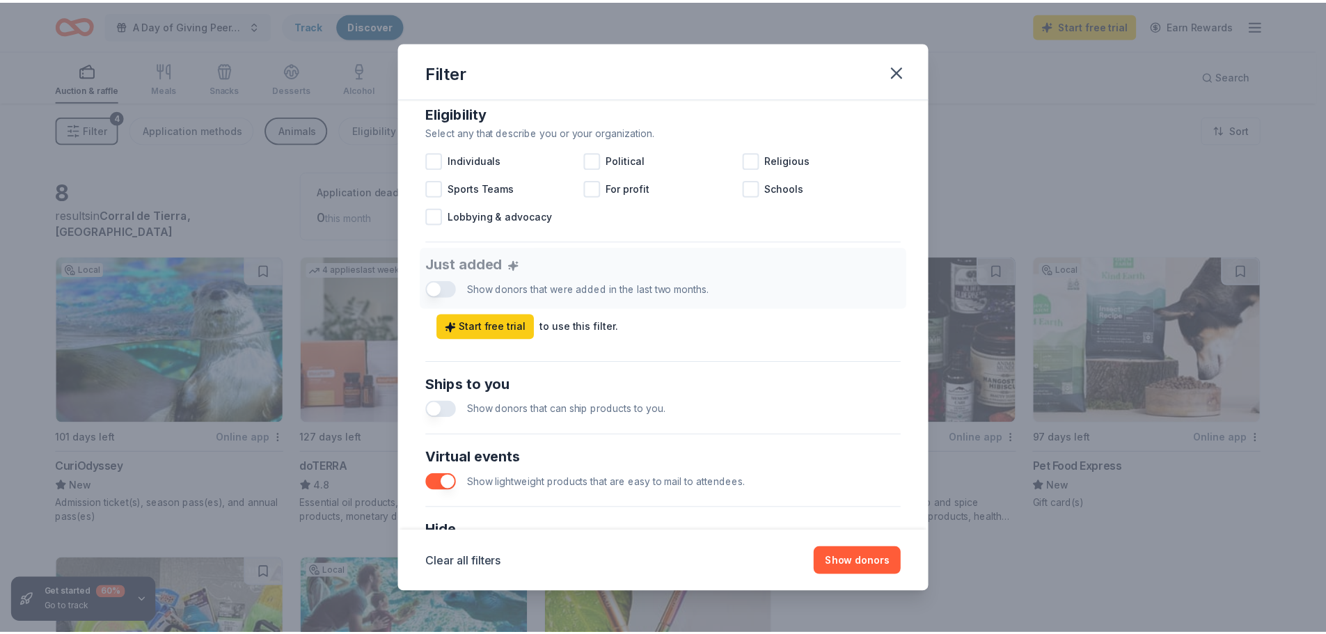
scroll to position [418, 0]
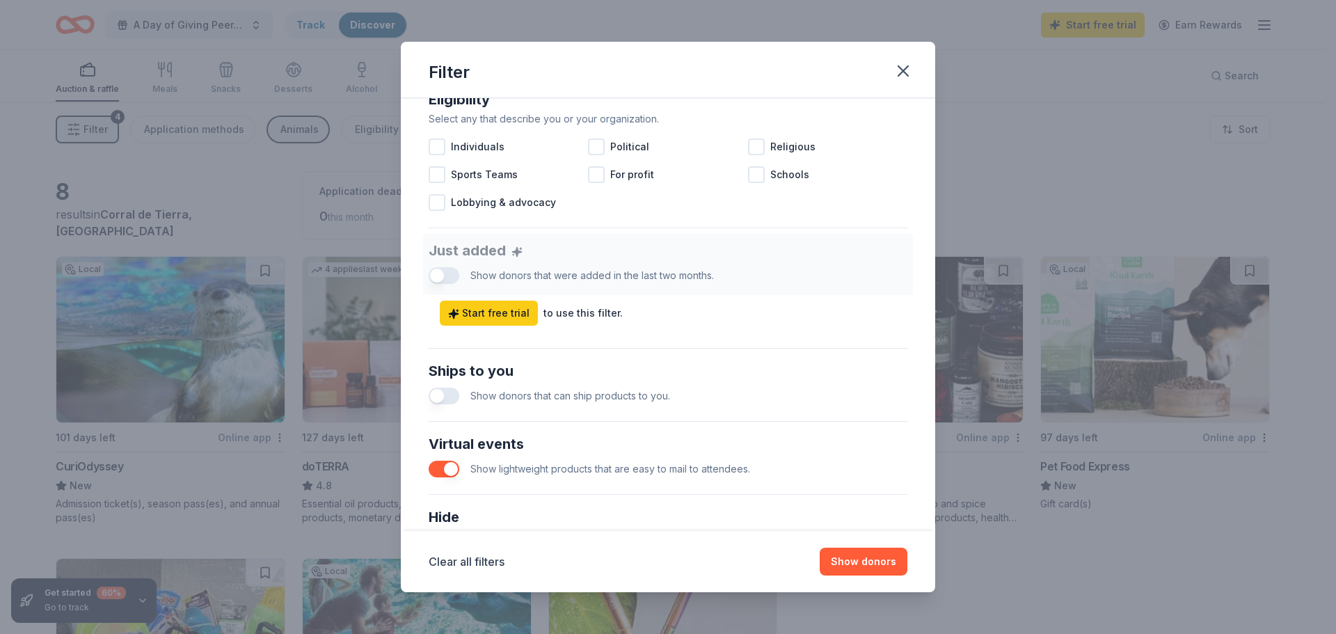
click at [451, 471] on button "button" at bounding box center [444, 469] width 31 height 17
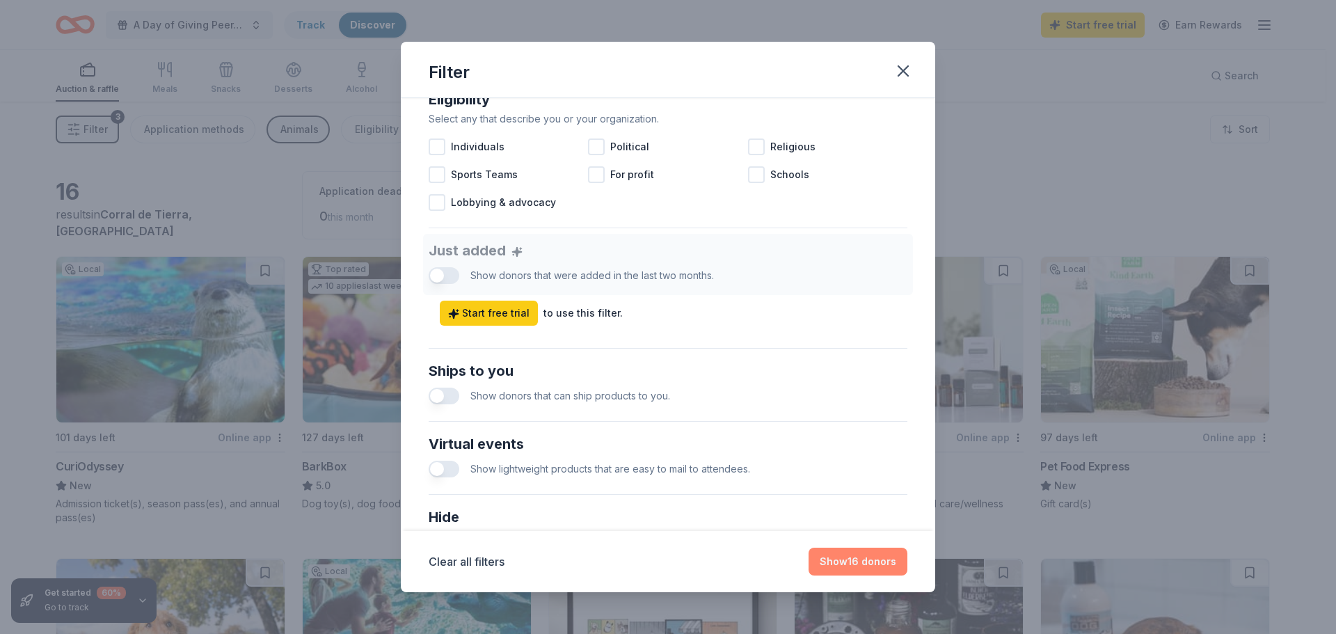
click at [874, 564] on button "Show 16 donors" at bounding box center [858, 562] width 99 height 28
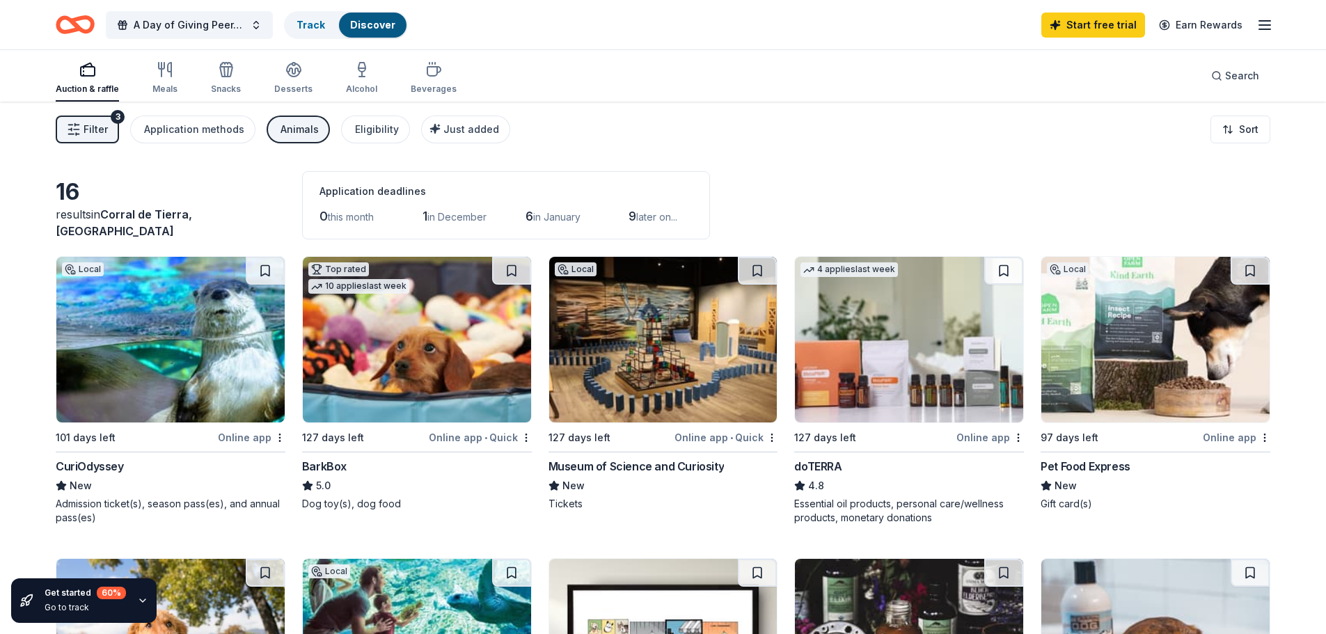
click at [215, 361] on img at bounding box center [170, 340] width 228 height 166
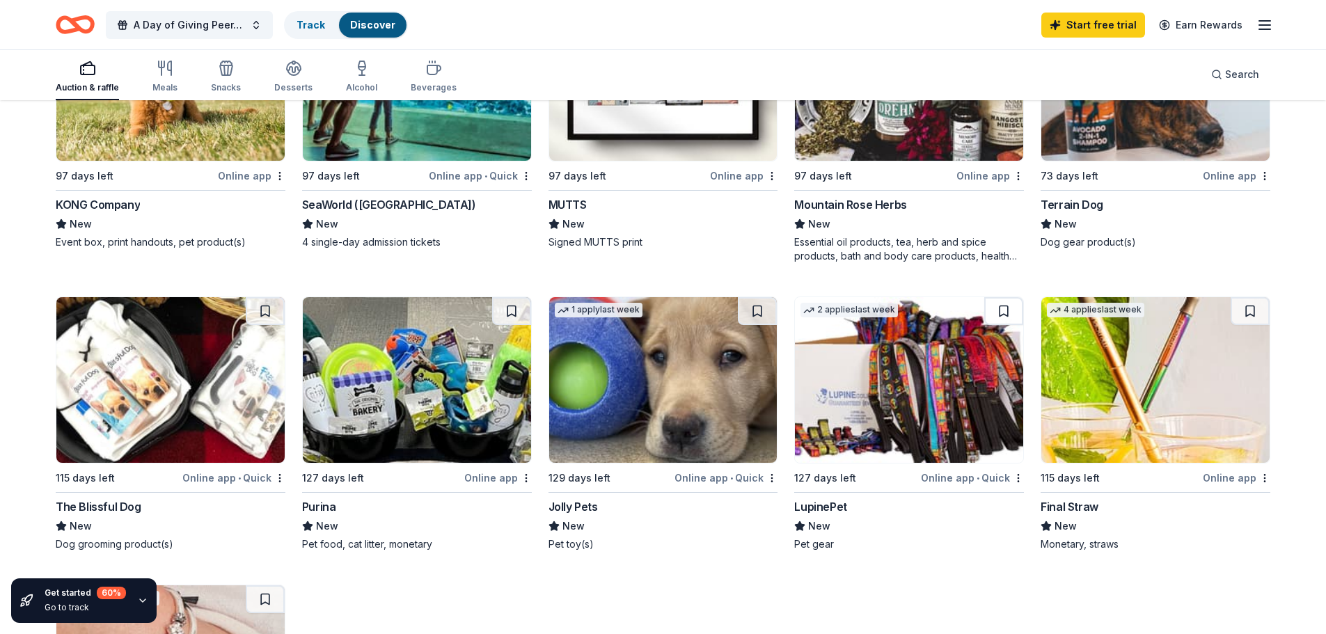
scroll to position [557, 0]
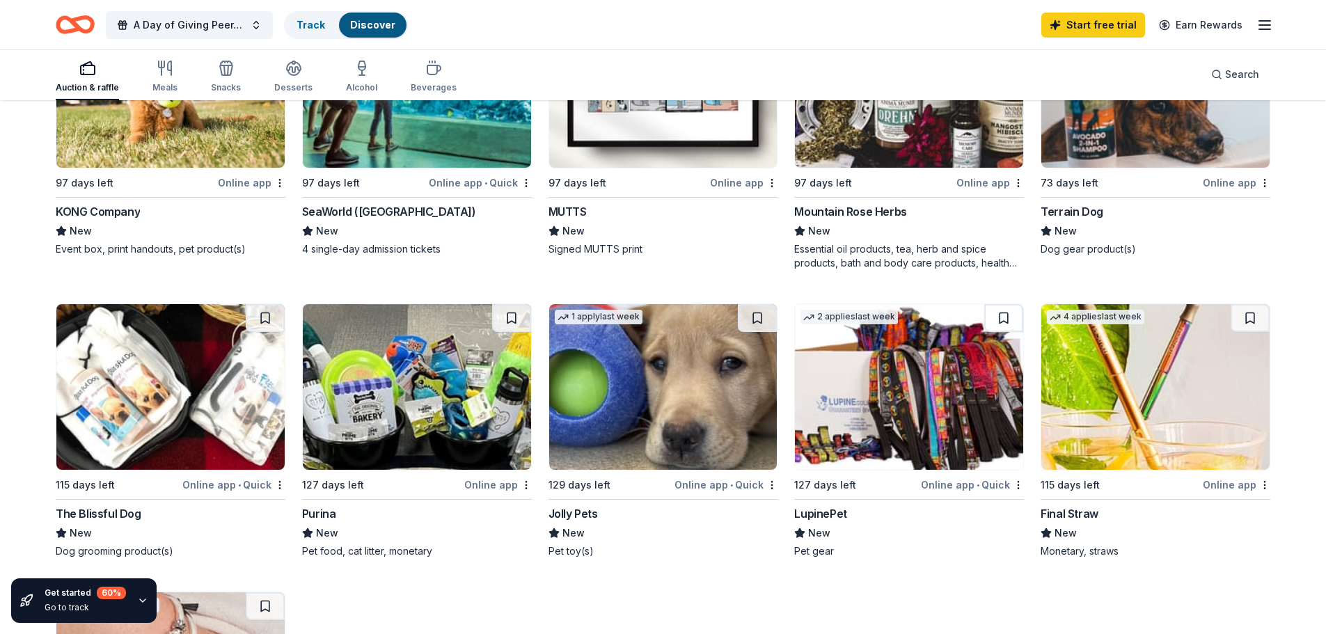
click at [184, 400] on img at bounding box center [170, 387] width 228 height 166
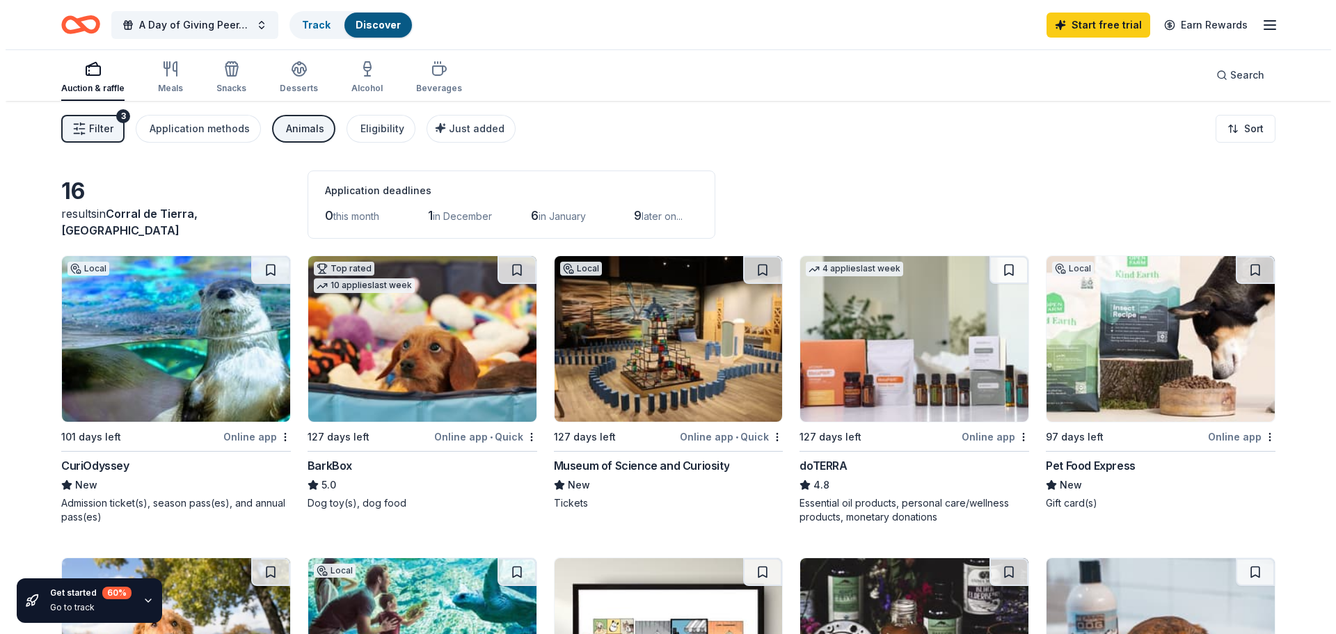
scroll to position [0, 0]
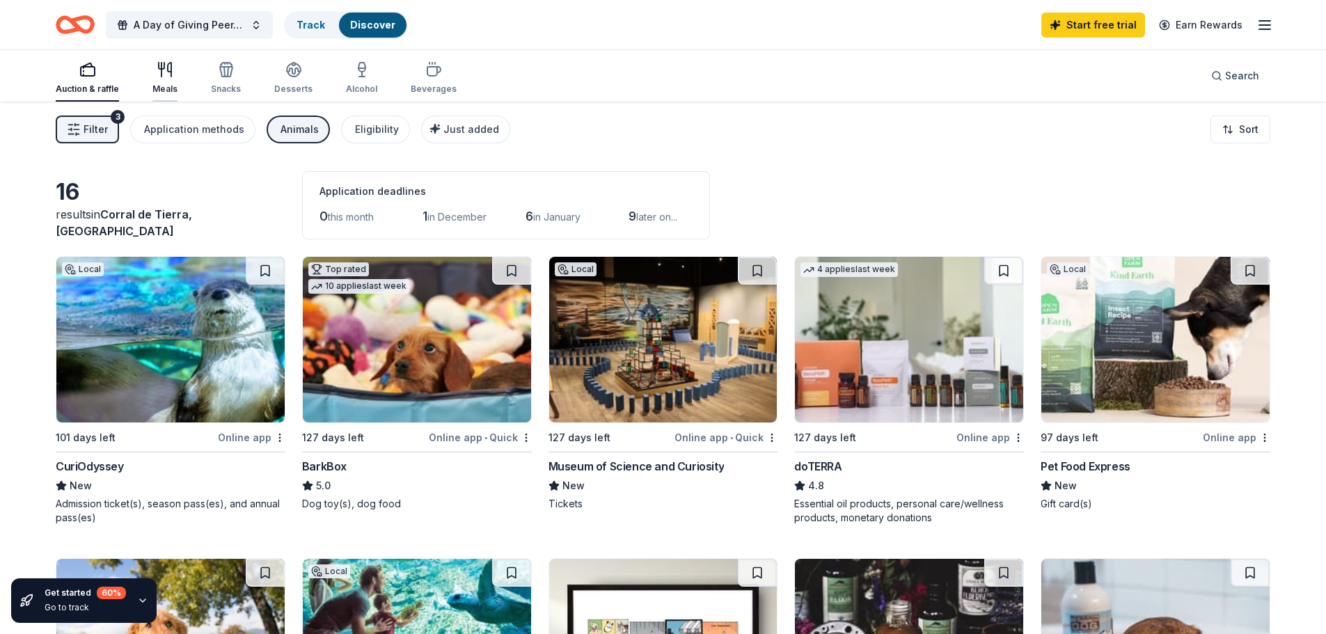
click at [163, 81] on div "Meals" at bounding box center [164, 77] width 25 height 33
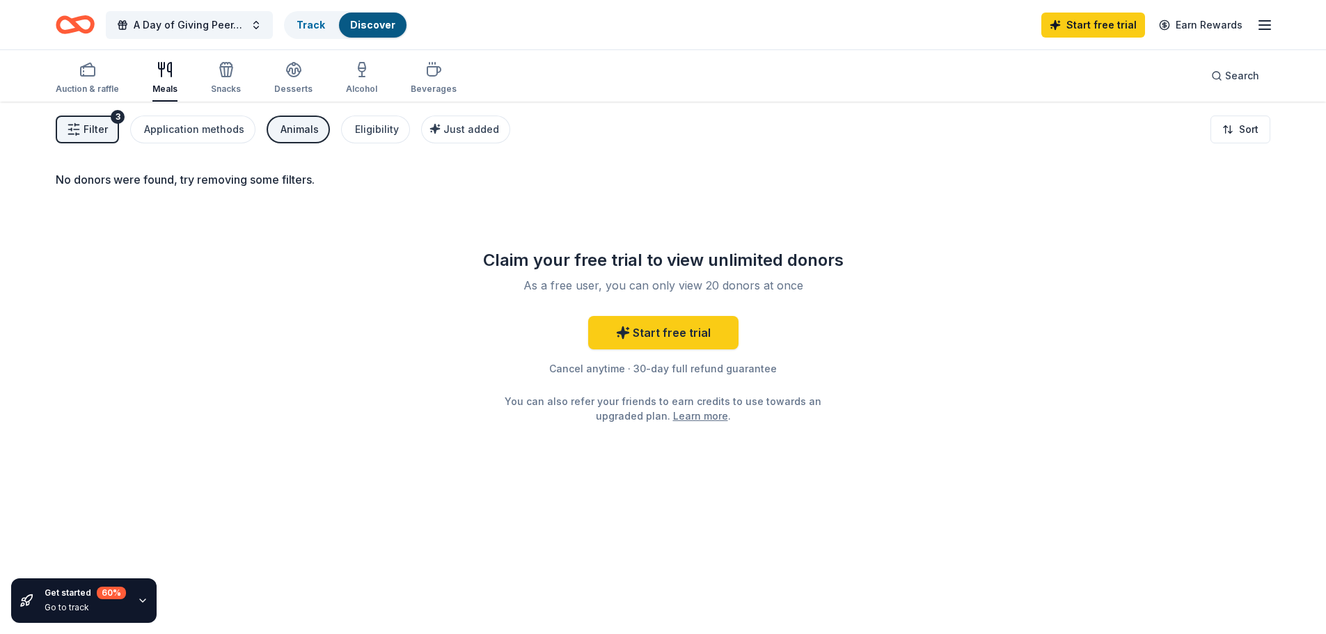
click at [97, 136] on span "Filter" at bounding box center [96, 129] width 24 height 17
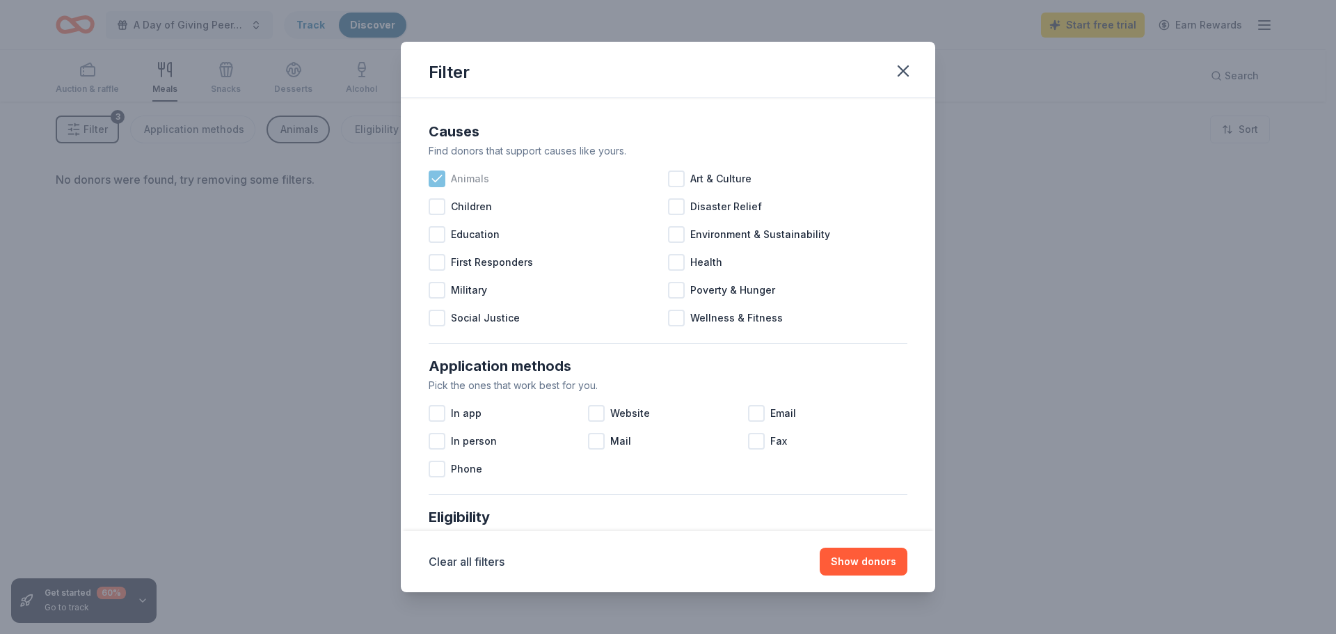
click at [437, 183] on icon at bounding box center [437, 179] width 14 height 14
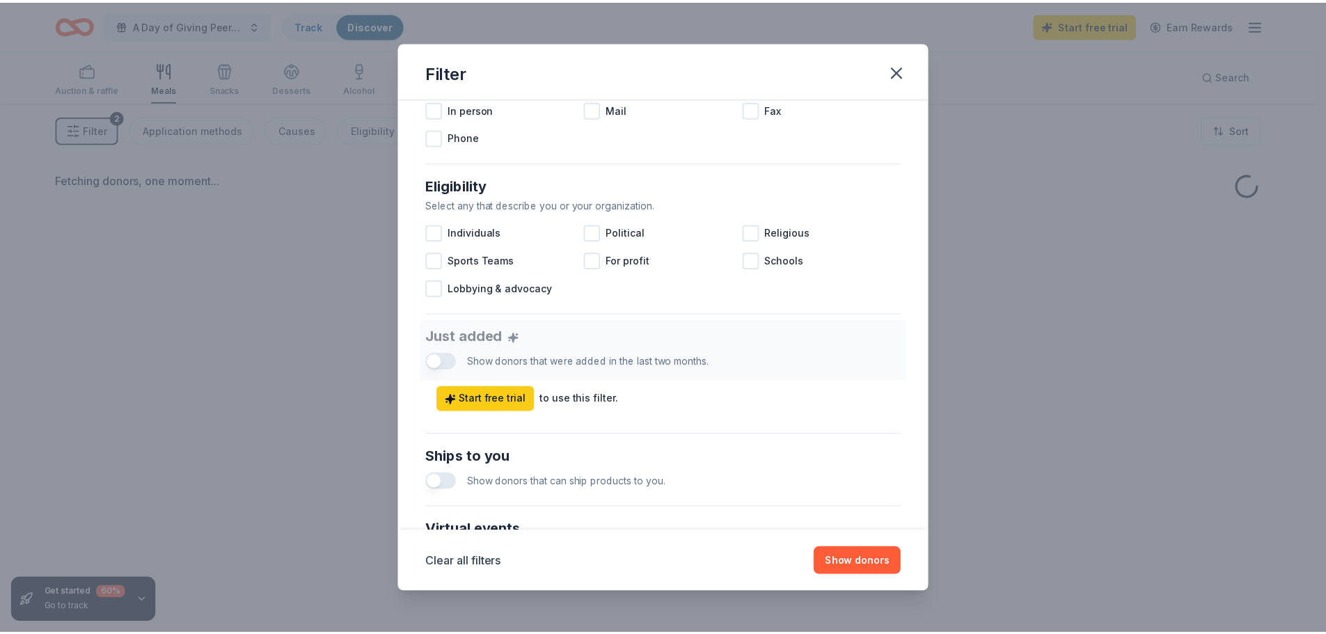
scroll to position [348, 0]
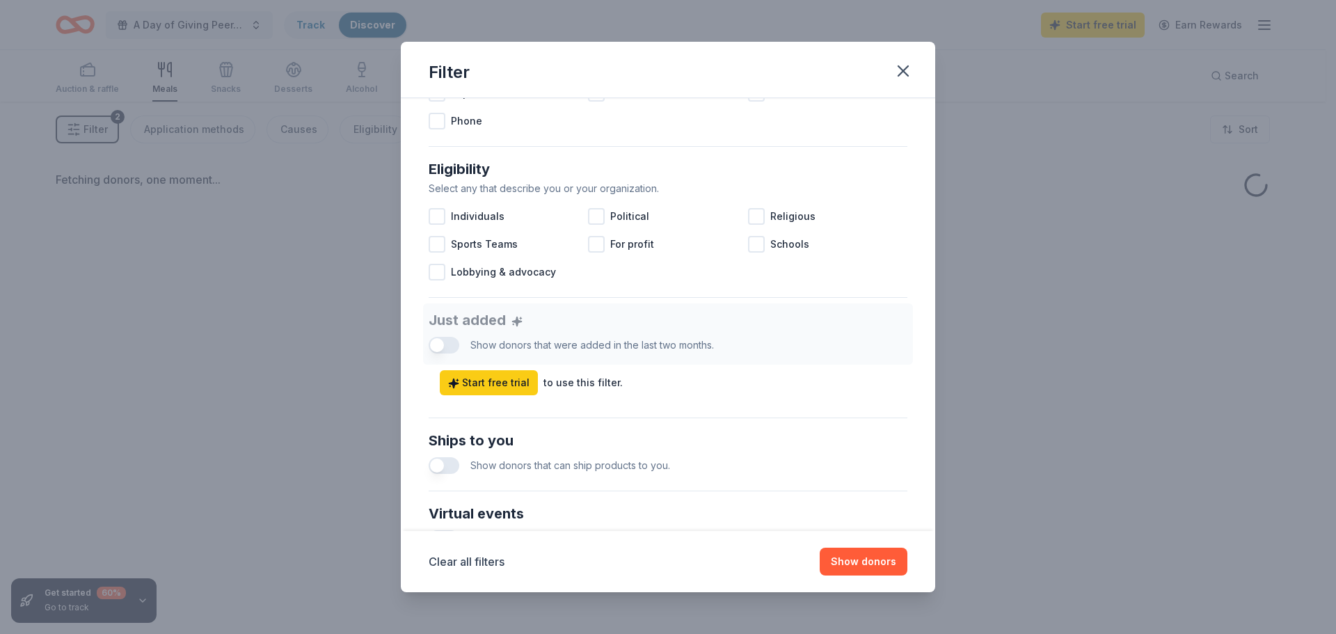
click at [879, 596] on div "Filter Causes Find donors that support causes like yours. Animals Art & Culture…" at bounding box center [668, 317] width 1336 height 634
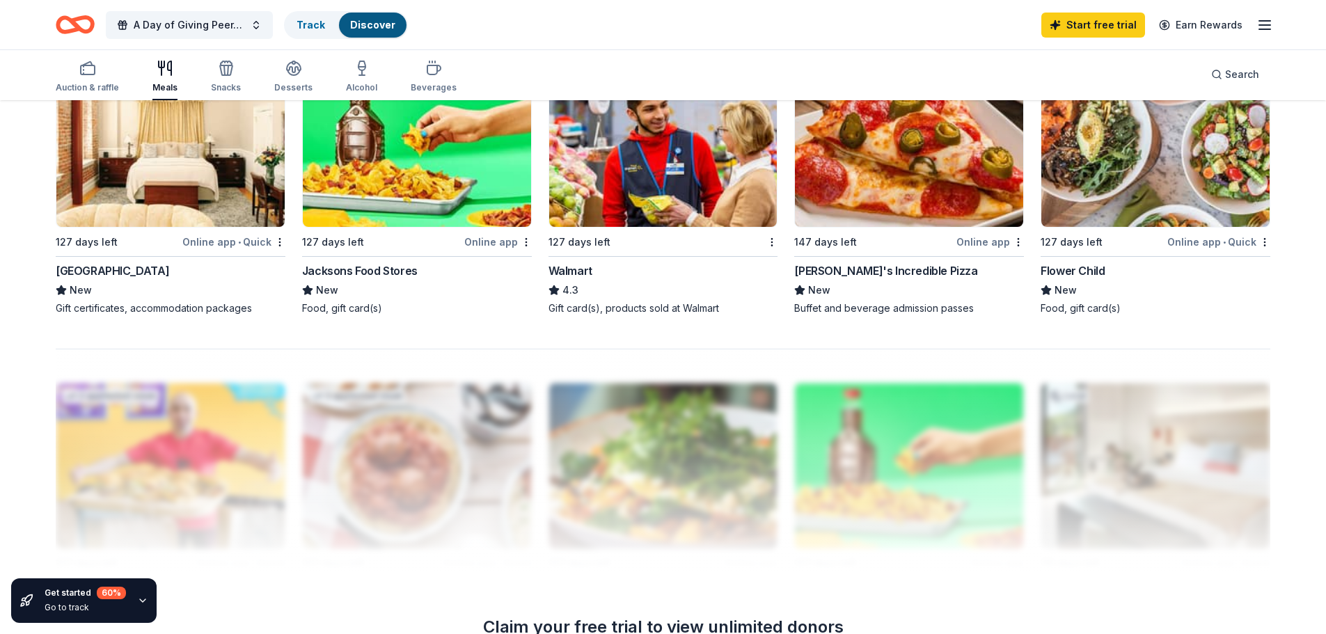
scroll to position [766, 0]
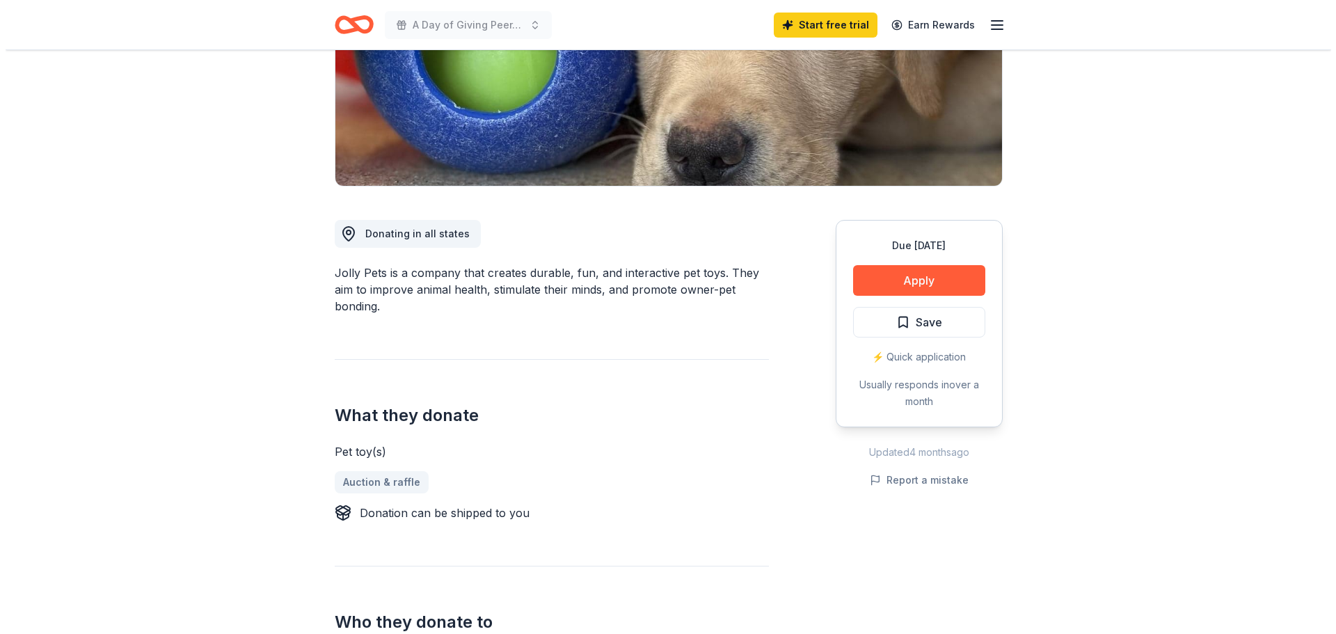
scroll to position [139, 0]
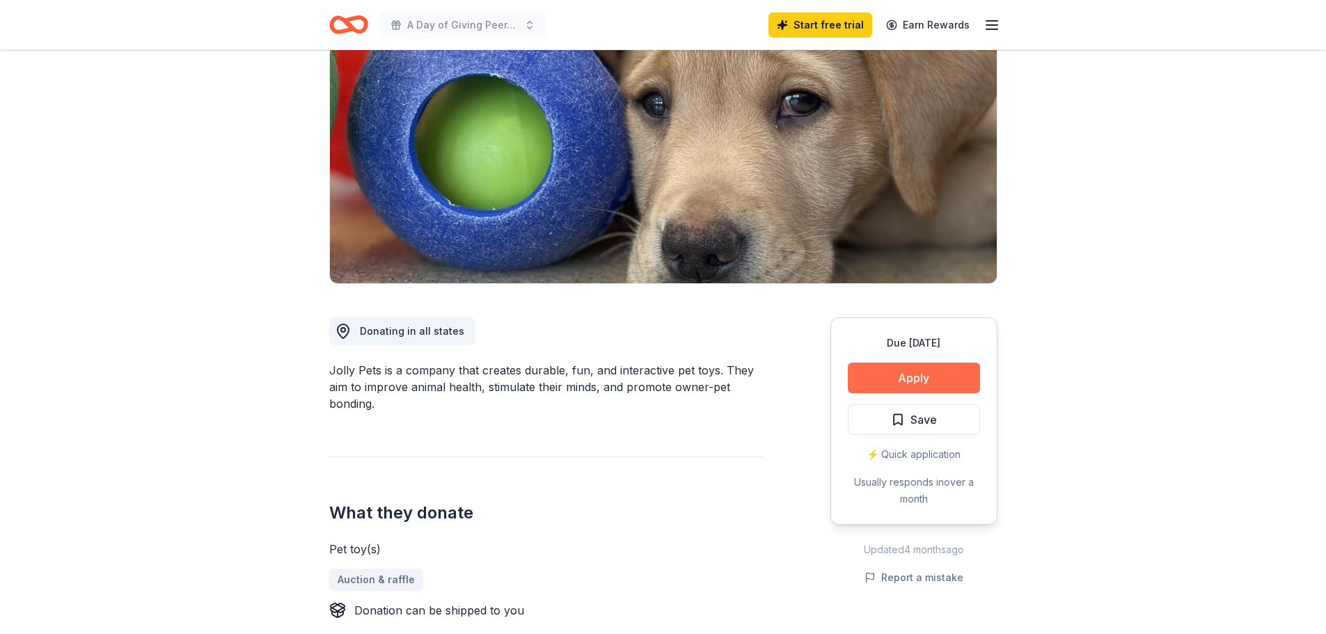
click at [882, 370] on button "Apply" at bounding box center [914, 378] width 132 height 31
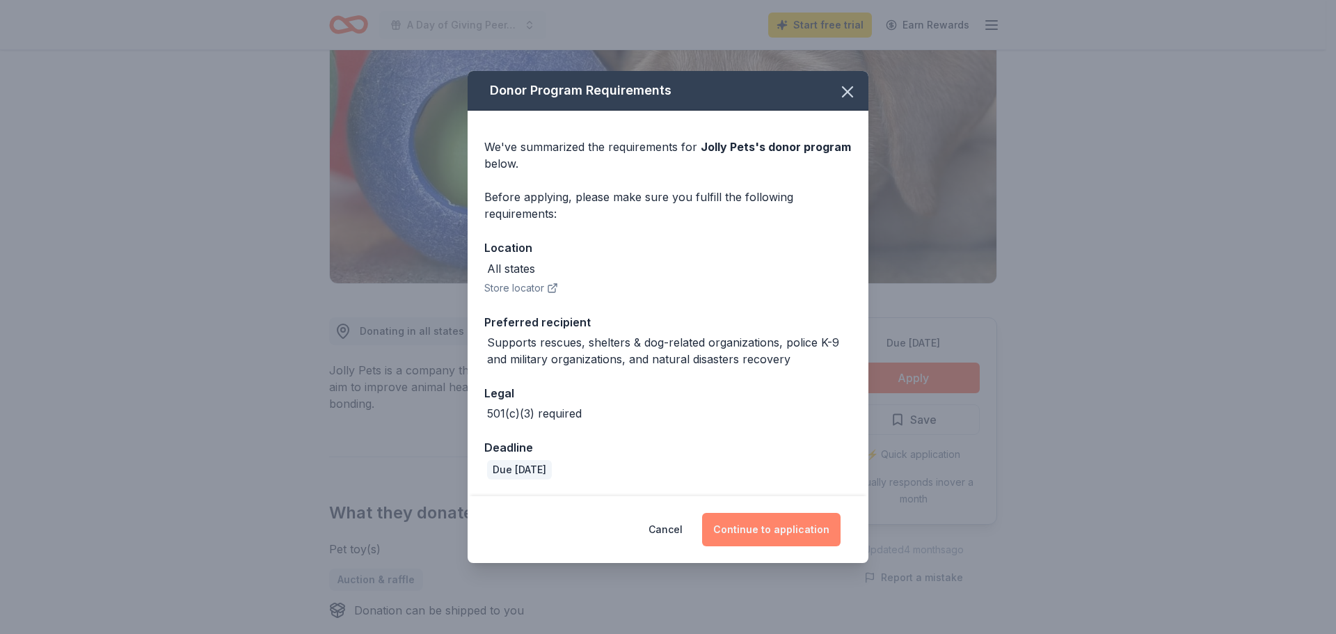
click at [786, 525] on button "Continue to application" at bounding box center [771, 529] width 138 height 33
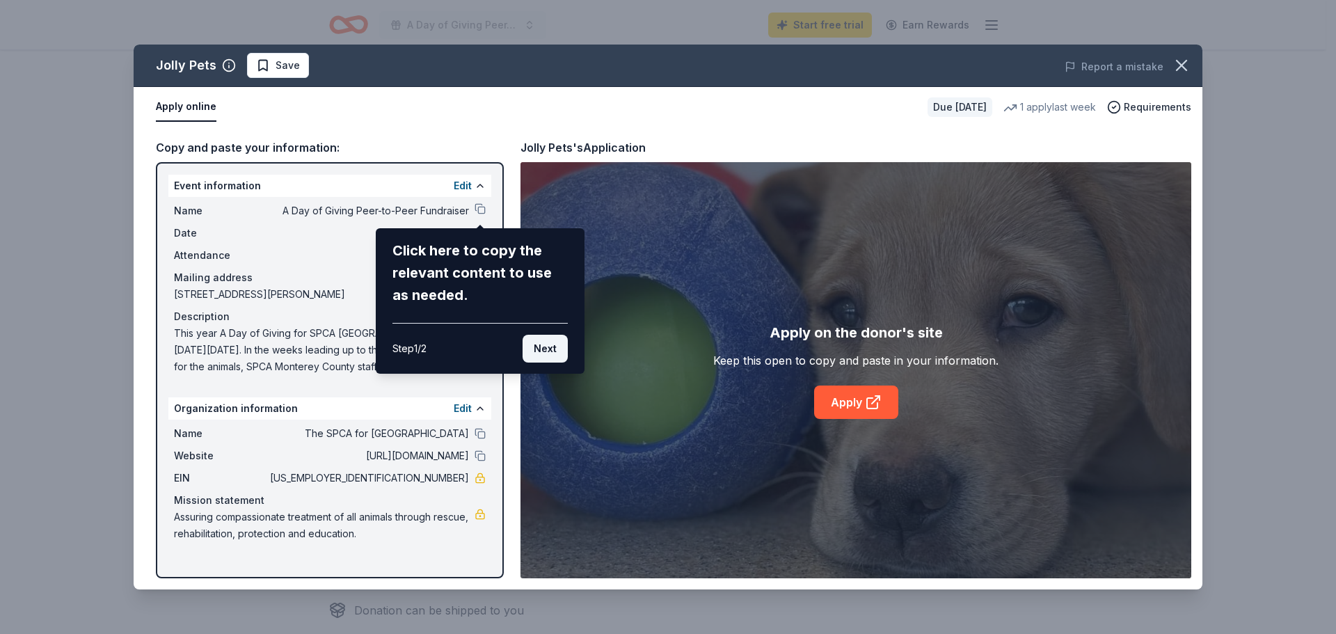
click at [555, 355] on button "Next" at bounding box center [545, 349] width 45 height 28
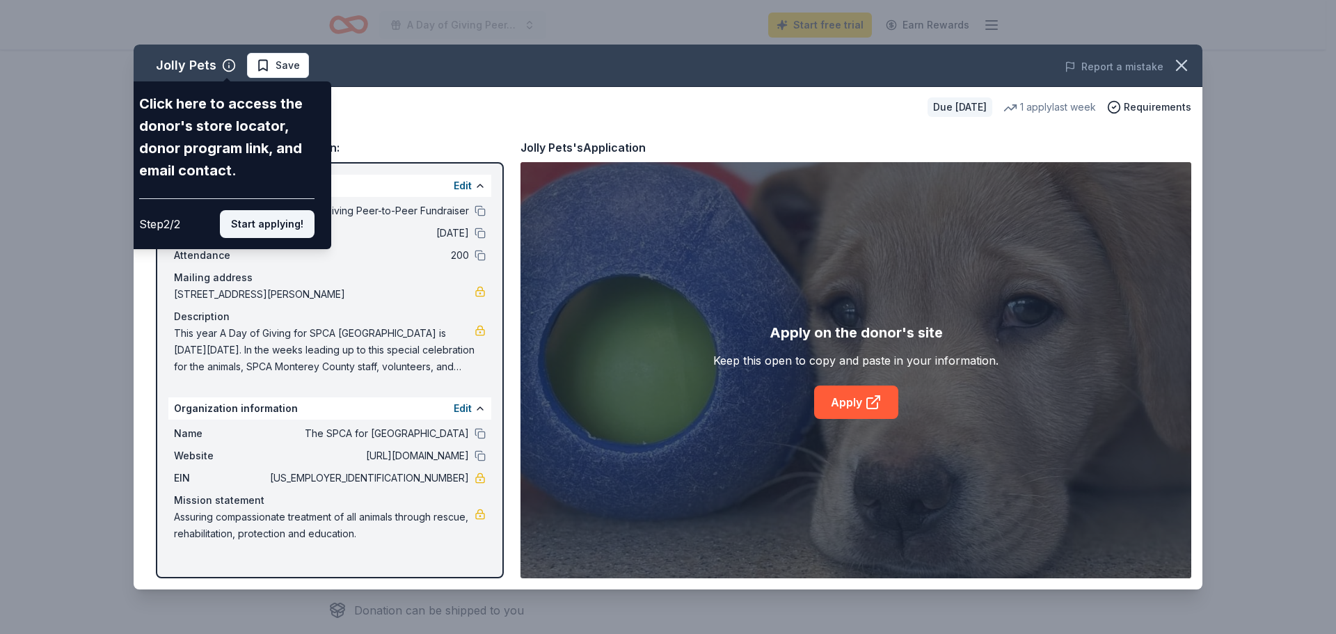
click at [252, 218] on button "Start applying!" at bounding box center [267, 224] width 95 height 28
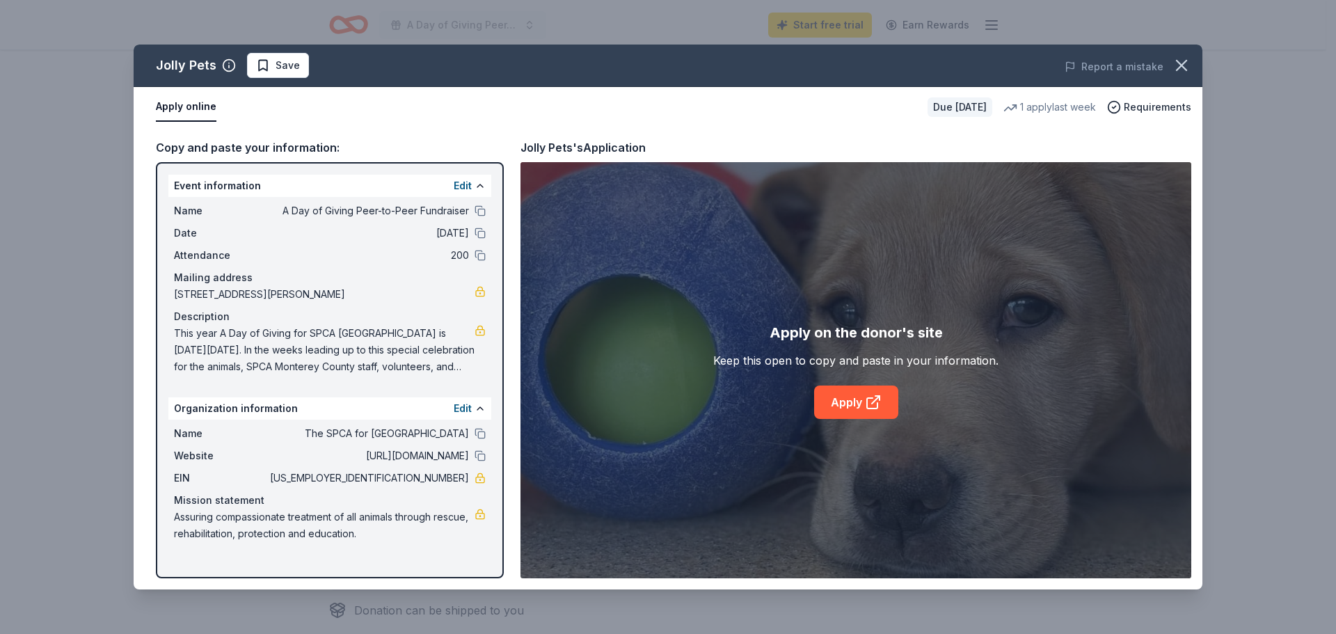
click at [839, 401] on div "Jolly Pets Save Report a mistake Apply online Due in 129 days 1 apply last week…" at bounding box center [668, 317] width 1069 height 545
click at [868, 400] on div "Jolly Pets Save Report a mistake Apply online Due in 129 days 1 apply last week…" at bounding box center [668, 317] width 1069 height 545
click at [868, 402] on div "Jolly Pets Save Report a mistake Apply online Due in 129 days 1 apply last week…" at bounding box center [668, 317] width 1069 height 545
drag, startPoint x: 175, startPoint y: 95, endPoint x: 175, endPoint y: 111, distance: 16.0
click at [175, 99] on div "Jolly Pets Save Report a mistake Apply online Due in 129 days 1 apply last week…" at bounding box center [668, 317] width 1069 height 545
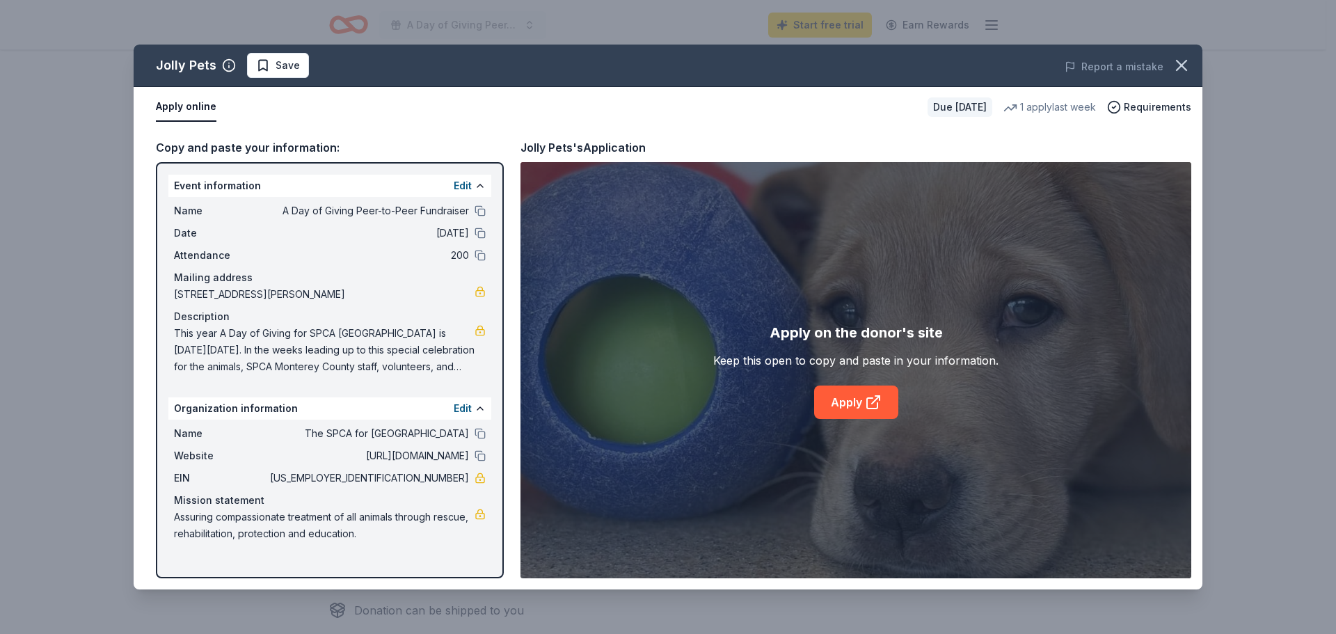
drag, startPoint x: 175, startPoint y: 111, endPoint x: 235, endPoint y: 108, distance: 59.9
click at [177, 111] on div "Jolly Pets Save Report a mistake Apply online Due in 129 days 1 apply last week…" at bounding box center [668, 317] width 1069 height 545
click at [880, 403] on div "Jolly Pets Save Report a mistake Apply online Due in 129 days 1 apply last week…" at bounding box center [668, 317] width 1069 height 545
click at [828, 335] on div "Jolly Pets Save Report a mistake Apply online Due in 129 days 1 apply last week…" at bounding box center [668, 317] width 1069 height 545
click at [848, 423] on div "Jolly Pets Save Report a mistake Apply online Due in 129 days 1 apply last week…" at bounding box center [668, 317] width 1069 height 545
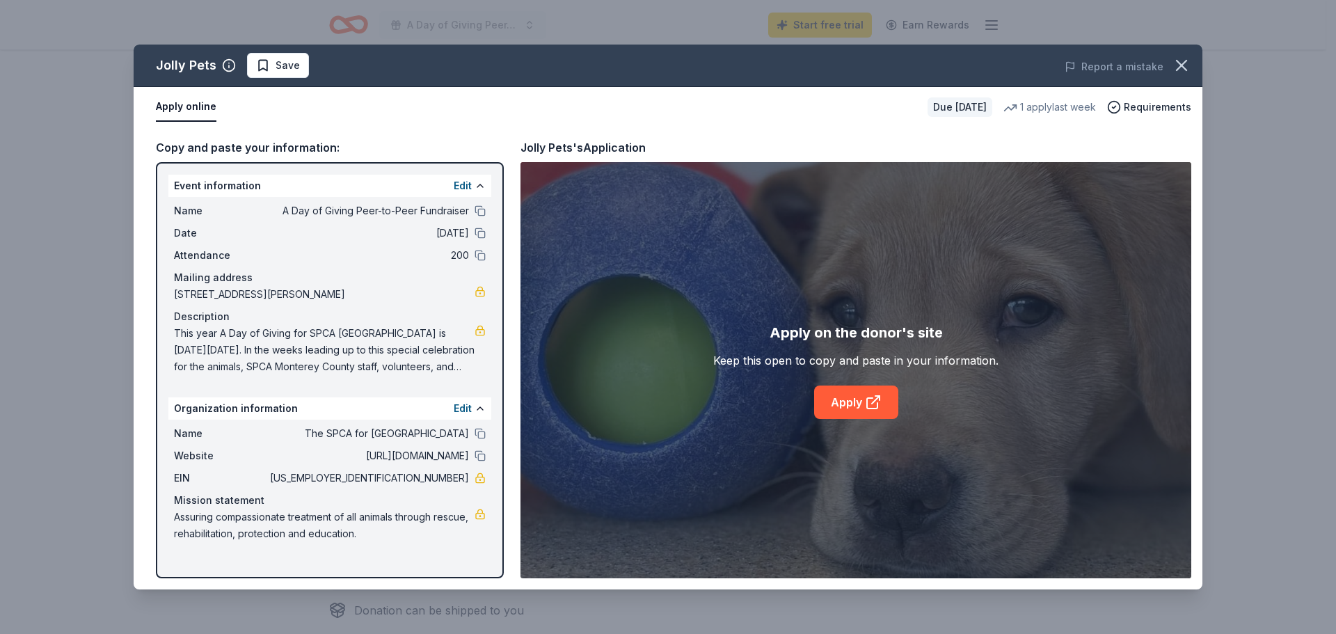
click at [900, 420] on div "Jolly Pets Save Report a mistake Apply online Due in 129 days 1 apply last week…" at bounding box center [668, 317] width 1069 height 545
click at [481, 479] on div "Jolly Pets Save Report a mistake Apply online Due in 129 days 1 apply last week…" at bounding box center [668, 317] width 1069 height 545
click at [481, 290] on div "Jolly Pets Save Report a mistake Apply online Due in 129 days 1 apply last week…" at bounding box center [668, 317] width 1069 height 545
click at [184, 102] on div "Jolly Pets Save Report a mistake Apply online Due in 129 days 1 apply last week…" at bounding box center [668, 317] width 1069 height 545
click at [876, 404] on div "Jolly Pets Save Report a mistake Apply online Due in 129 days 1 apply last week…" at bounding box center [668, 317] width 1069 height 545
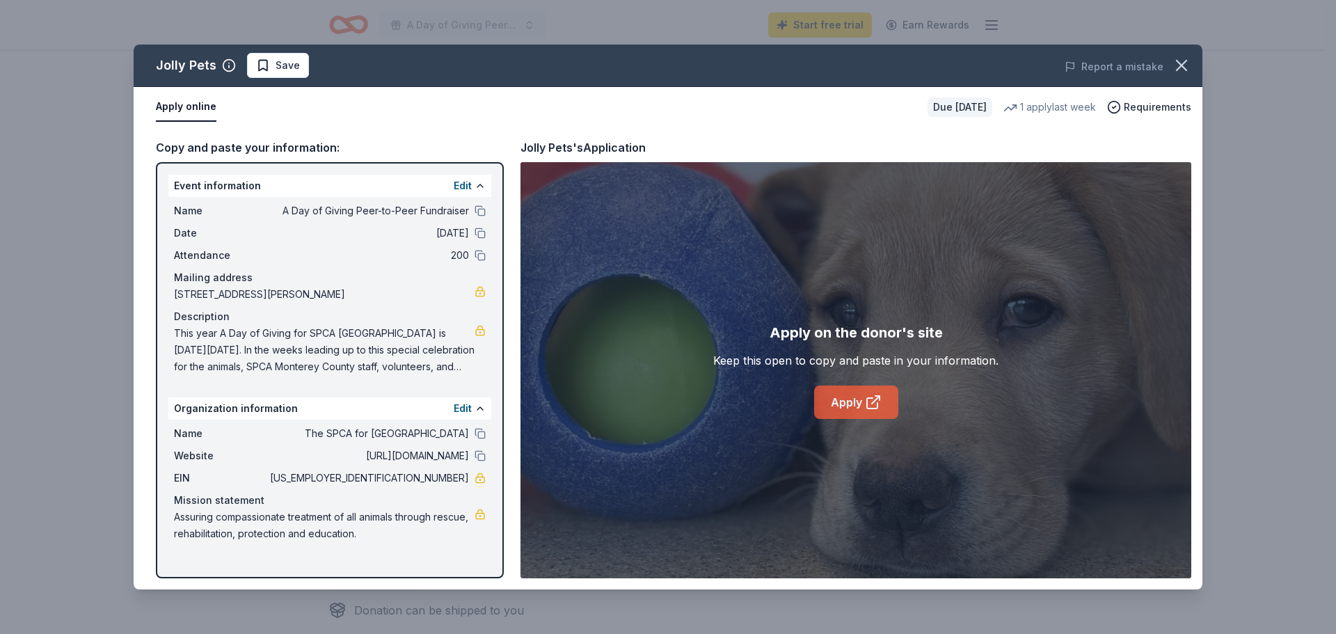
click at [861, 398] on link "Apply" at bounding box center [856, 402] width 84 height 33
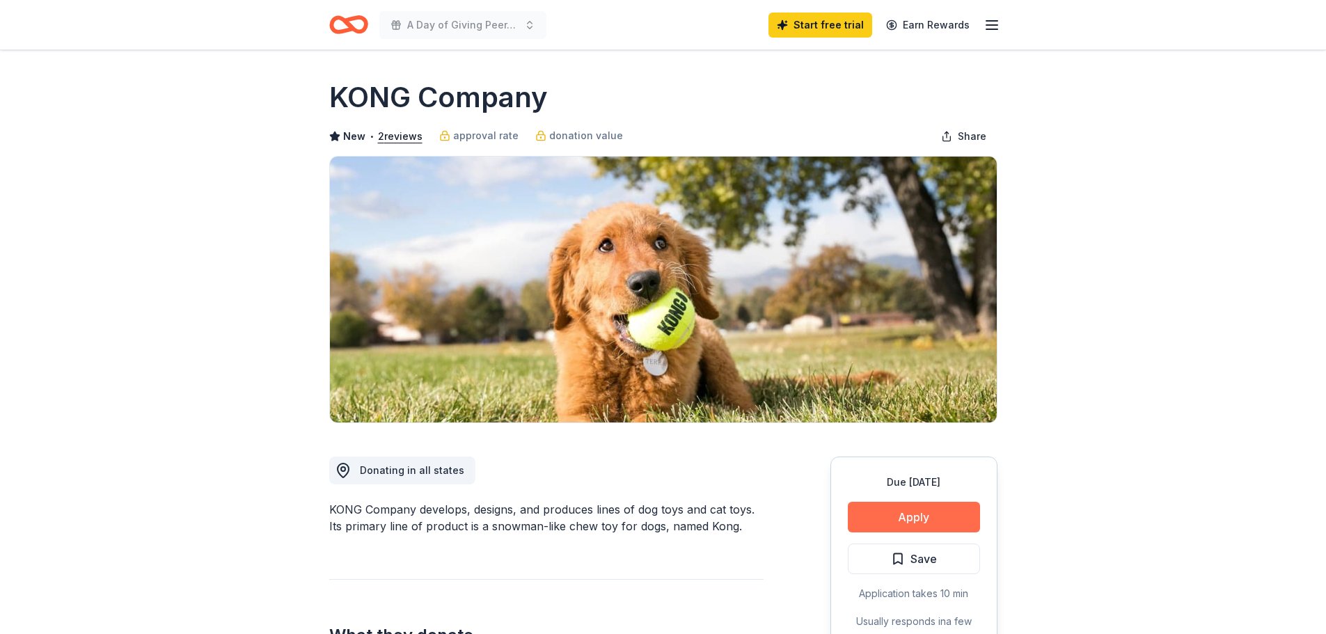
click at [935, 520] on button "Apply" at bounding box center [914, 517] width 132 height 31
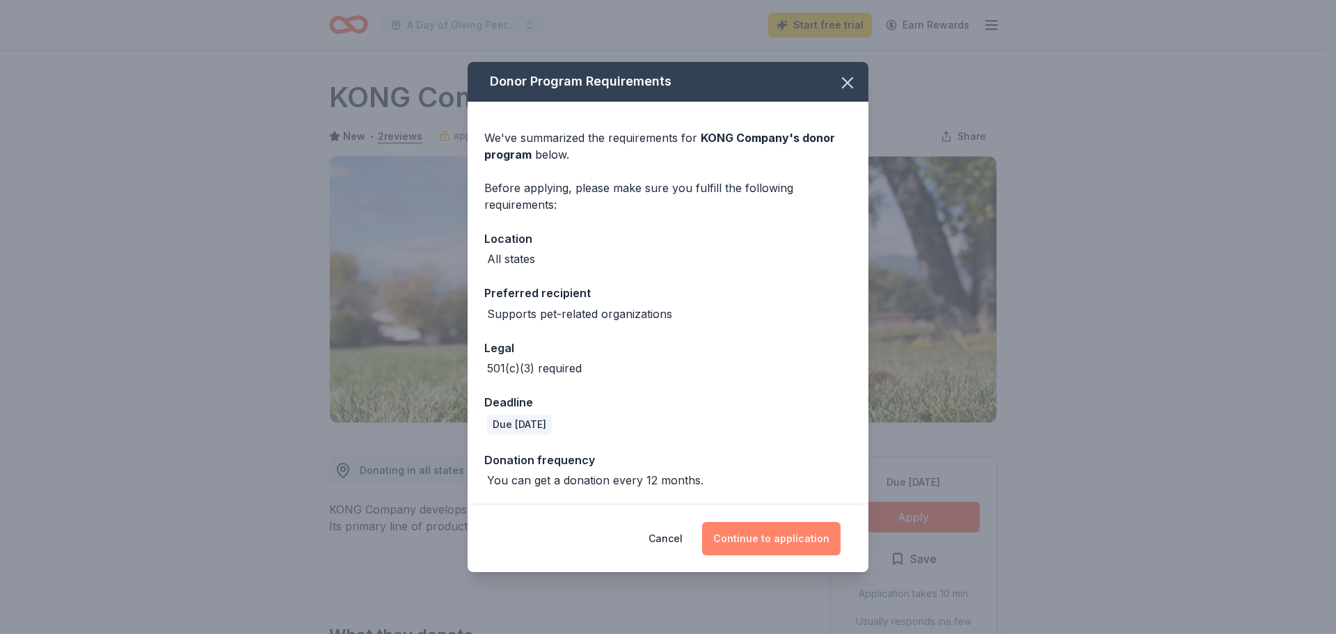
click at [760, 547] on button "Continue to application" at bounding box center [771, 538] width 138 height 33
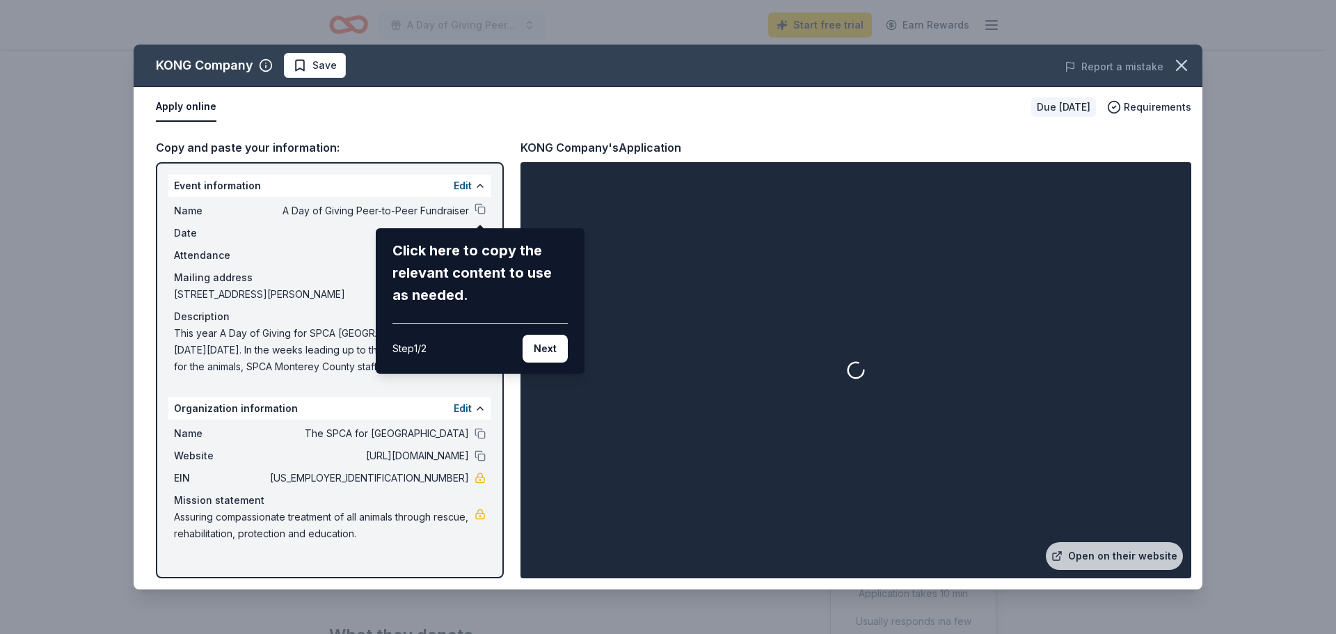
click at [547, 344] on button "Next" at bounding box center [545, 349] width 45 height 28
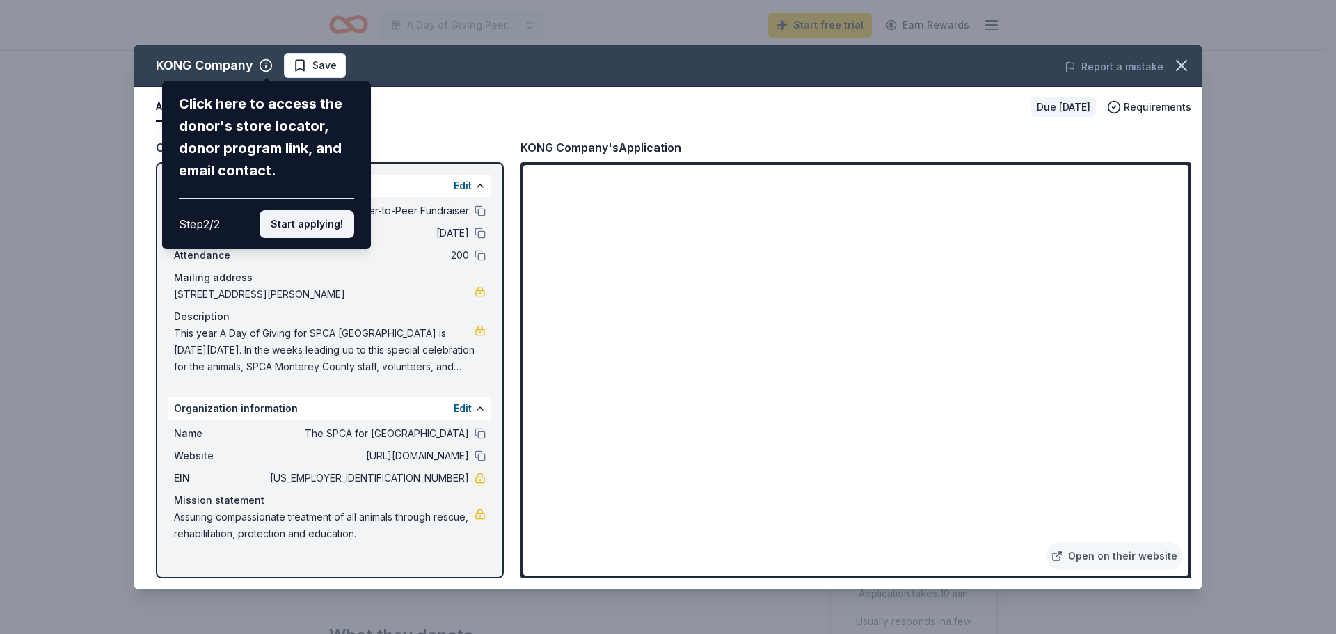
click at [315, 227] on button "Start applying!" at bounding box center [307, 224] width 95 height 28
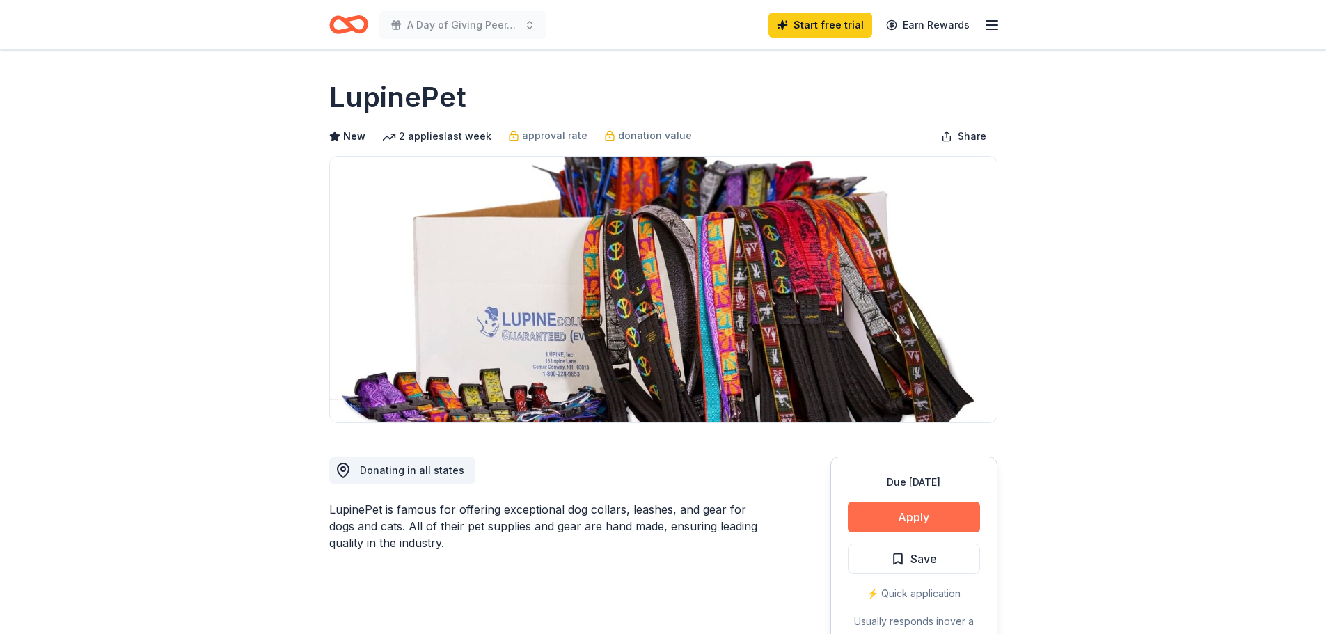
click at [913, 509] on button "Apply" at bounding box center [914, 517] width 132 height 31
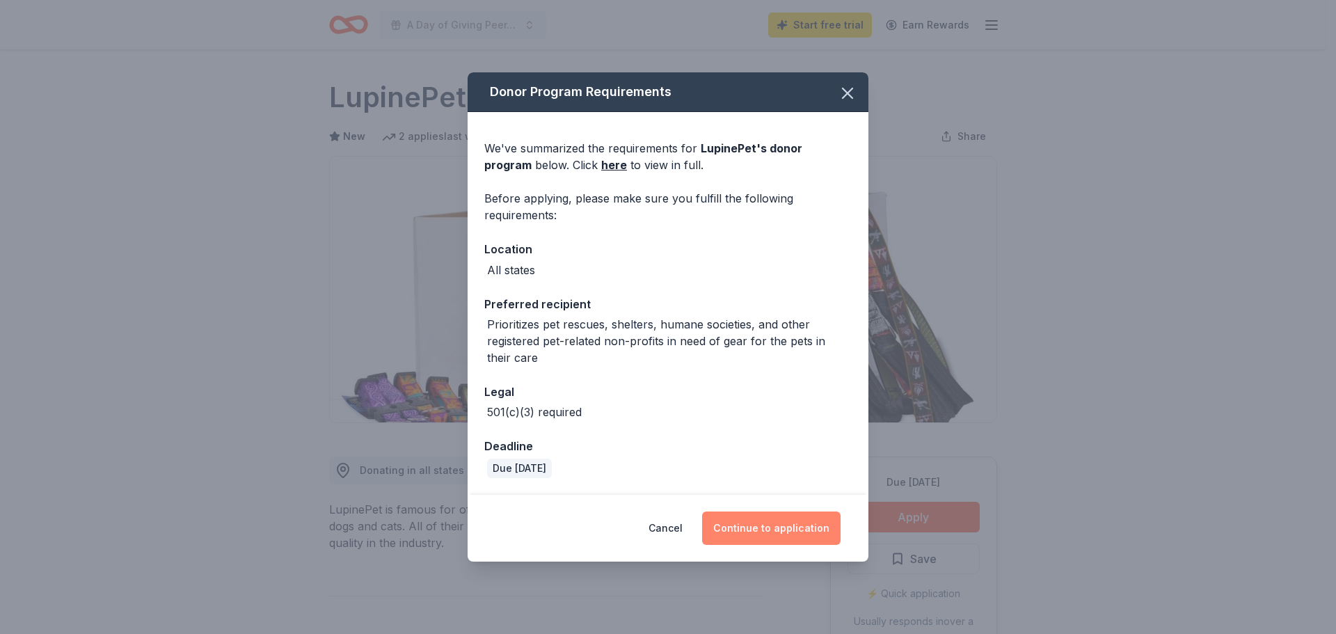
click at [772, 526] on button "Continue to application" at bounding box center [771, 527] width 138 height 33
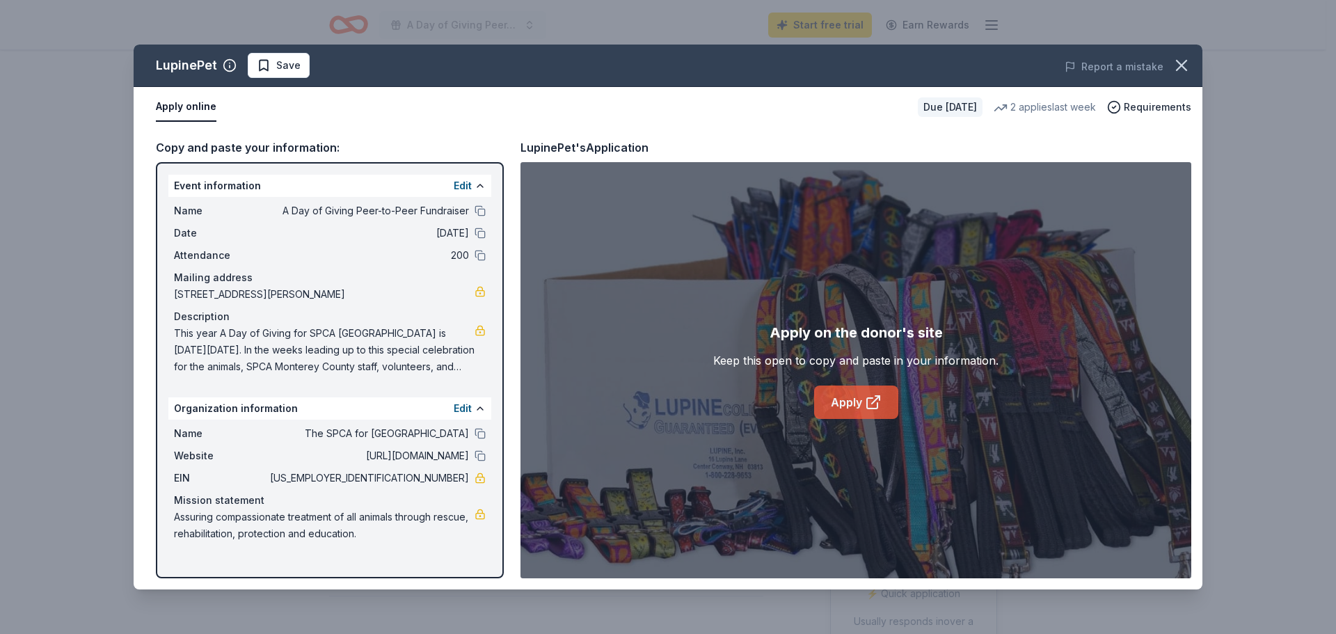
click at [850, 405] on link "Apply" at bounding box center [856, 402] width 84 height 33
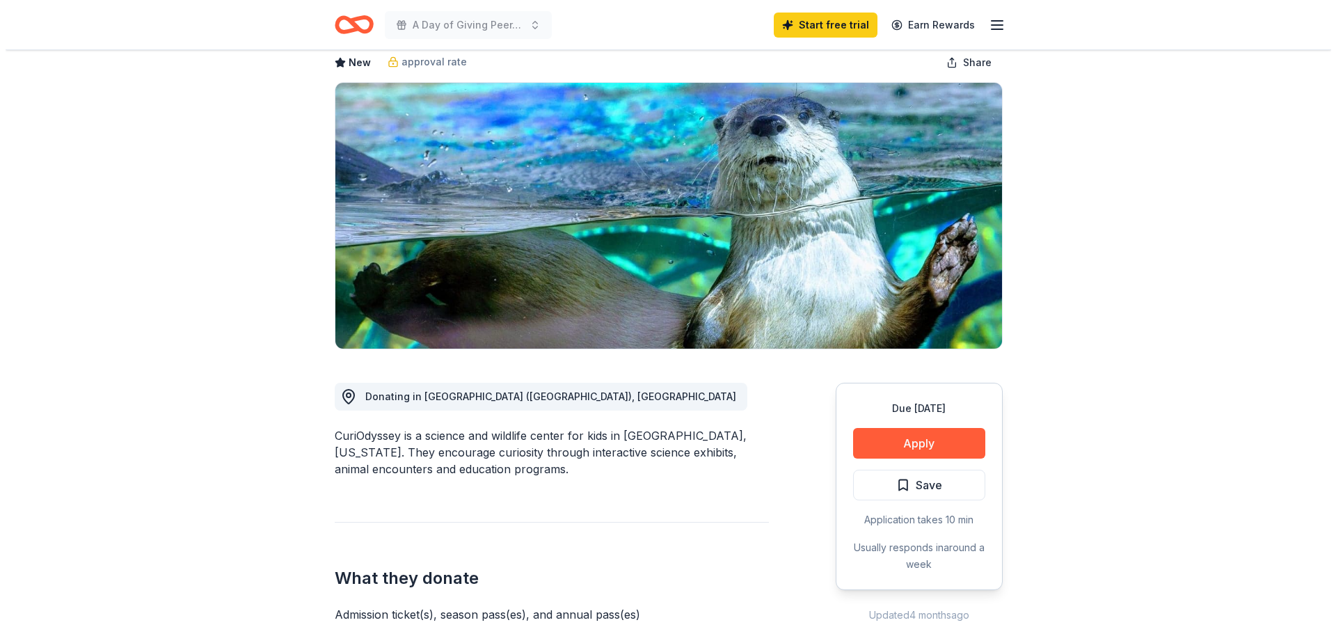
scroll to position [70, 0]
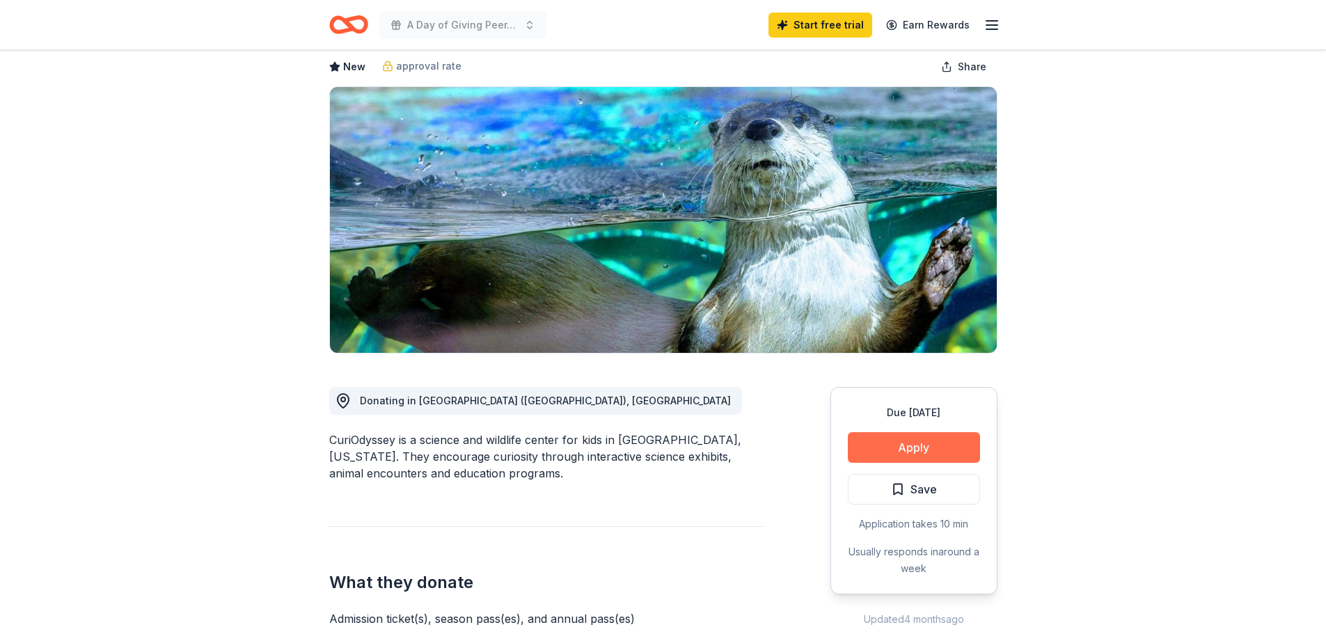
drag, startPoint x: 917, startPoint y: 444, endPoint x: 893, endPoint y: 439, distance: 24.2
click at [893, 439] on button "Apply" at bounding box center [914, 447] width 132 height 31
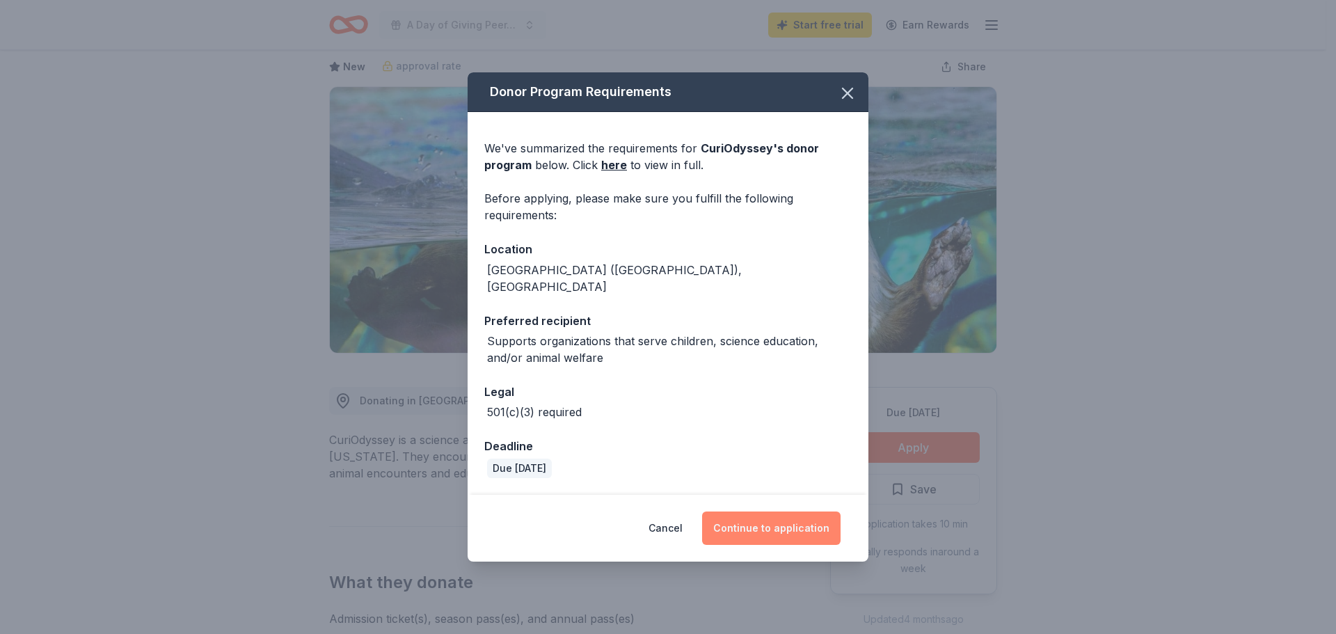
click at [775, 527] on button "Continue to application" at bounding box center [771, 527] width 138 height 33
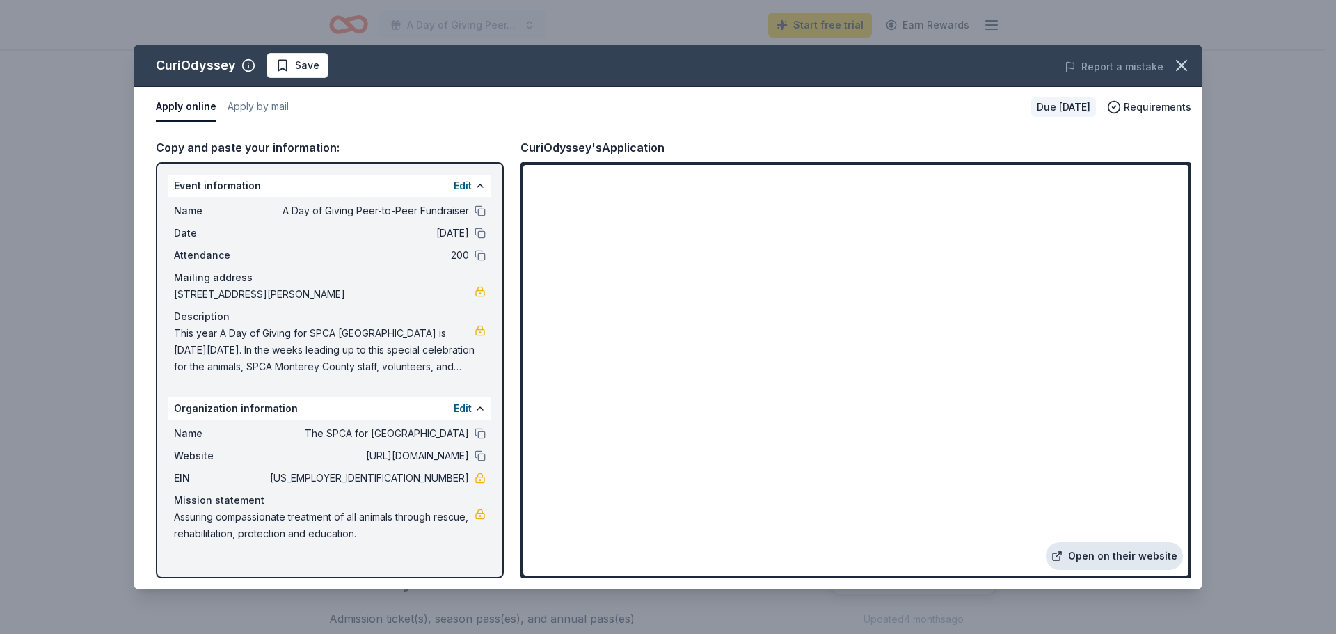
click at [1114, 557] on link "Open on their website" at bounding box center [1114, 556] width 137 height 28
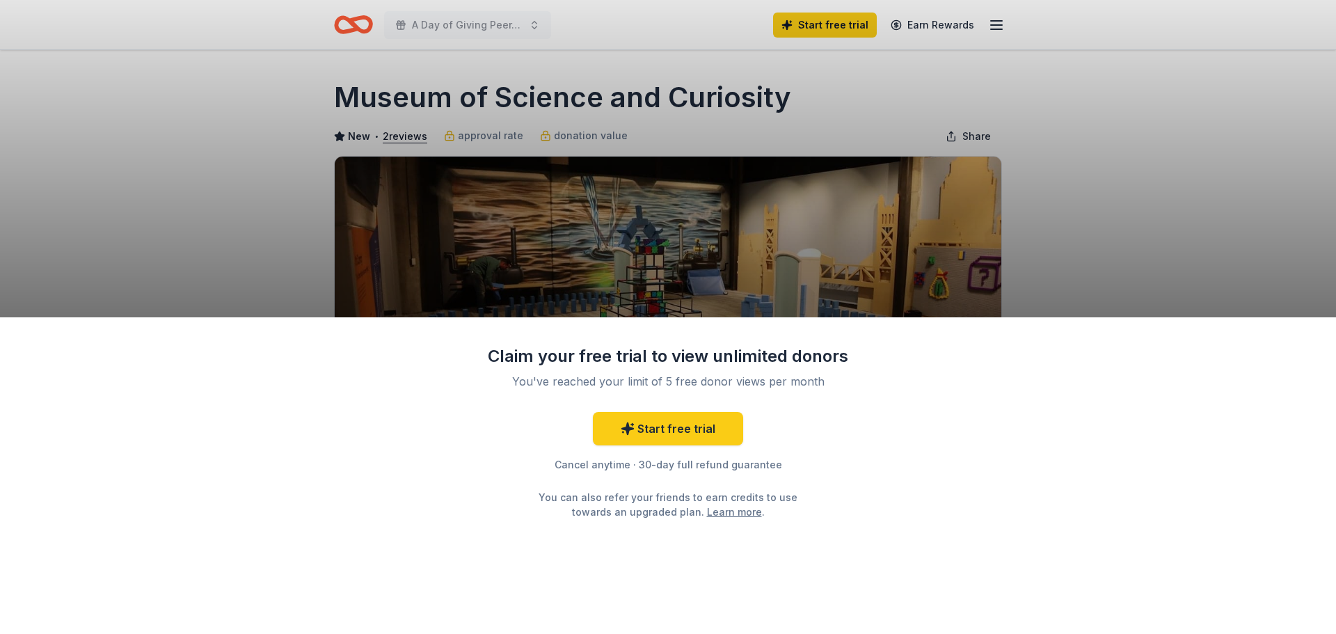
click at [930, 515] on div "Claim your free trial to view unlimited donors You've reached your limit of 5 f…" at bounding box center [668, 475] width 1336 height 317
drag, startPoint x: 809, startPoint y: 102, endPoint x: 352, endPoint y: 10, distance: 465.5
click at [235, 84] on div "Claim your free trial to view unlimited donors You've reached your limit of 5 f…" at bounding box center [668, 317] width 1336 height 634
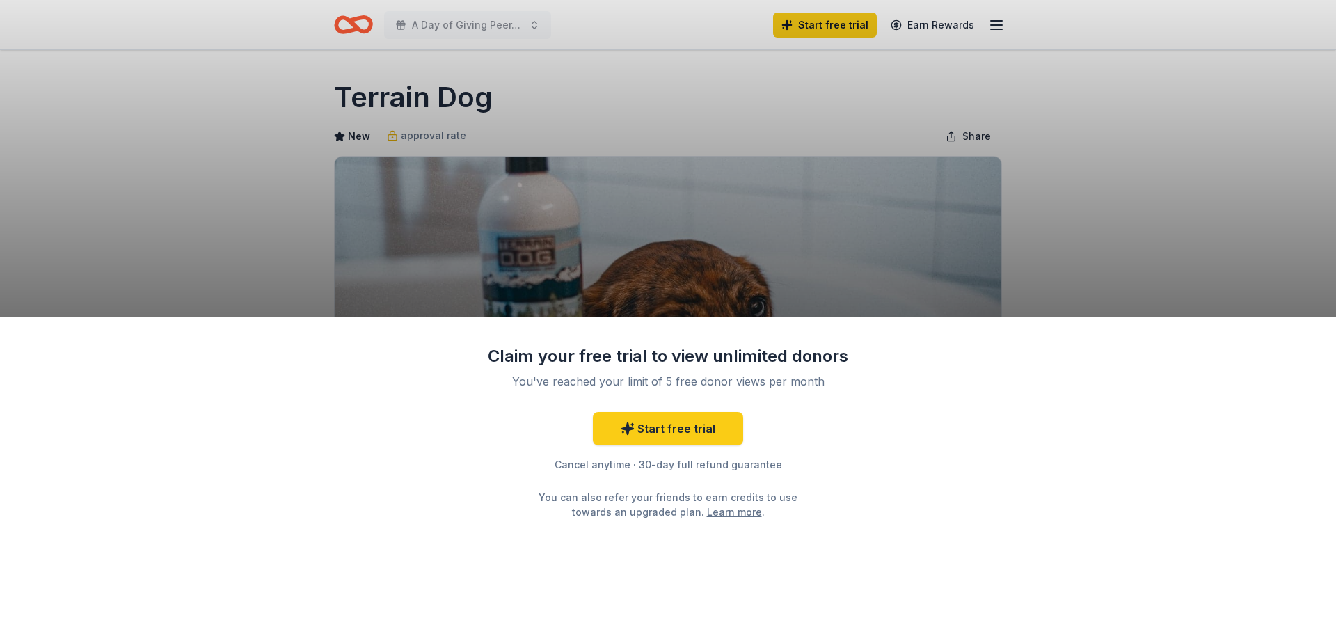
click at [1123, 255] on div "Claim your free trial to view unlimited donors You've reached your limit of 5 f…" at bounding box center [668, 317] width 1336 height 634
